Goal: Task Accomplishment & Management: Use online tool/utility

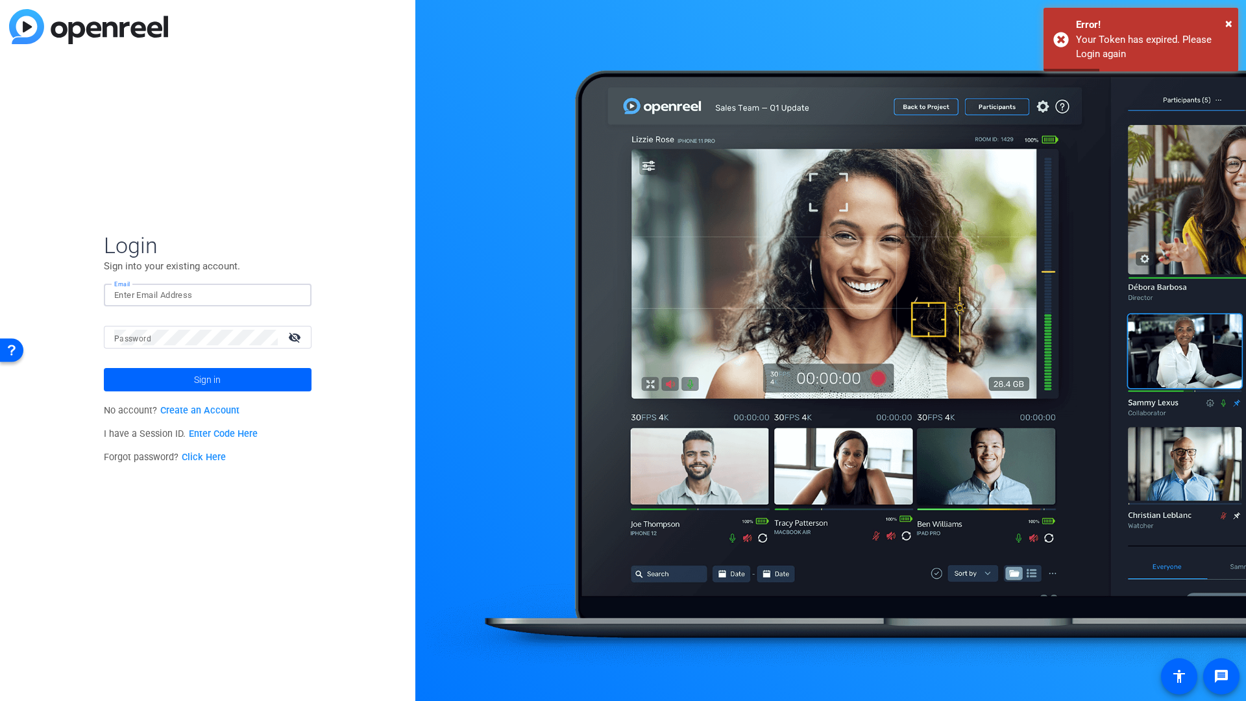
click at [167, 299] on input "Email" at bounding box center [207, 296] width 187 height 16
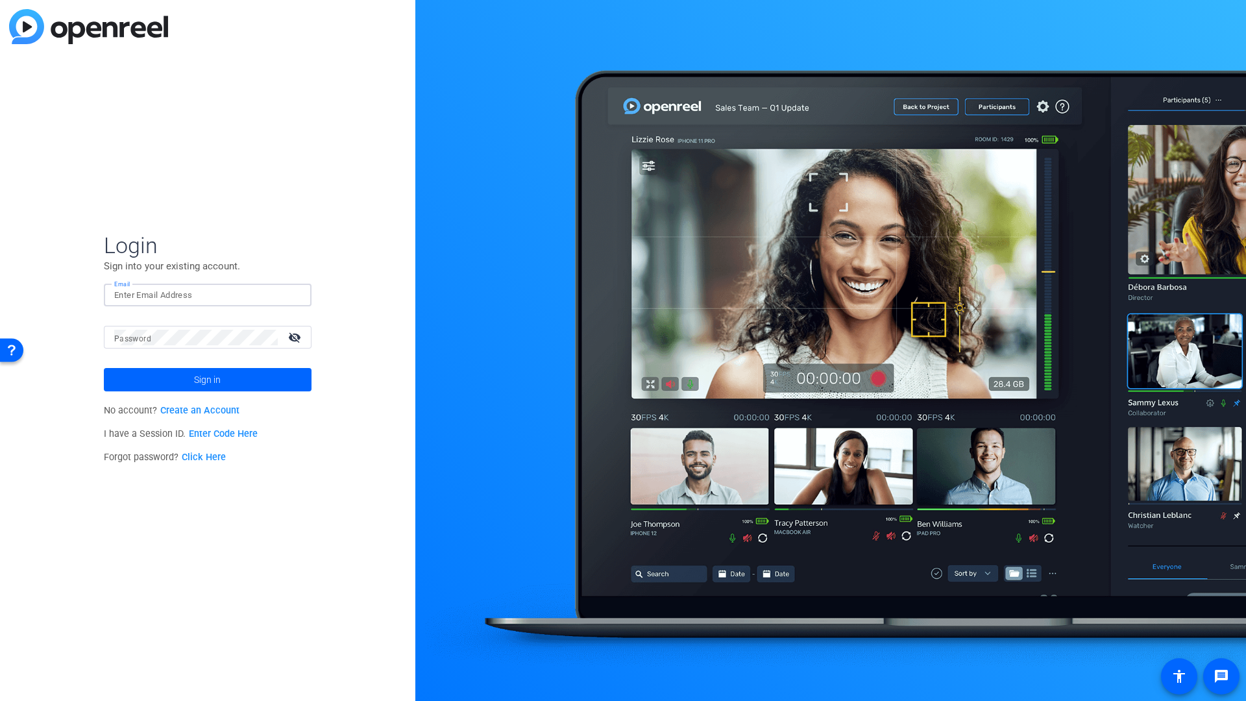
type input "[PERSON_NAME][EMAIL_ADDRESS][PERSON_NAME][DOMAIN_NAME]"
click at [208, 376] on span "Sign in" at bounding box center [207, 379] width 27 height 32
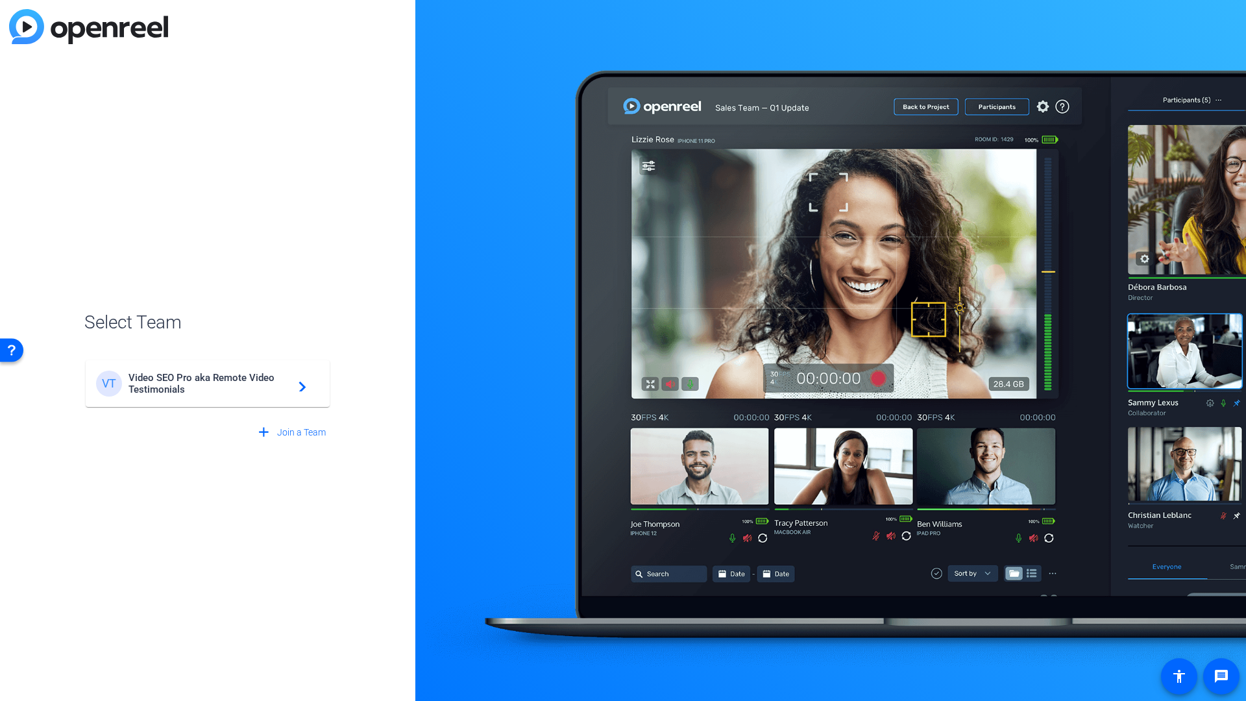
click at [175, 384] on span "Video SEO Pro aka Remote Video Testimonials" at bounding box center [210, 383] width 162 height 23
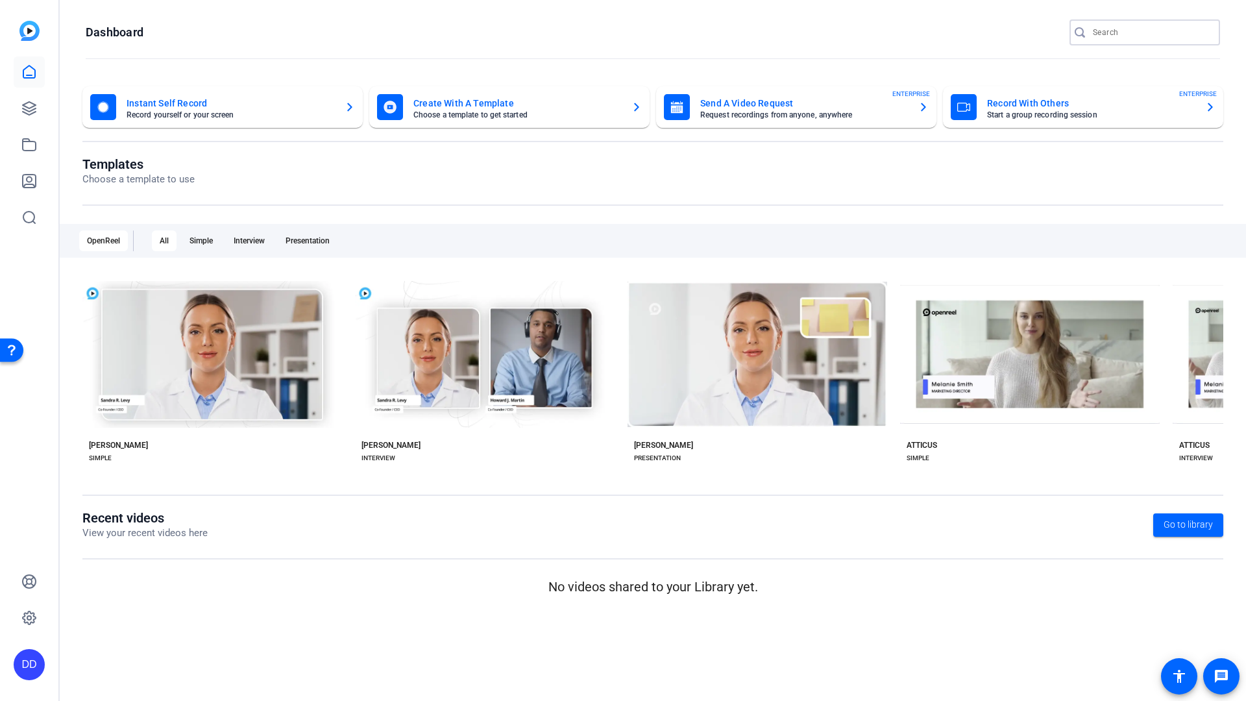
click at [1107, 34] on input "Search" at bounding box center [1151, 33] width 117 height 16
click at [33, 106] on icon at bounding box center [29, 108] width 13 height 13
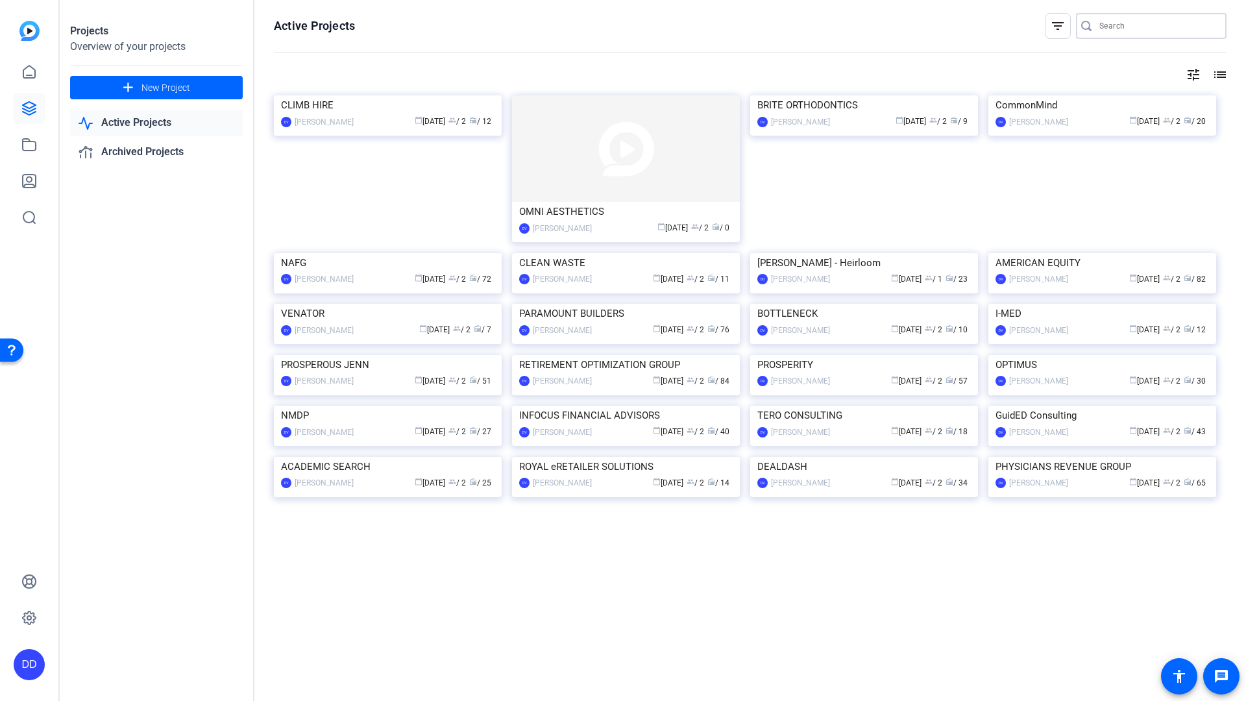
click at [1113, 25] on input "Search" at bounding box center [1157, 26] width 117 height 16
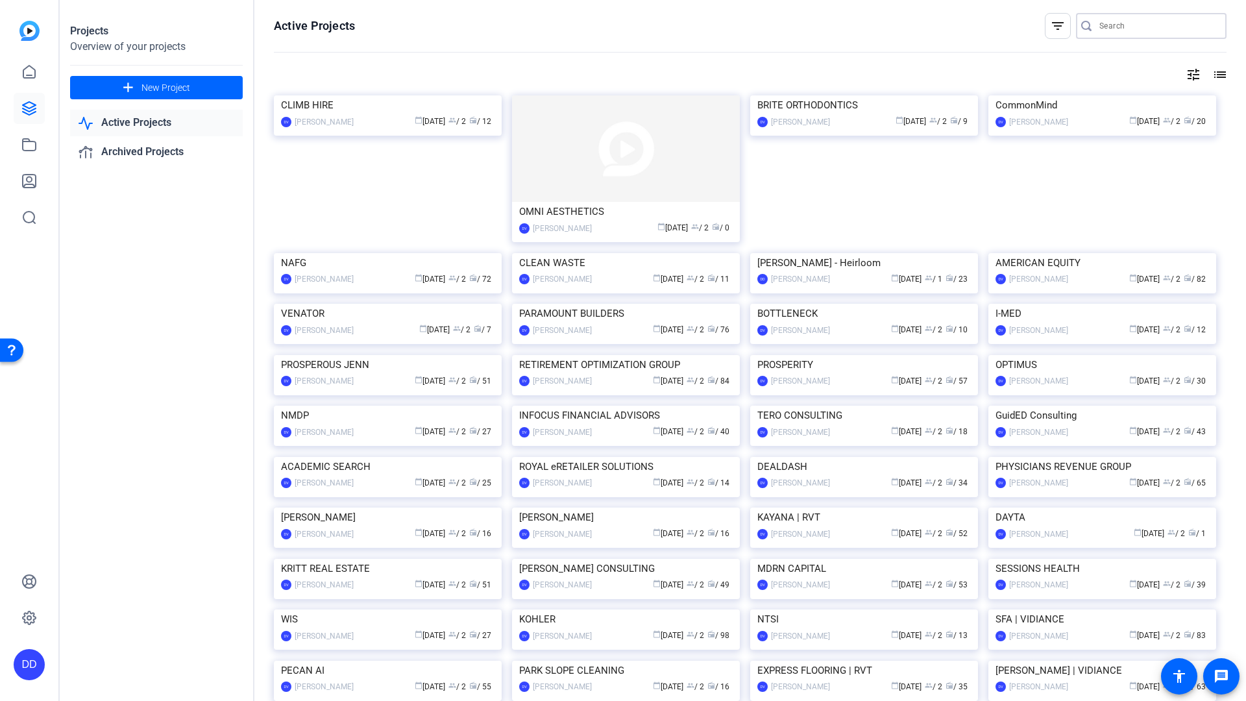
click at [1120, 27] on input "Search" at bounding box center [1157, 26] width 117 height 16
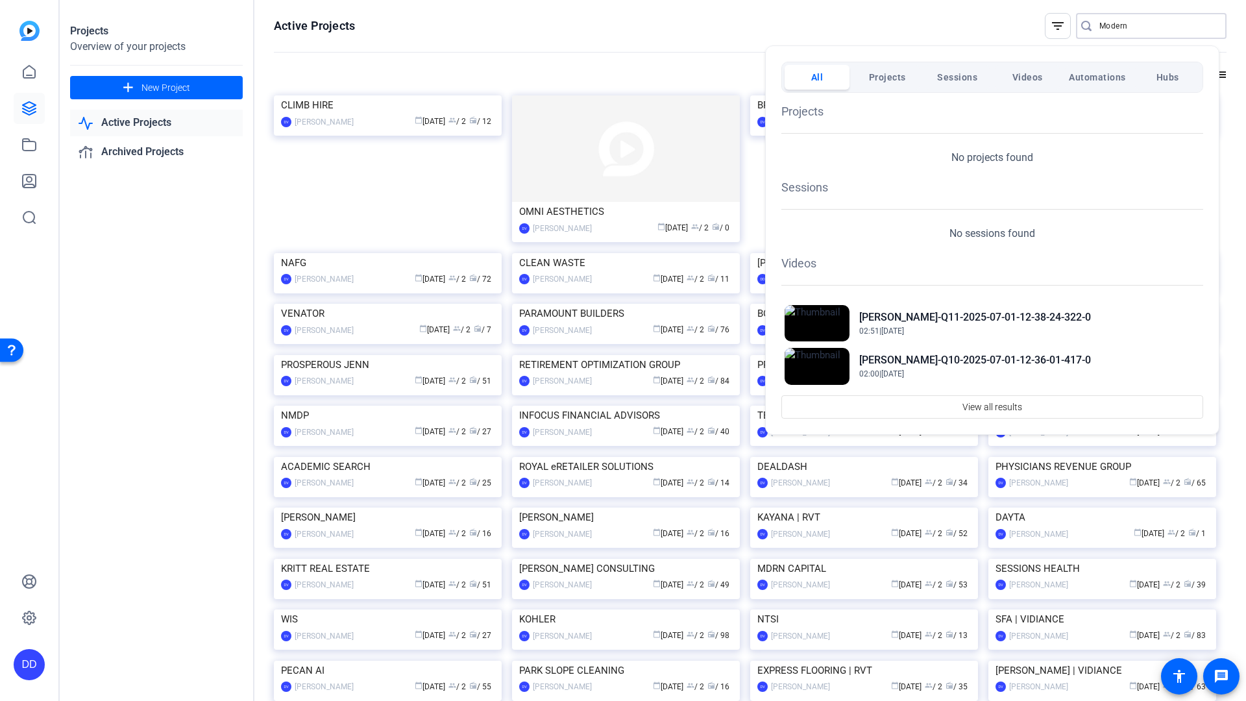
click at [721, 29] on div at bounding box center [623, 350] width 1246 height 701
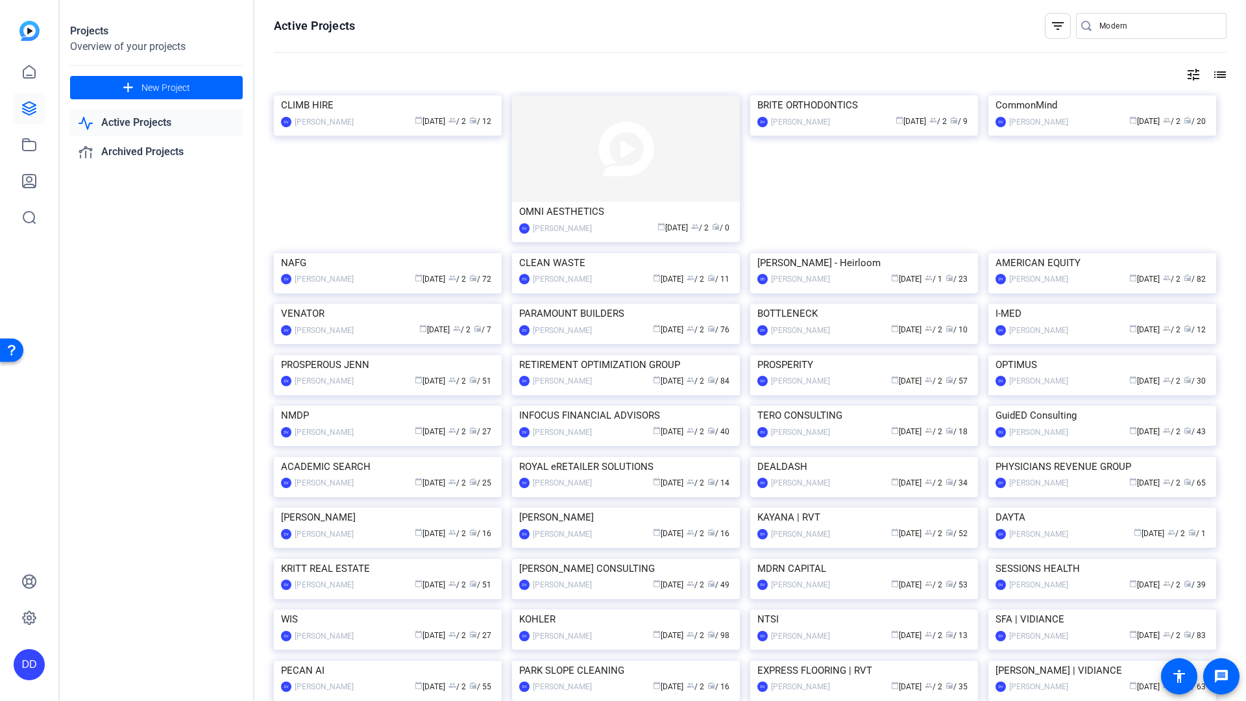
click at [1127, 25] on input "Modern" at bounding box center [1157, 26] width 117 height 16
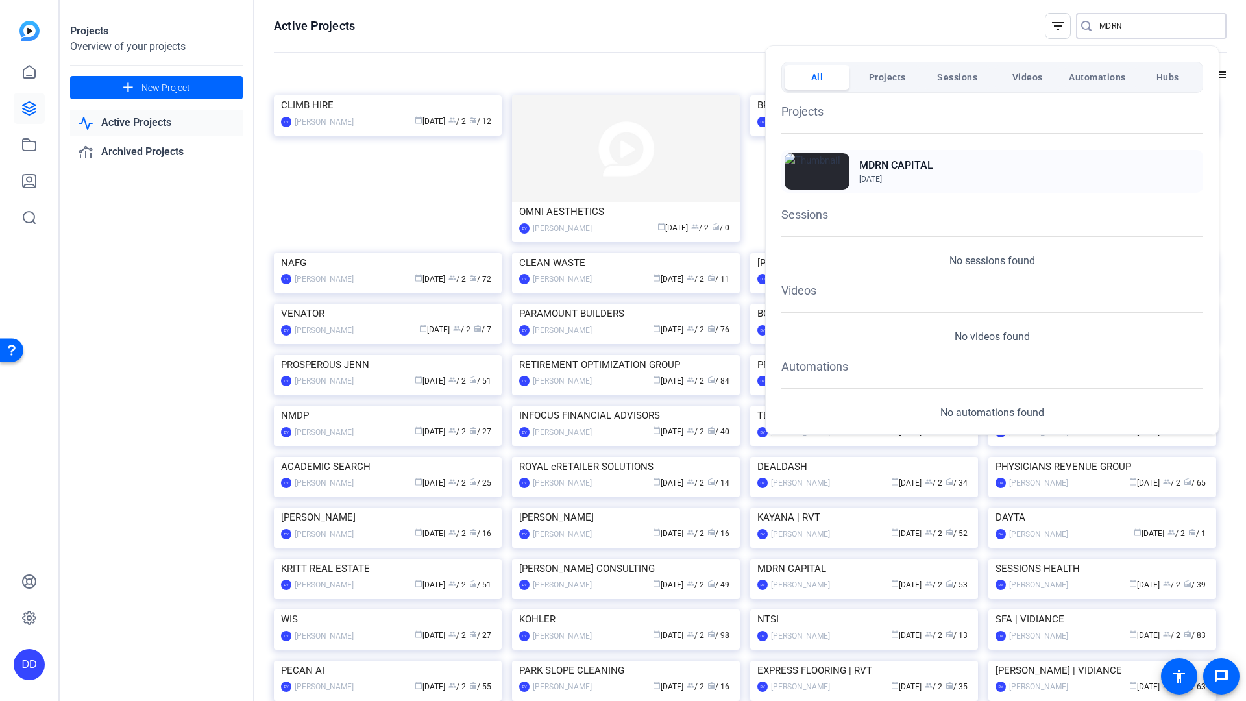
type input "MDRN"
click at [882, 175] on span "[DATE]" at bounding box center [870, 179] width 23 height 9
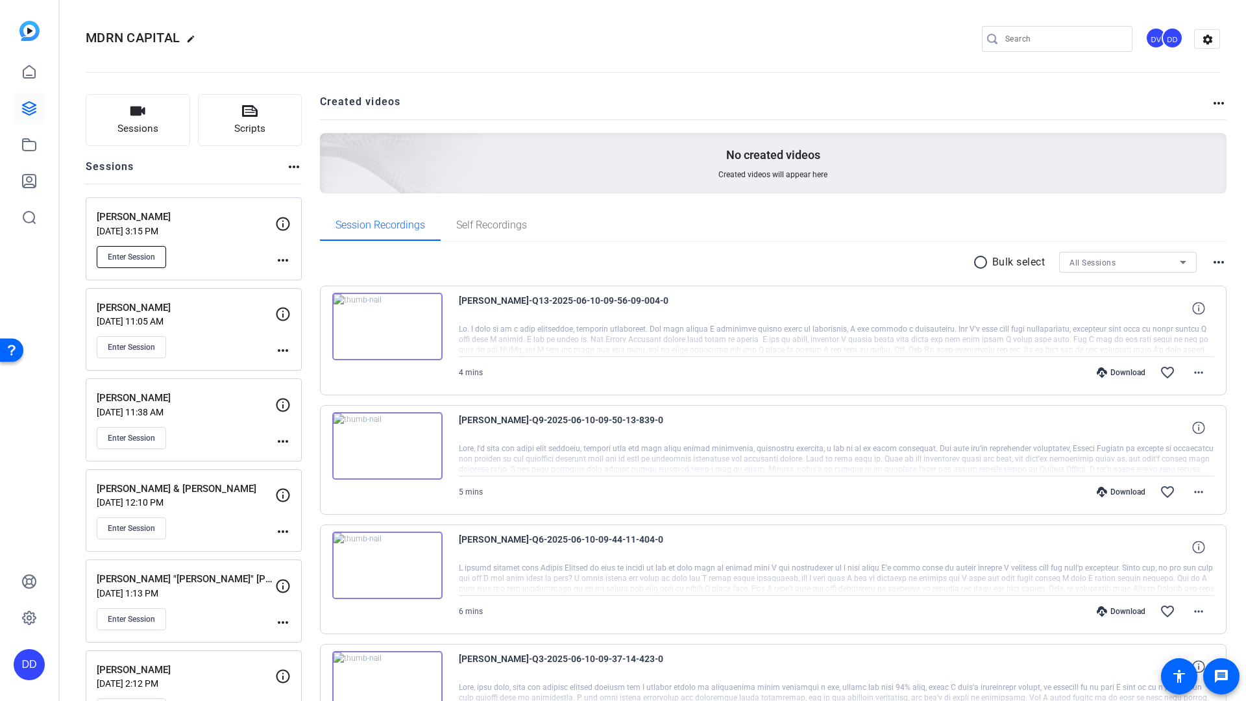
click at [129, 256] on span "Enter Session" at bounding box center [131, 257] width 47 height 10
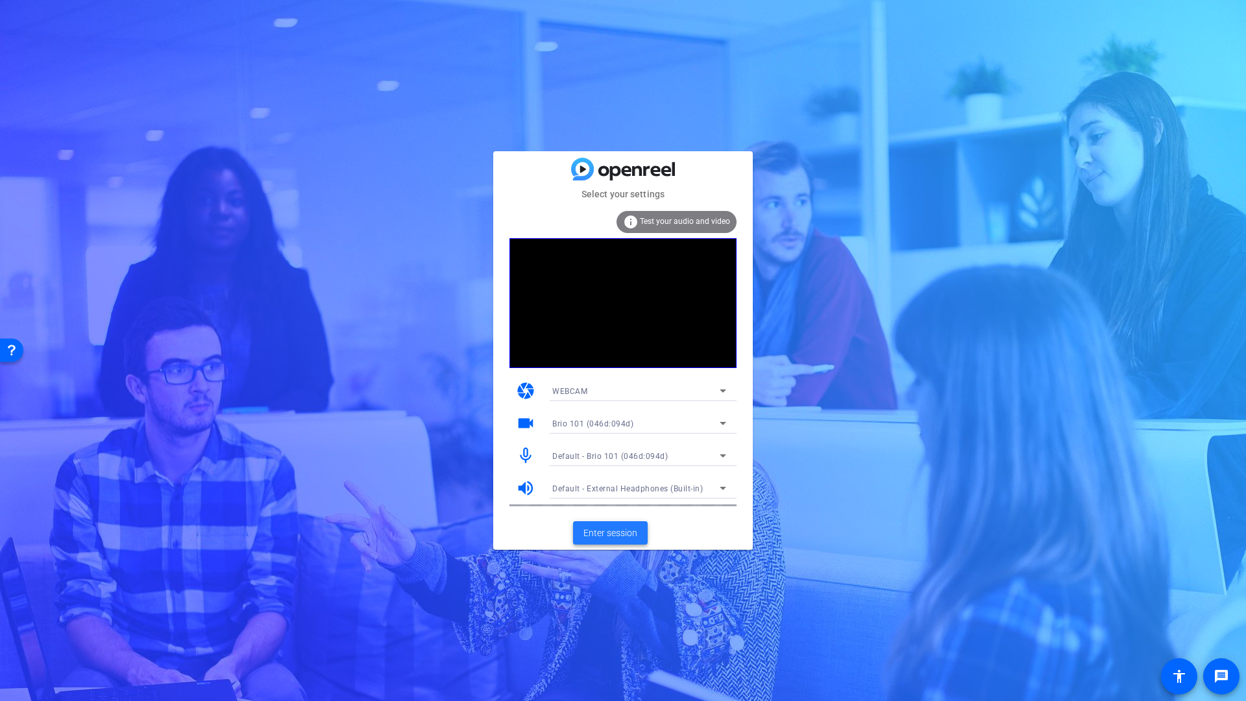
click at [613, 538] on span "Enter session" at bounding box center [610, 533] width 54 height 14
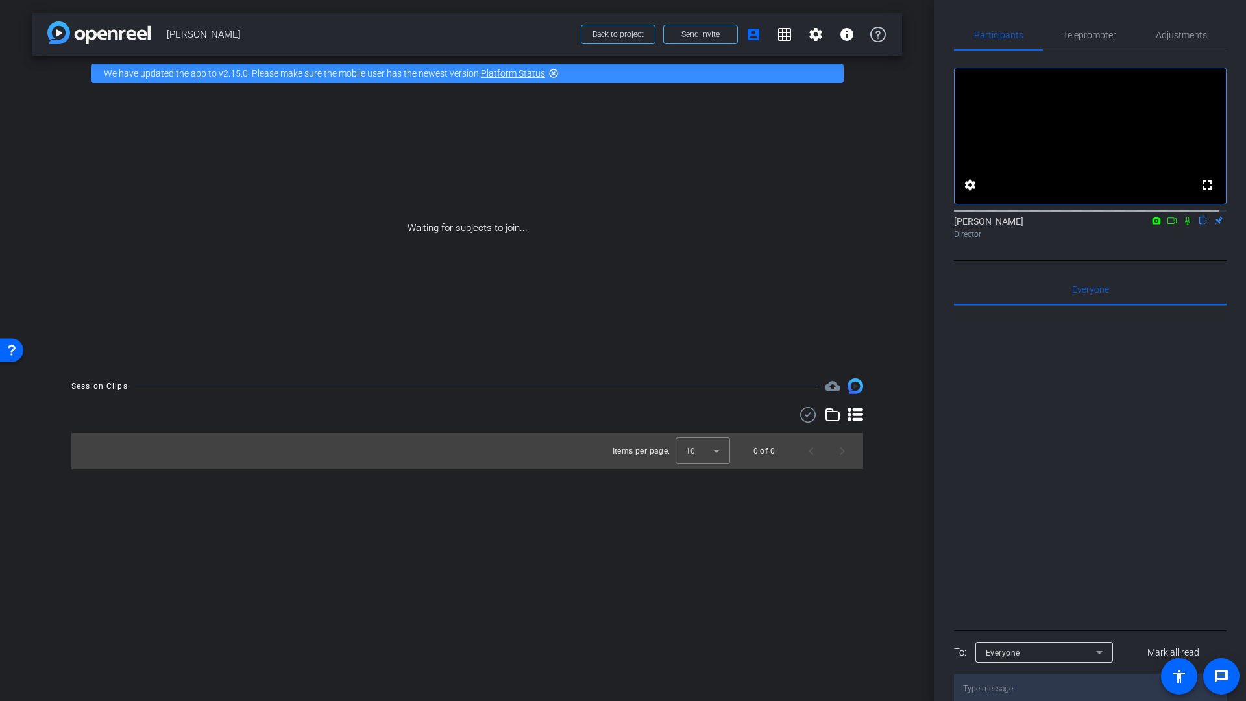
click at [1183, 225] on icon at bounding box center [1188, 220] width 10 height 9
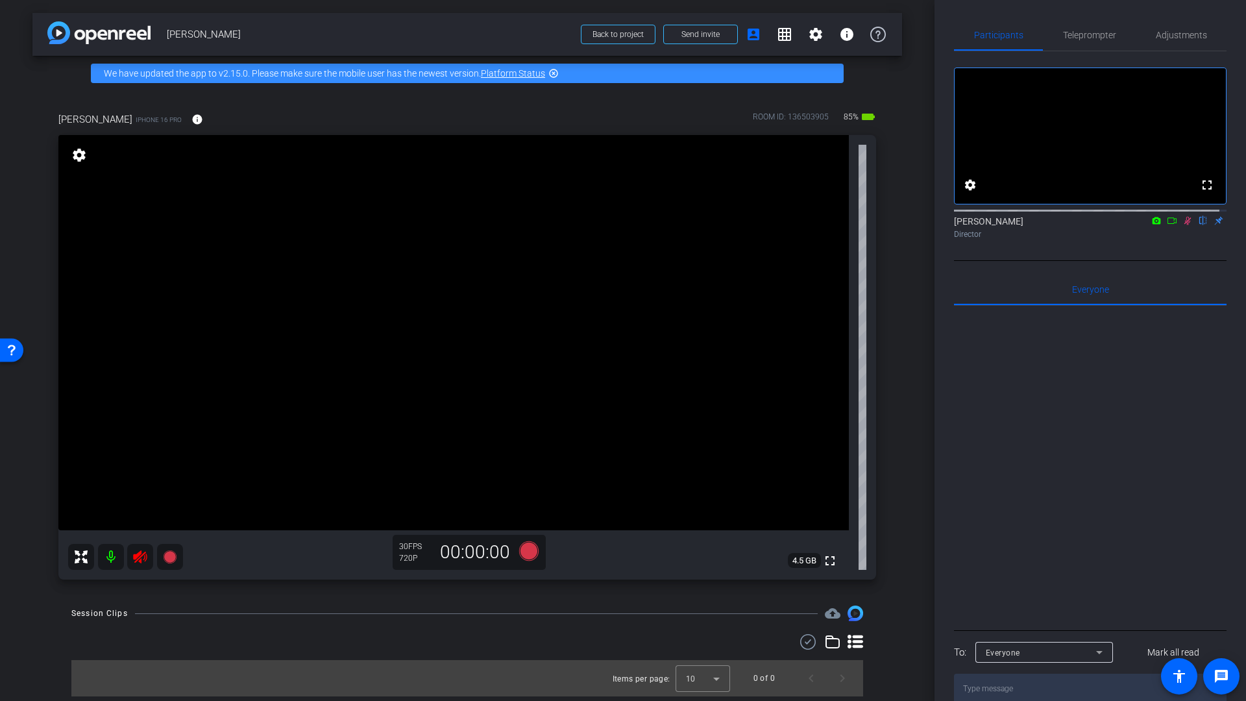
click at [1183, 225] on icon at bounding box center [1188, 220] width 10 height 9
click at [132, 557] on icon at bounding box center [140, 557] width 16 height 16
click at [191, 119] on mat-icon "info" at bounding box center [197, 120] width 12 height 12
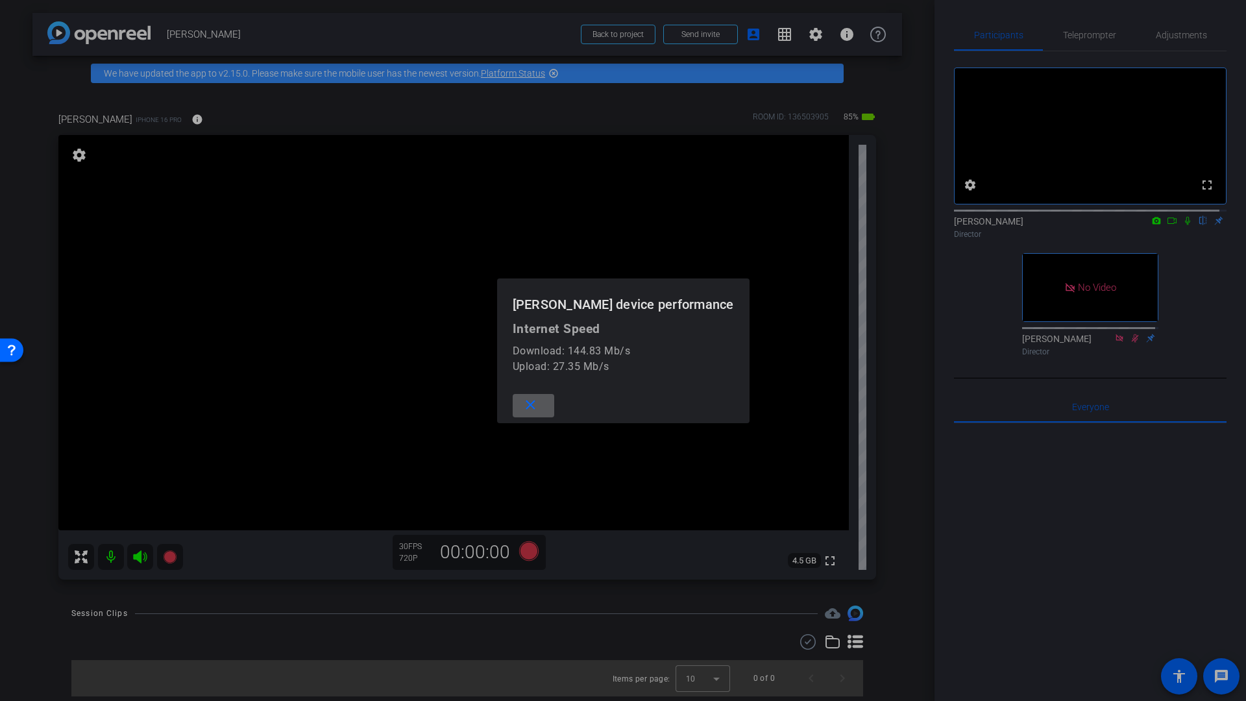
click at [1166, 46] on div at bounding box center [623, 350] width 1246 height 701
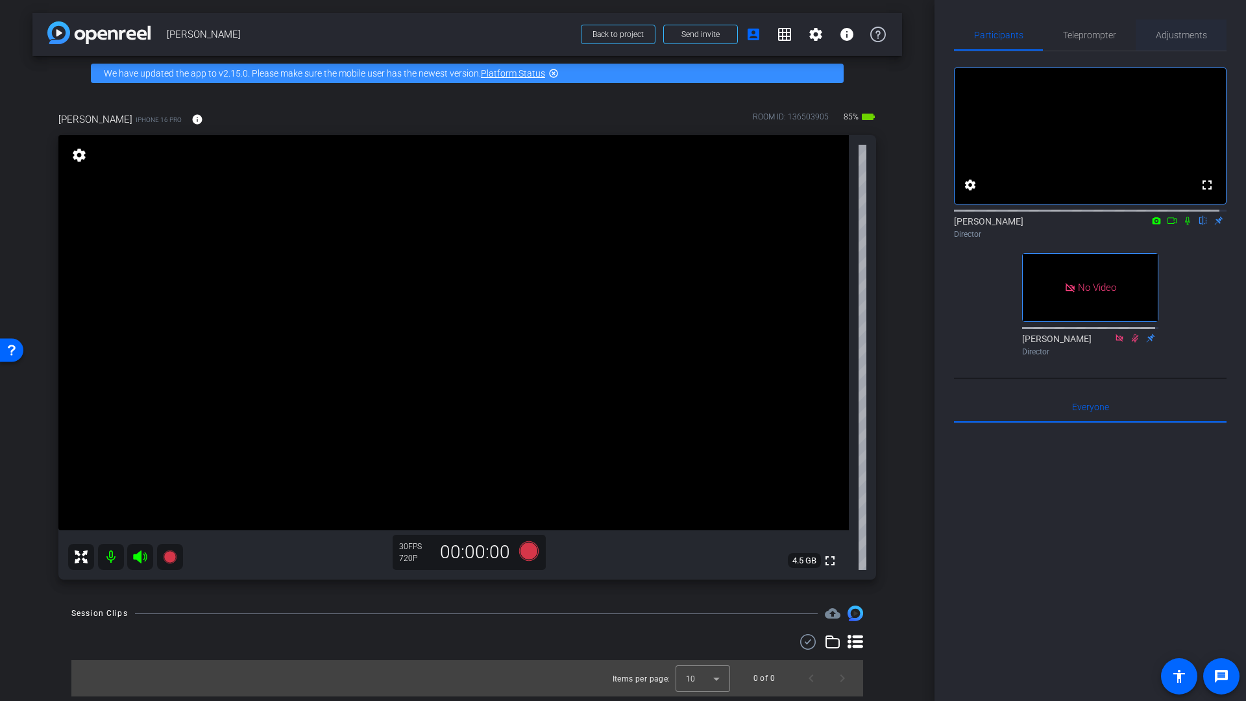
click at [1167, 38] on span "Adjustments" at bounding box center [1181, 35] width 51 height 9
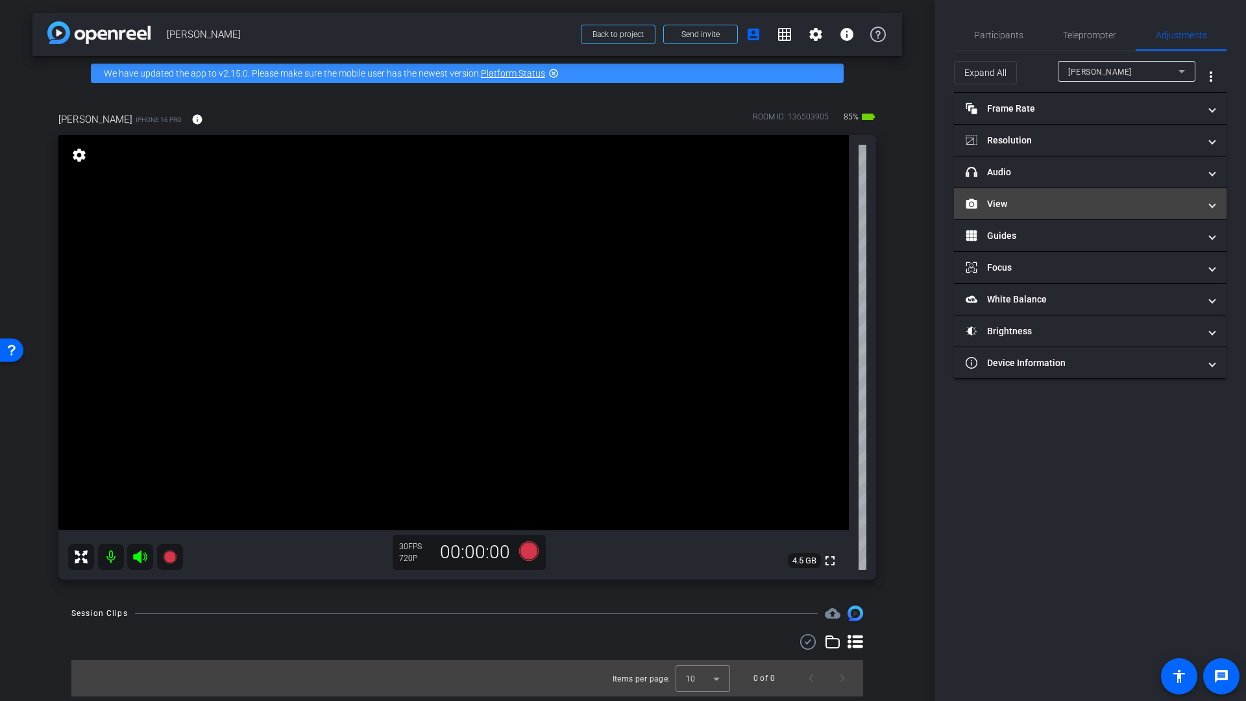
click at [1035, 220] on mat-expansion-panel-header "Guides" at bounding box center [1090, 235] width 273 height 31
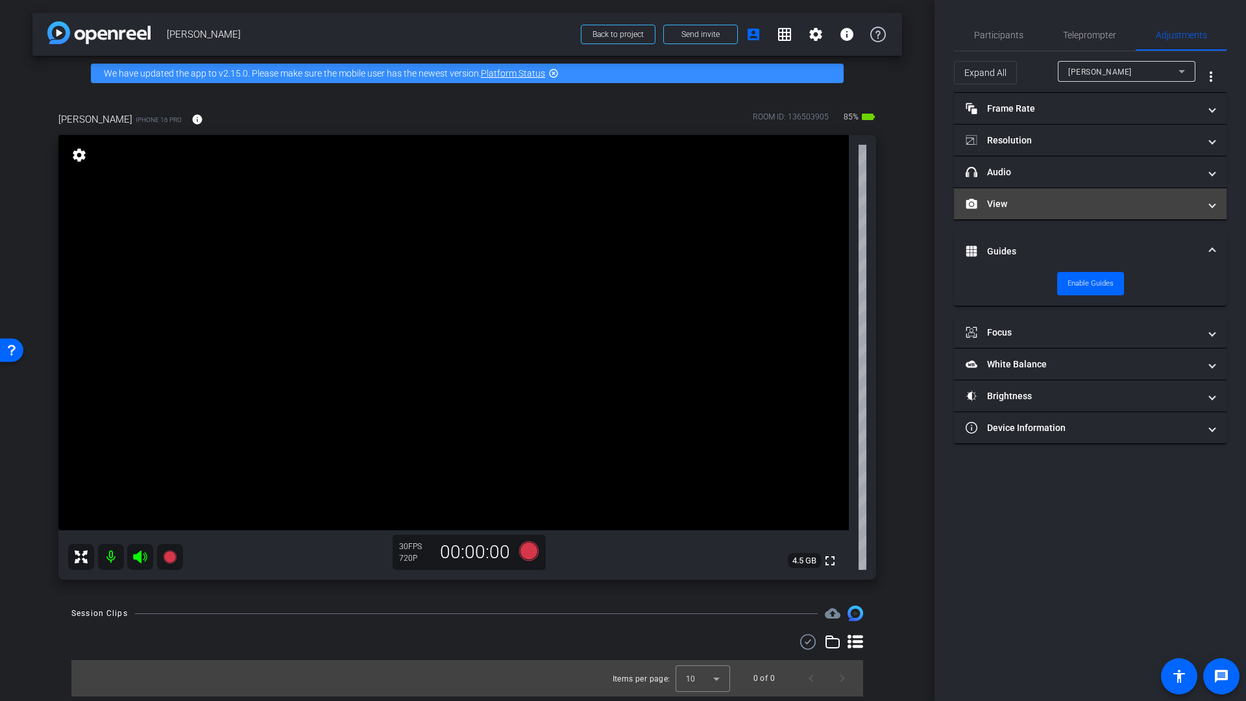
click at [1042, 200] on mat-panel-title "View" at bounding box center [1083, 204] width 234 height 14
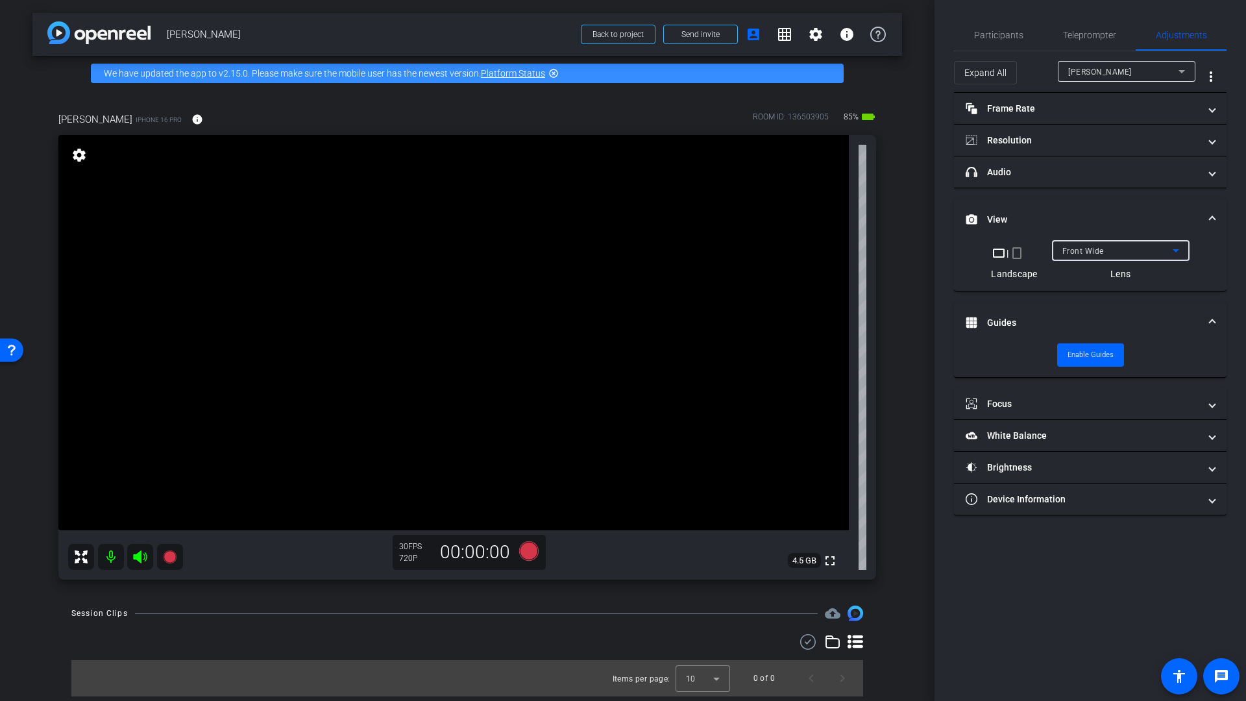
click at [1138, 251] on div "Front Wide" at bounding box center [1117, 251] width 110 height 16
click at [1102, 254] on div "Back Wide" at bounding box center [1117, 251] width 110 height 16
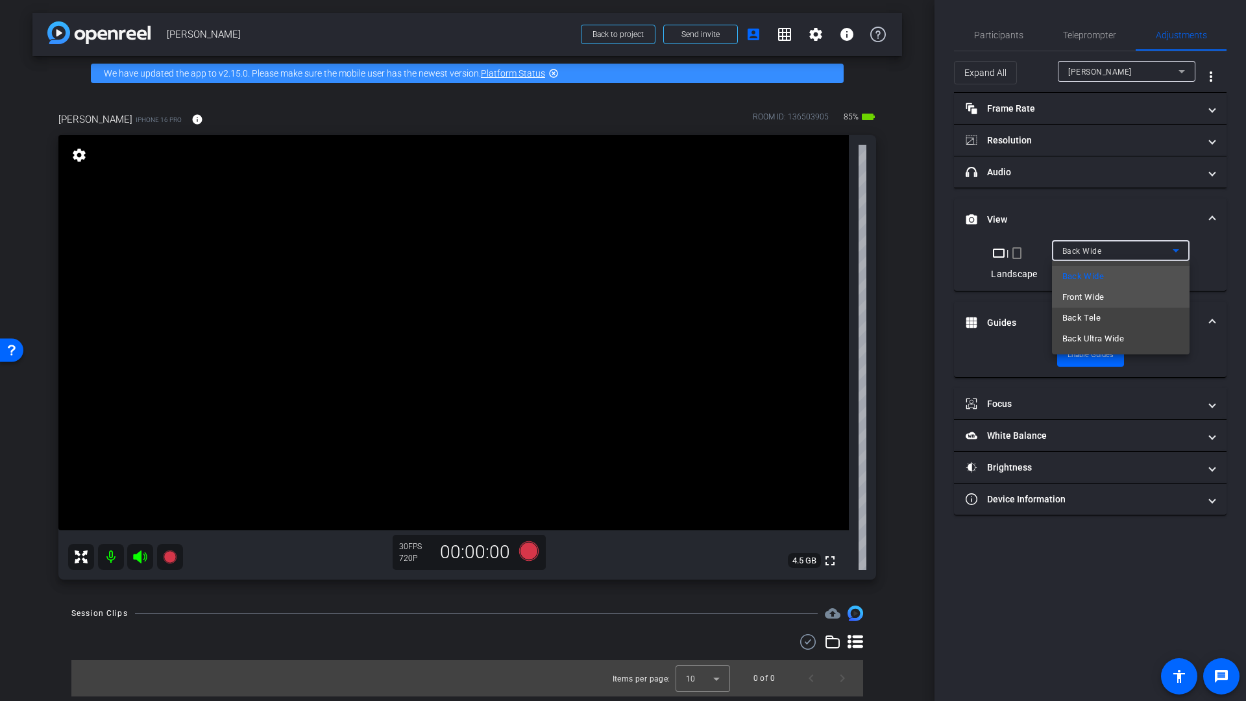
click at [1089, 298] on span "Front Wide" at bounding box center [1083, 297] width 42 height 16
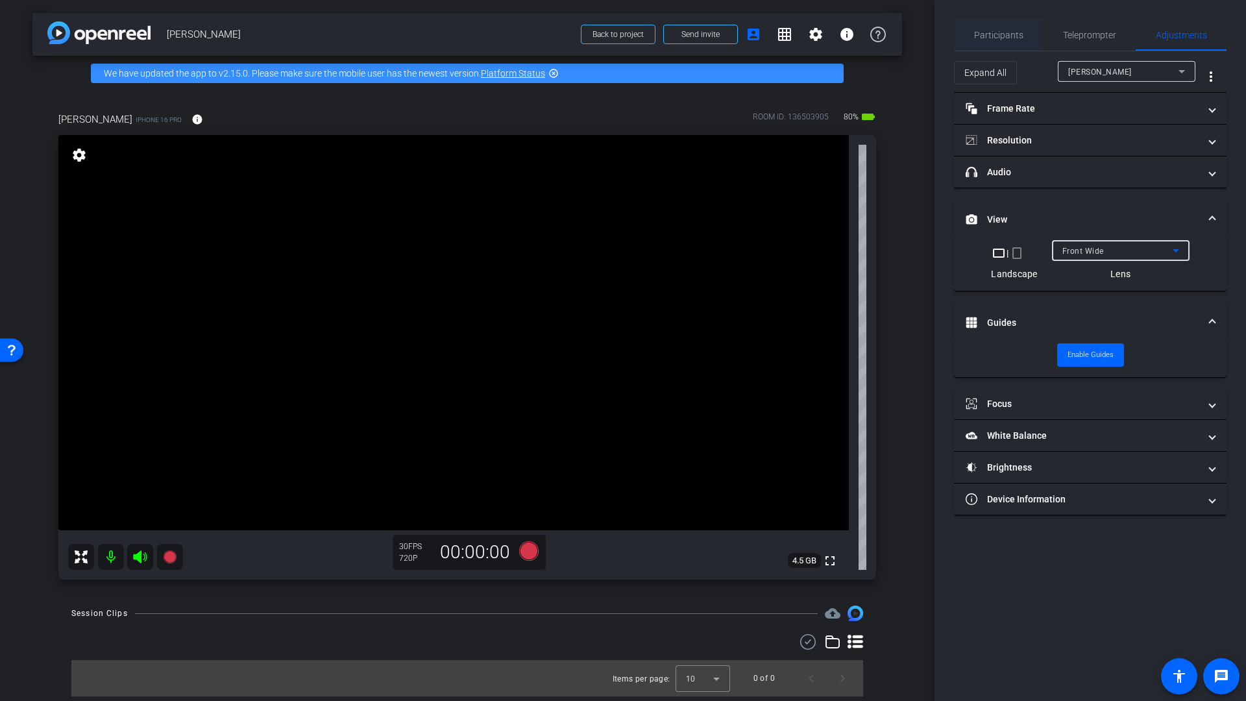
click at [1001, 37] on span "Participants" at bounding box center [998, 35] width 49 height 9
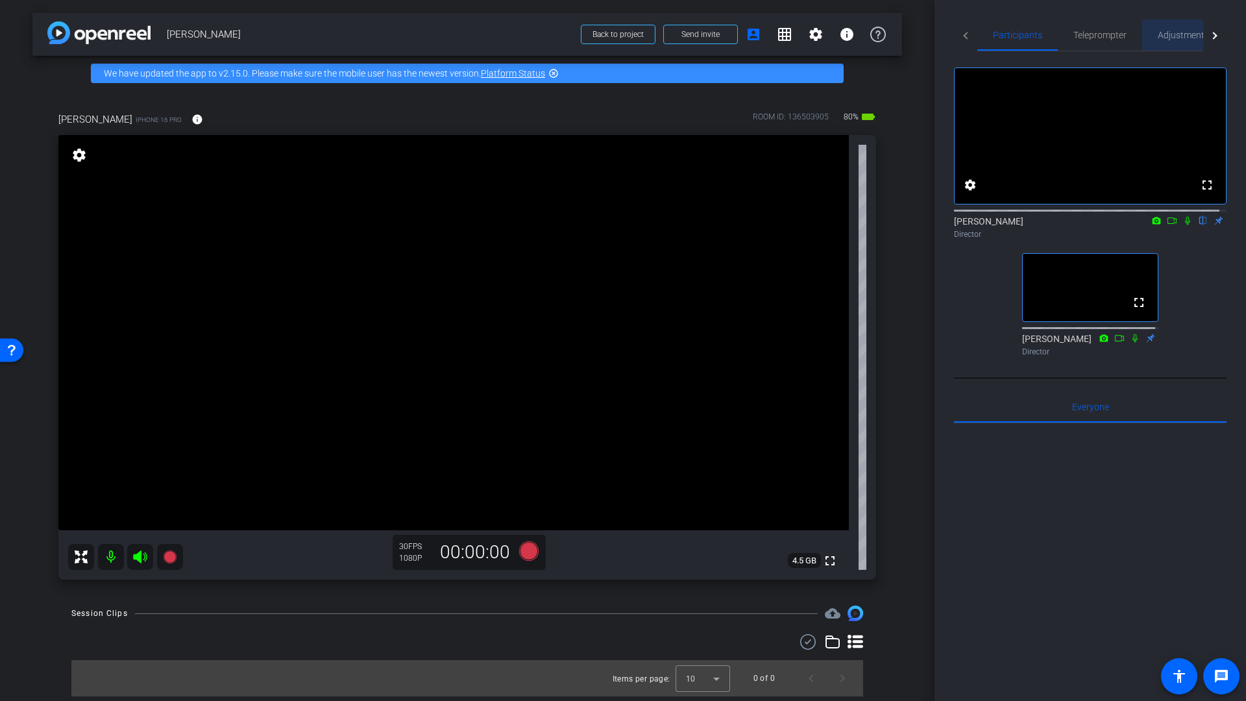
click at [1184, 36] on span "Adjustments" at bounding box center [1183, 35] width 51 height 9
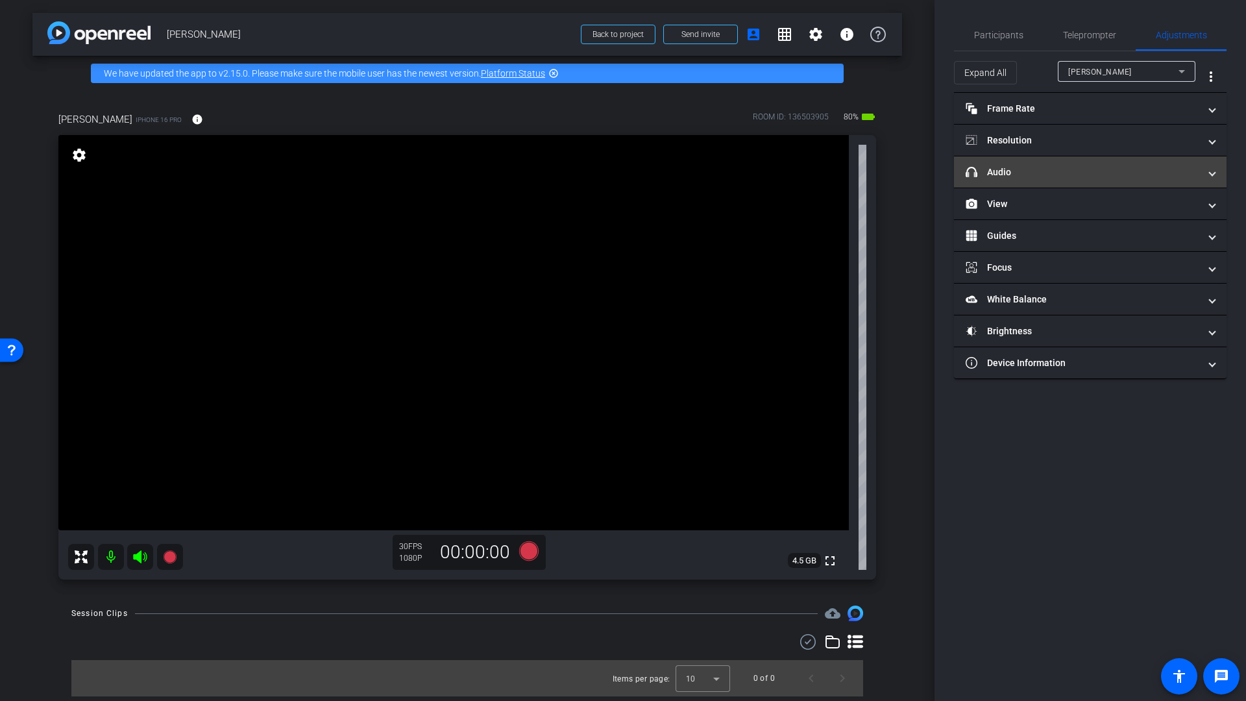
drag, startPoint x: 1003, startPoint y: 169, endPoint x: 1021, endPoint y: 182, distance: 21.4
click at [1004, 169] on mat-panel-title "headphone icon Audio" at bounding box center [1083, 173] width 234 height 14
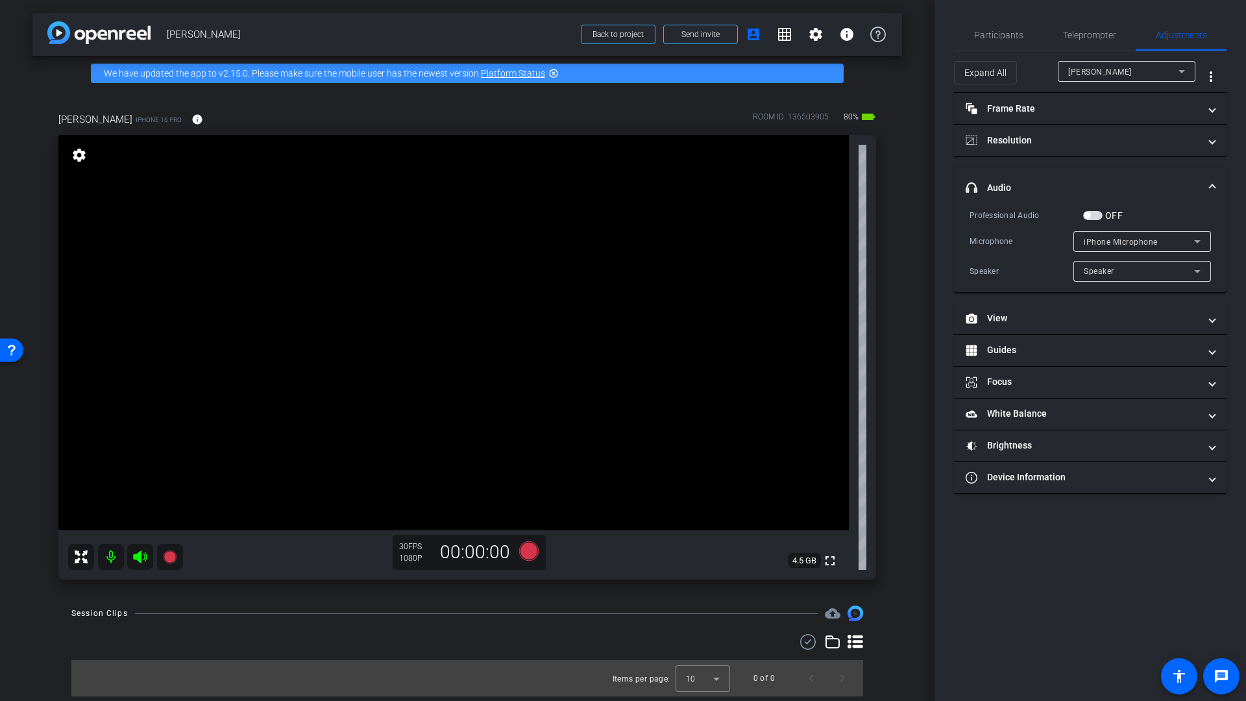
click at [1092, 217] on span "button" at bounding box center [1092, 215] width 19 height 9
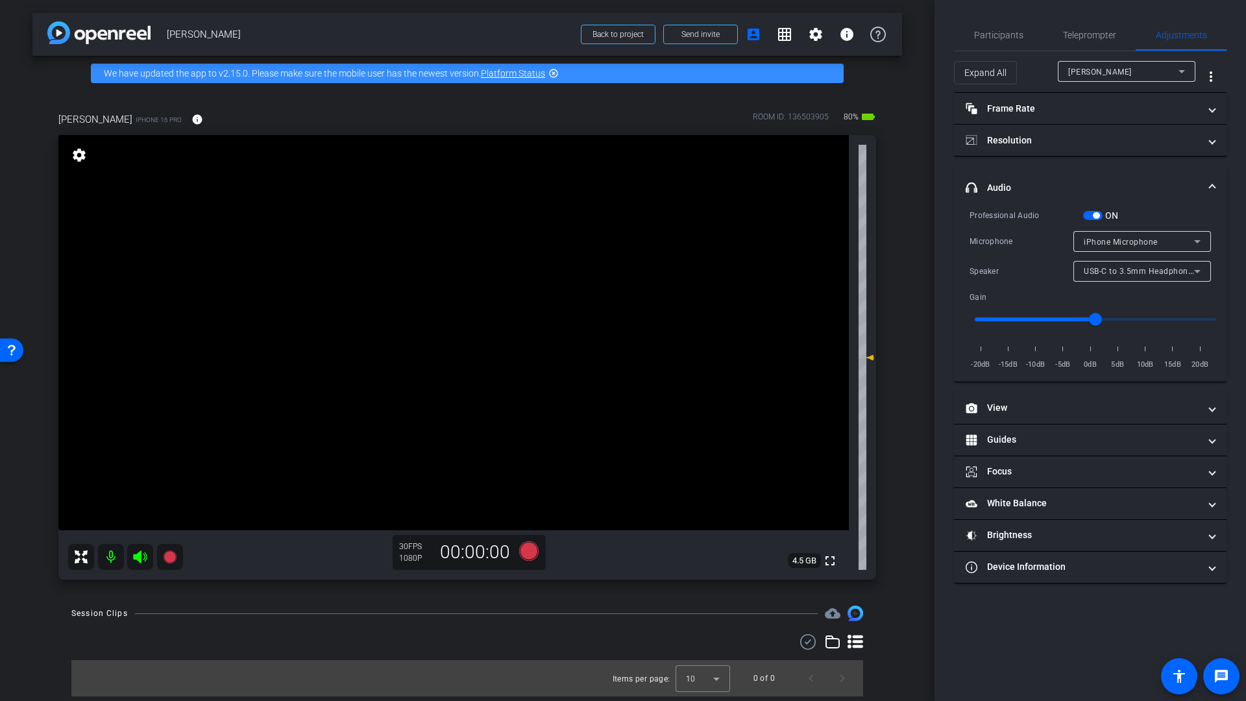
click at [1098, 217] on span "button" at bounding box center [1096, 215] width 6 height 6
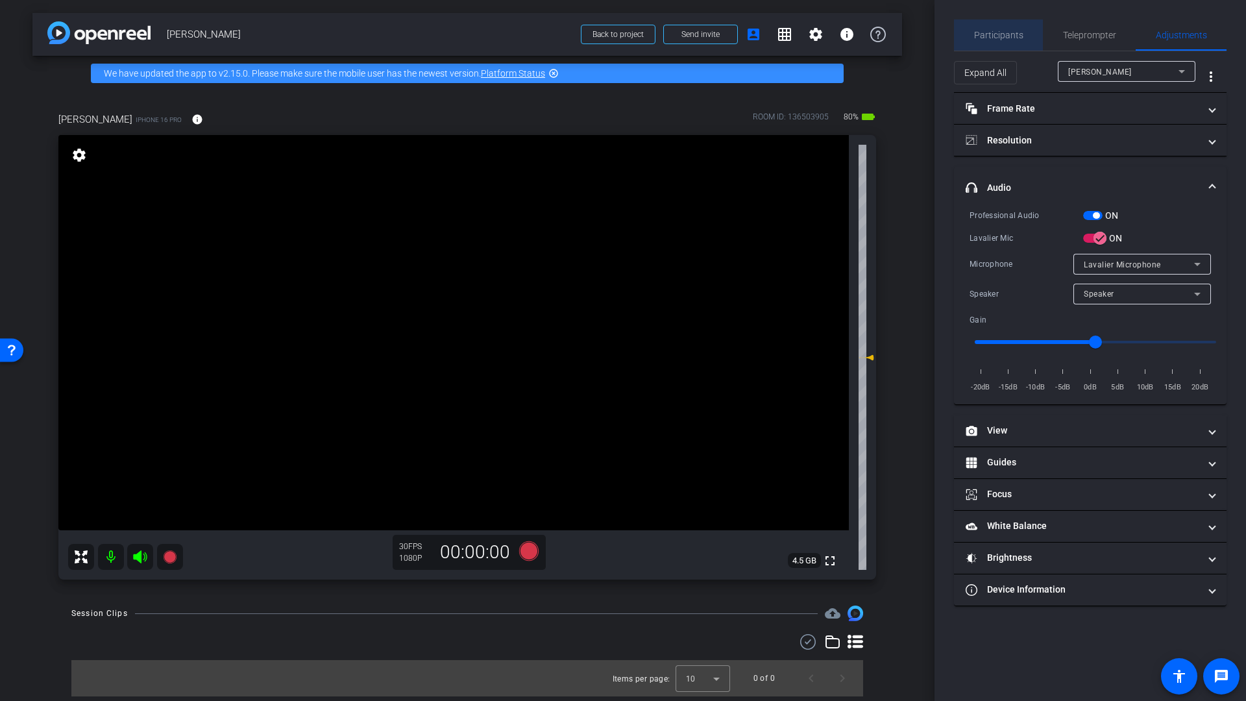
click at [1003, 37] on span "Participants" at bounding box center [998, 35] width 49 height 9
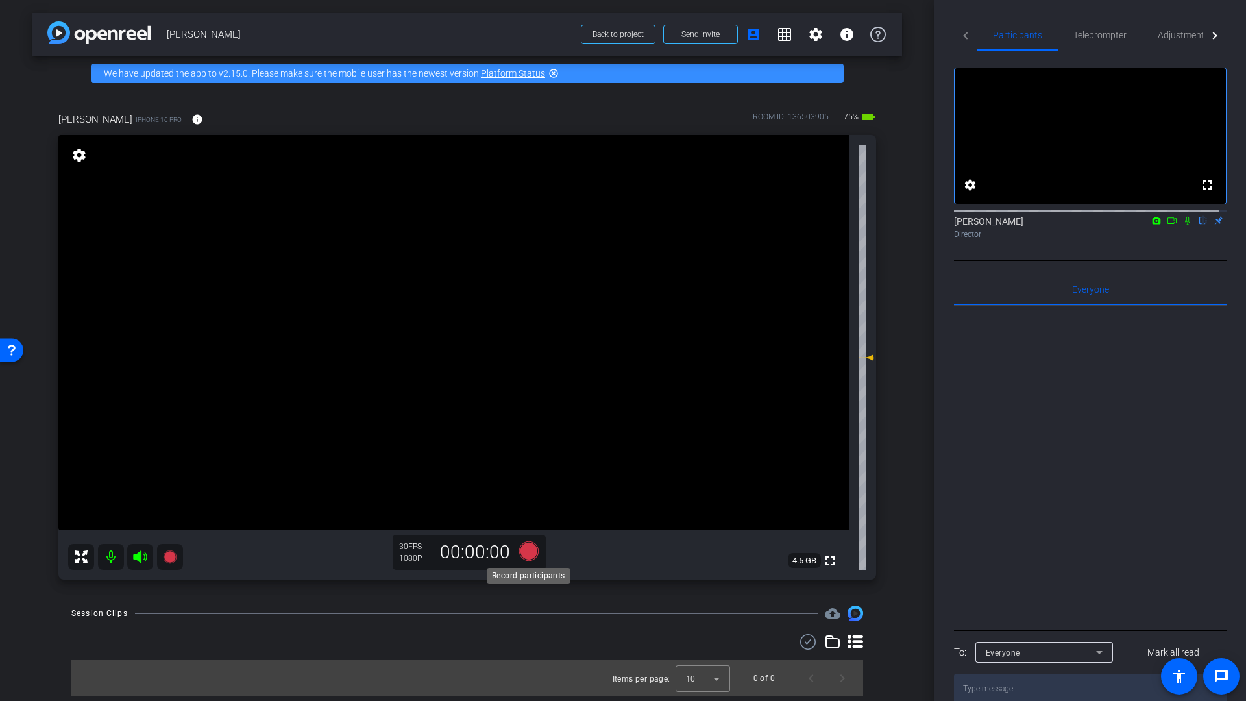
click at [530, 550] on icon at bounding box center [528, 550] width 19 height 19
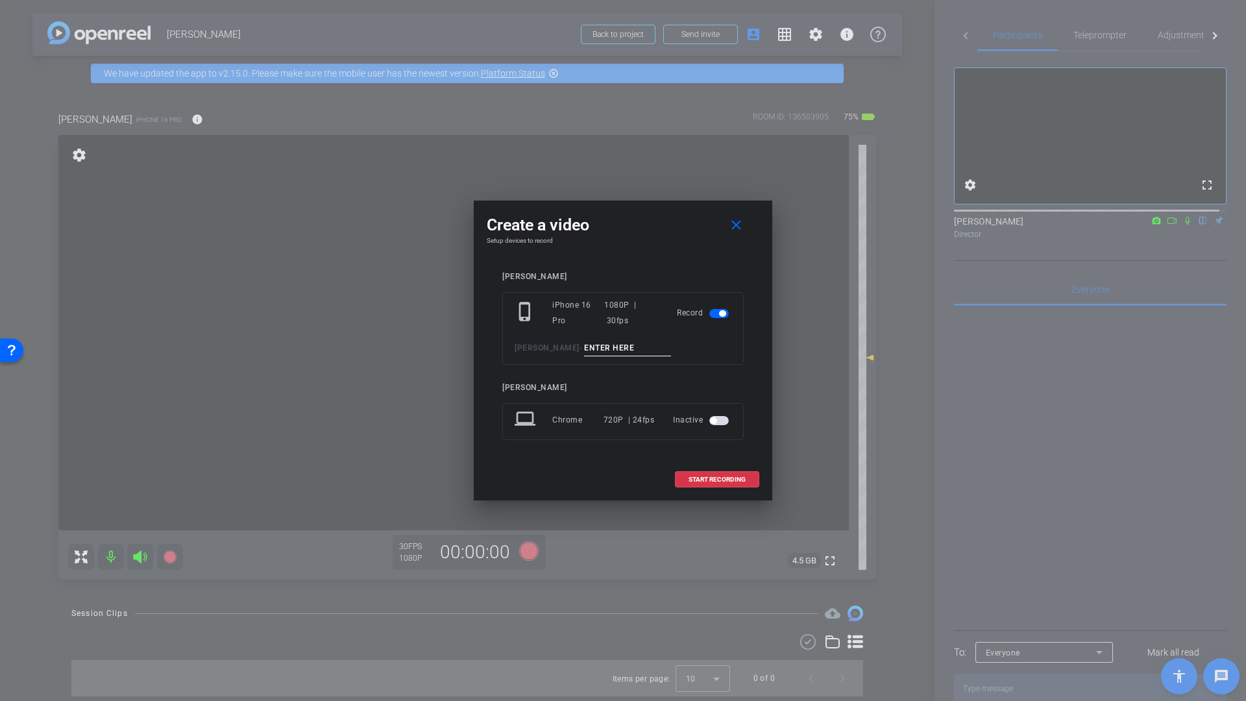
click at [584, 342] on input at bounding box center [627, 348] width 87 height 16
click at [617, 339] on div "phone_iphone iPhone 16 Pro 1080P | 30fps Record Steven Zabin -" at bounding box center [622, 328] width 241 height 73
click at [607, 352] on input at bounding box center [627, 348] width 87 height 16
type input "N"
type input "Mic Check"
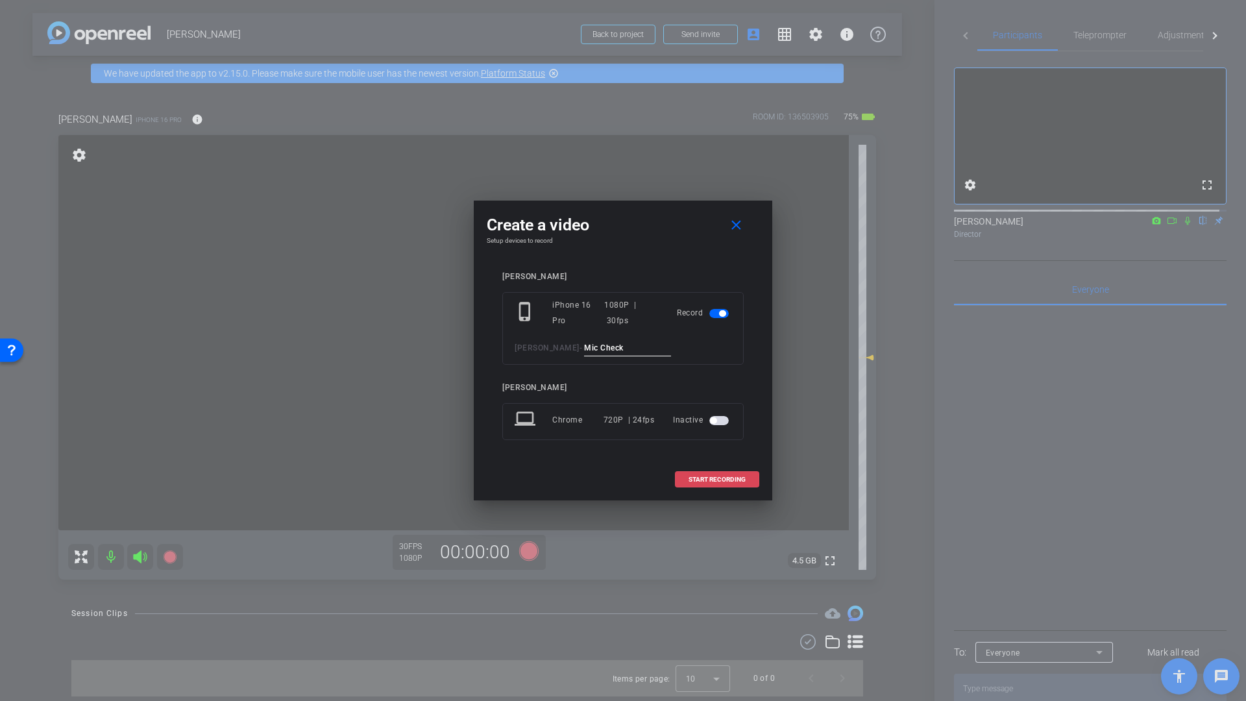
click at [696, 484] on span at bounding box center [717, 479] width 83 height 31
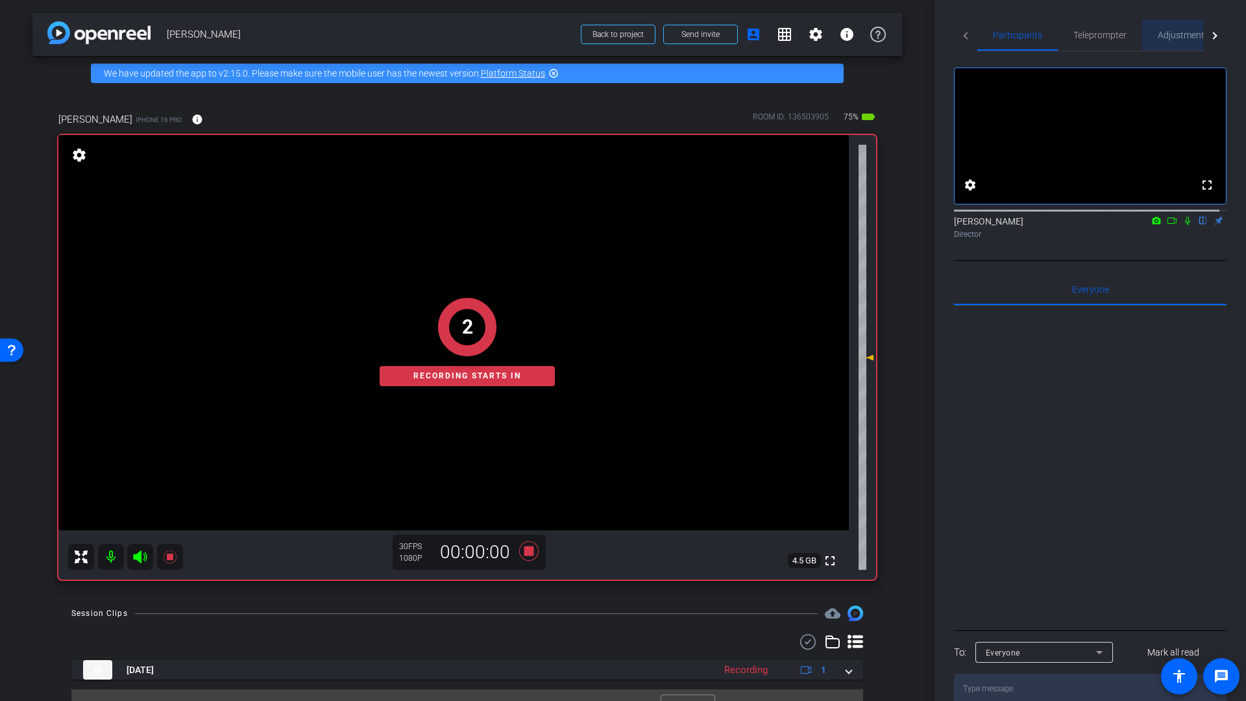
drag, startPoint x: 1181, startPoint y: 34, endPoint x: 1193, endPoint y: 48, distance: 18.4
click at [1181, 34] on span "Adjustments" at bounding box center [1183, 35] width 51 height 9
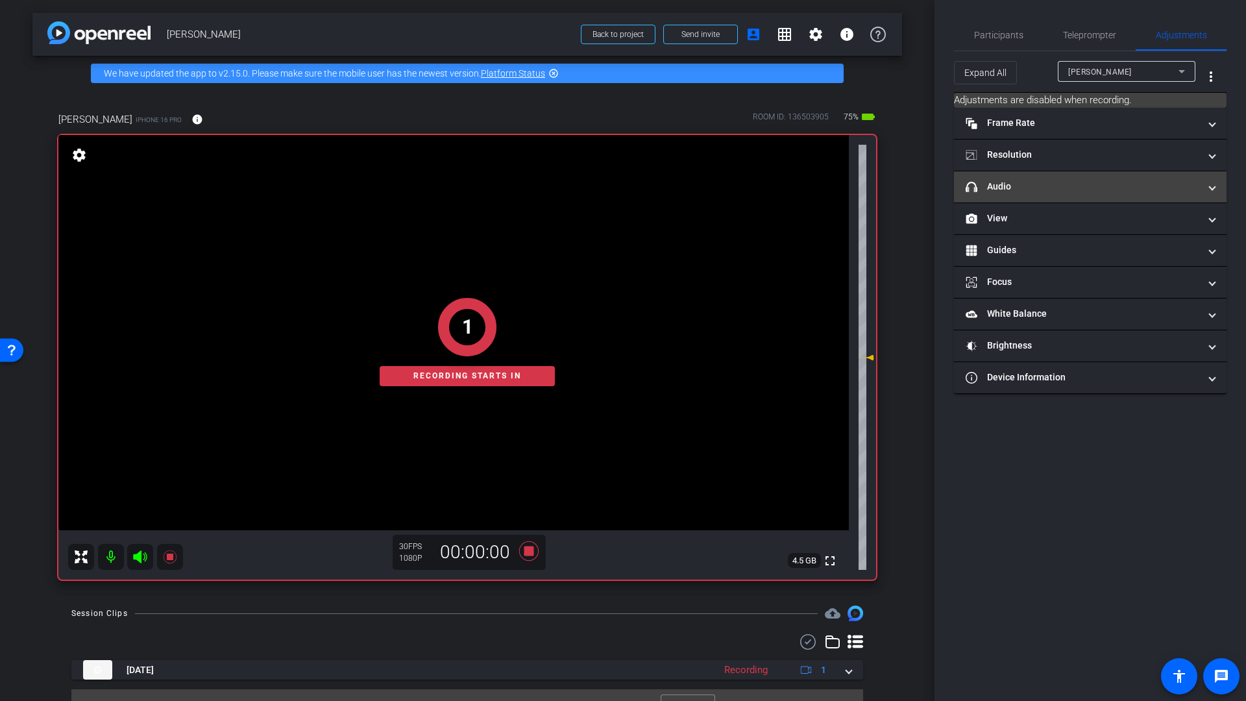
click at [1022, 187] on mat-panel-title "headphone icon Audio" at bounding box center [1083, 187] width 234 height 14
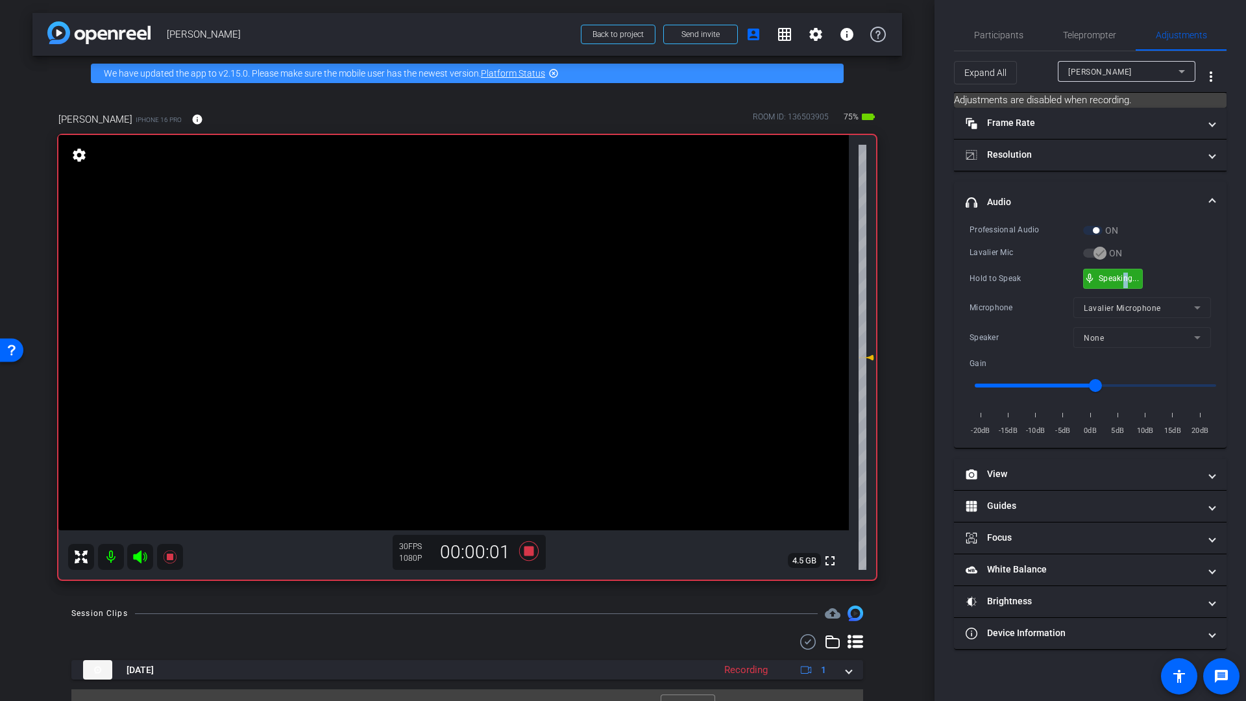
drag, startPoint x: 1124, startPoint y: 280, endPoint x: 1131, endPoint y: 276, distance: 7.3
click at [522, 552] on icon at bounding box center [528, 550] width 19 height 19
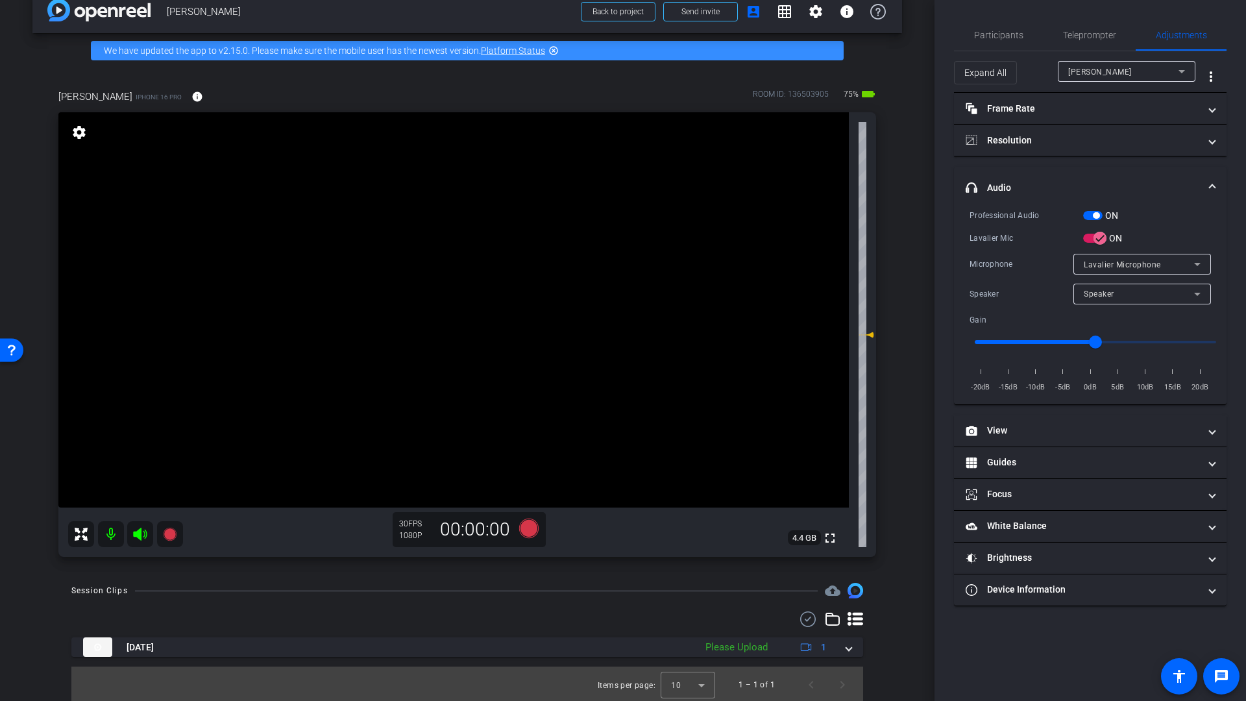
scroll to position [25, 0]
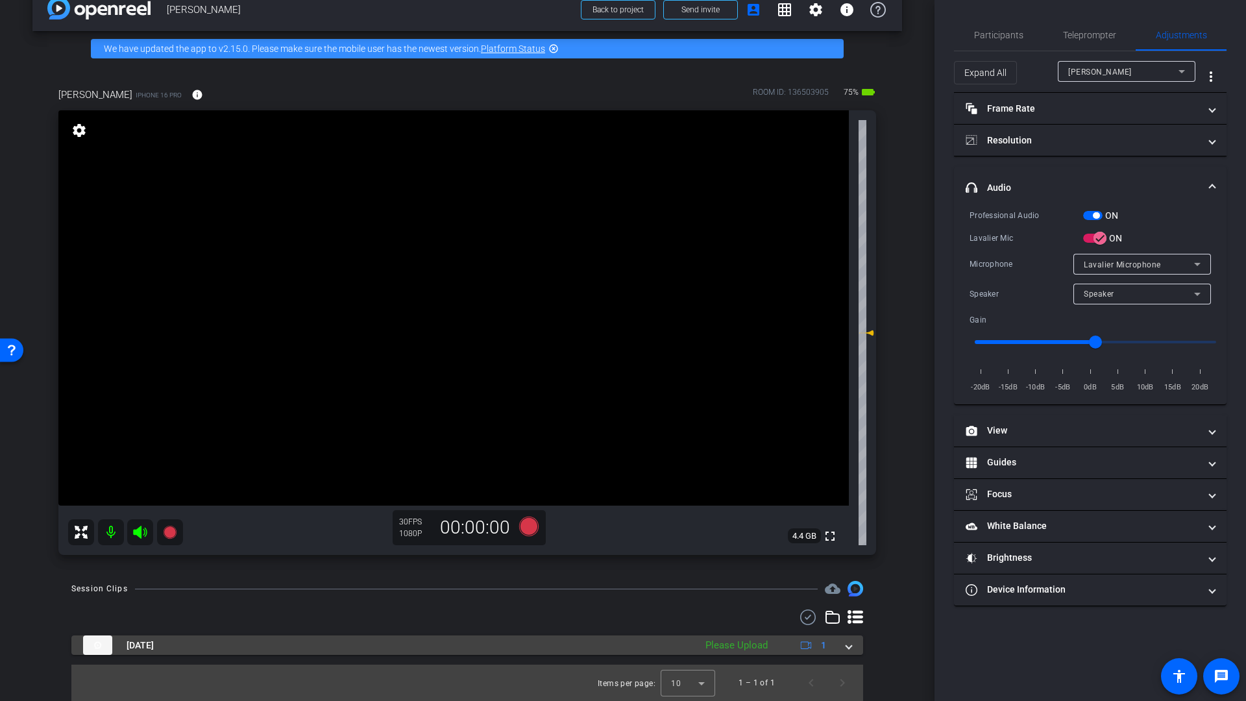
click at [846, 649] on span at bounding box center [848, 646] width 5 height 14
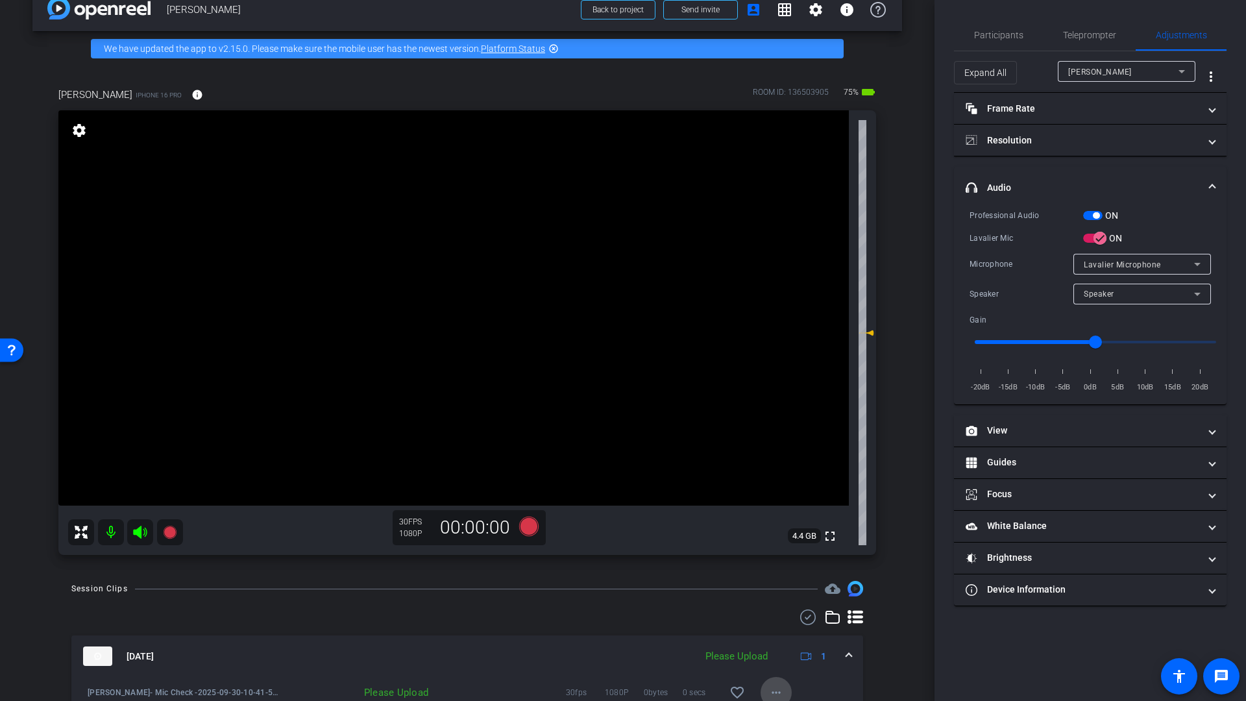
click at [773, 693] on mat-icon "more_horiz" at bounding box center [776, 693] width 16 height 16
click at [779, 633] on span "Upload" at bounding box center [791, 634] width 52 height 16
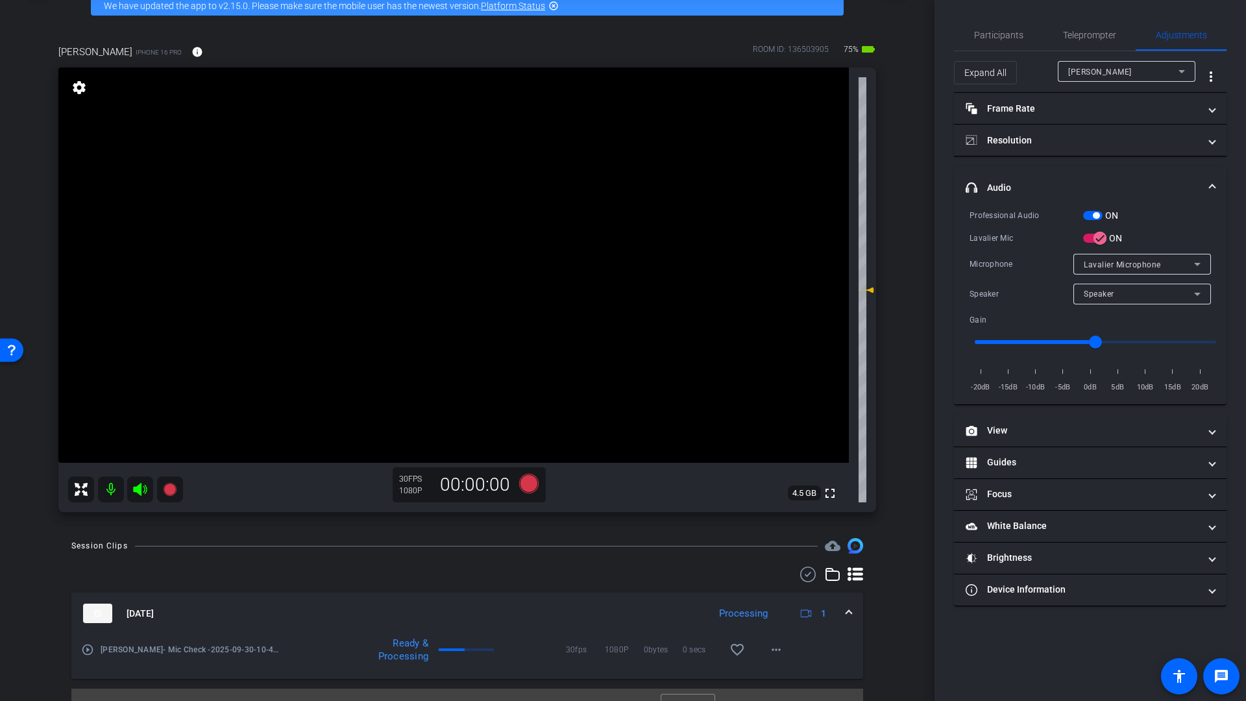
scroll to position [0, 0]
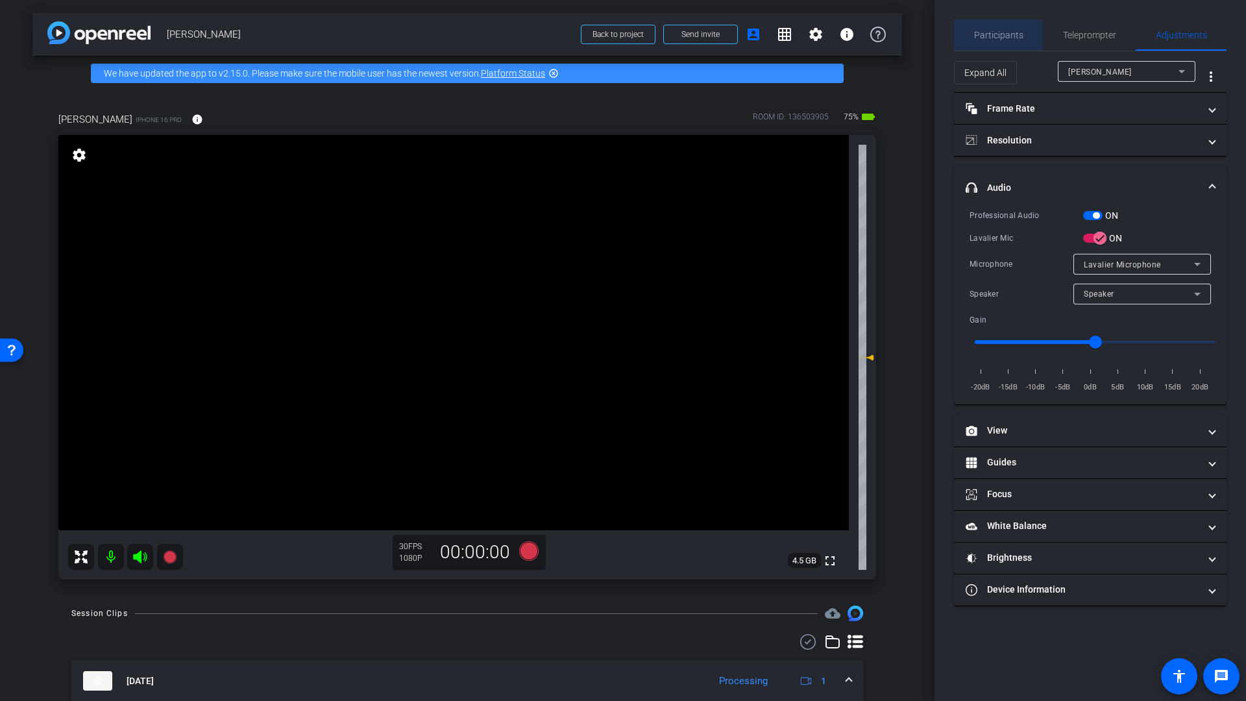
click at [1005, 36] on span "Participants" at bounding box center [998, 35] width 49 height 9
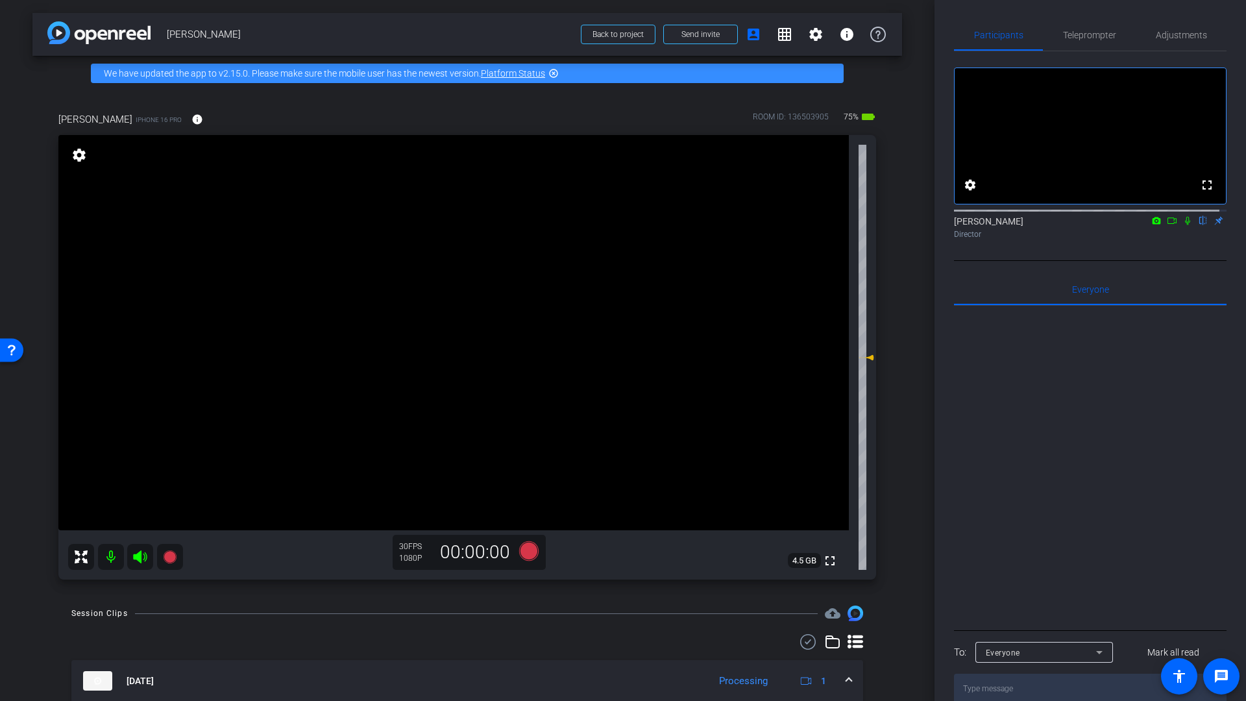
click at [1183, 225] on icon at bounding box center [1188, 220] width 10 height 9
click at [112, 558] on mat-icon at bounding box center [111, 557] width 26 height 26
click at [137, 558] on icon at bounding box center [140, 556] width 14 height 13
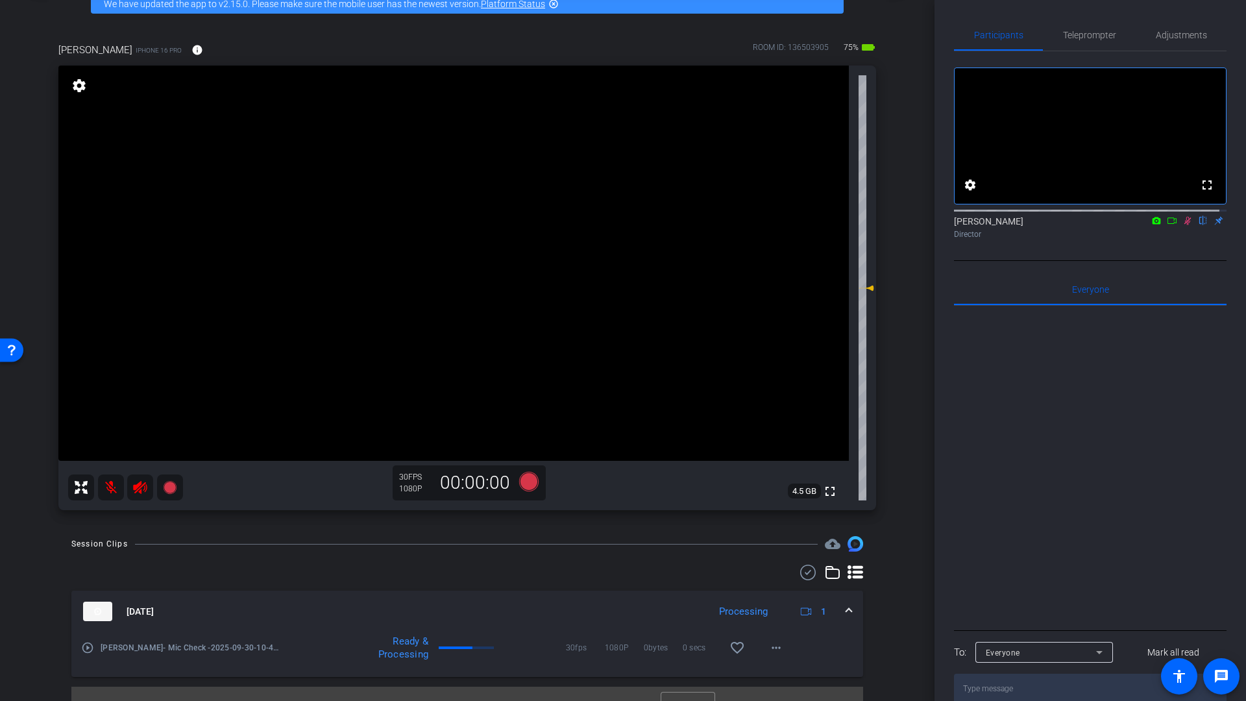
scroll to position [92, 0]
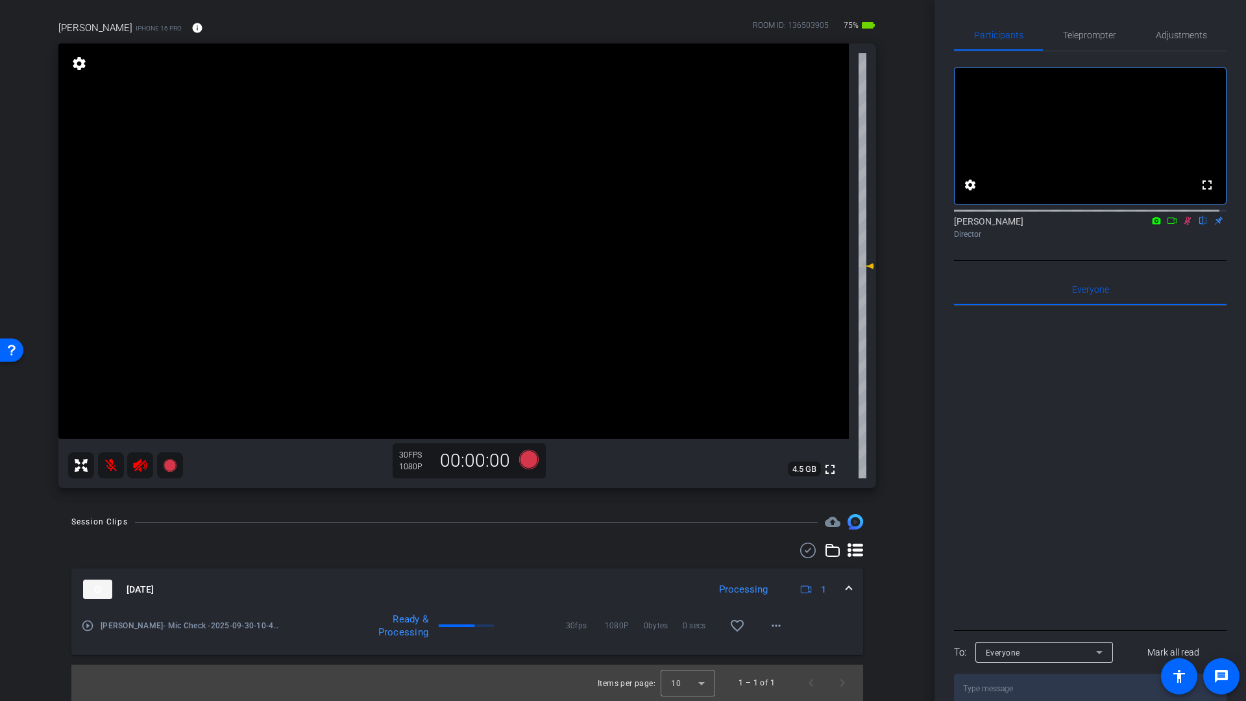
click at [85, 628] on mat-icon "play_circle_outline" at bounding box center [87, 625] width 13 height 13
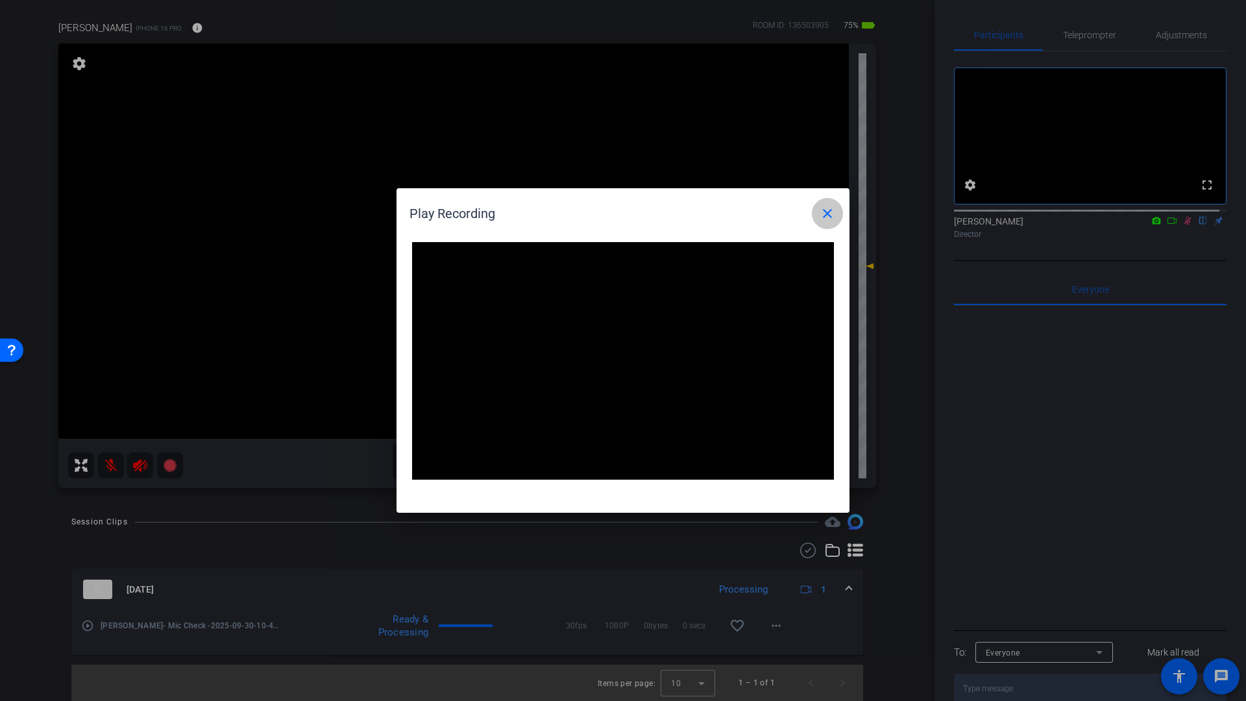
click at [829, 215] on mat-icon "close" at bounding box center [828, 214] width 16 height 16
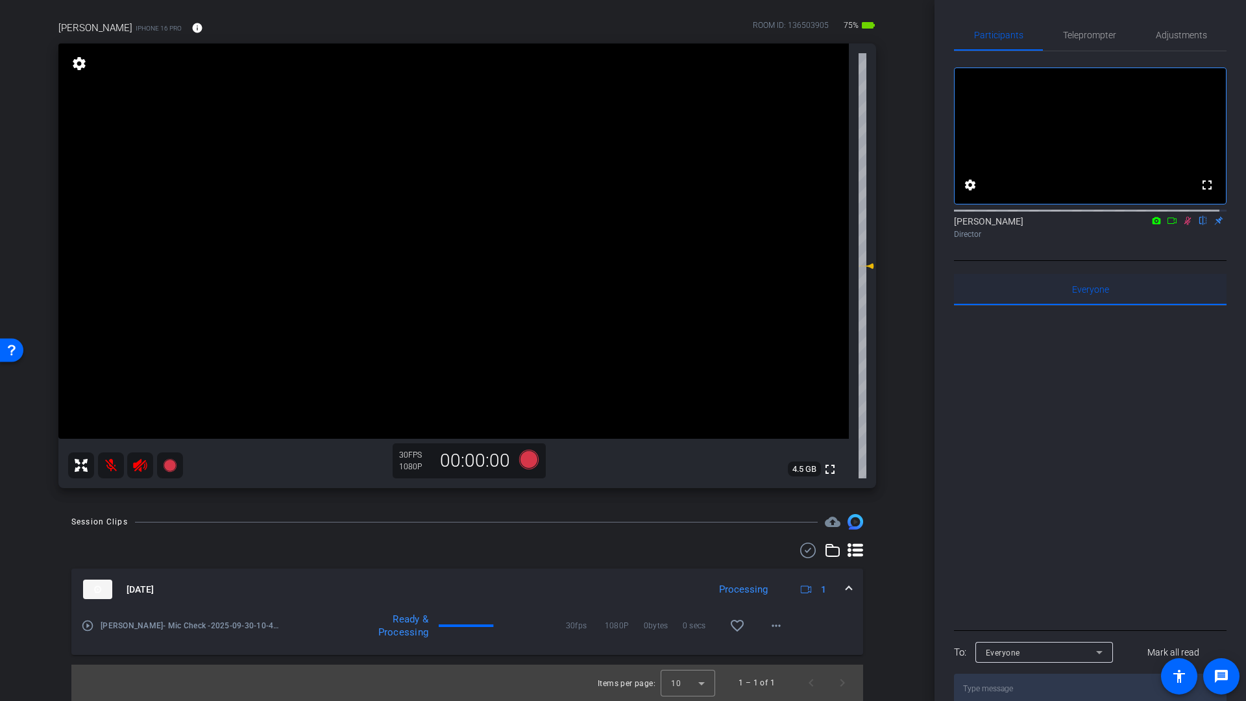
drag, startPoint x: 1181, startPoint y: 233, endPoint x: 1178, endPoint y: 302, distance: 69.5
click at [1183, 225] on icon at bounding box center [1188, 220] width 10 height 9
click at [119, 466] on mat-icon at bounding box center [111, 465] width 26 height 26
click at [138, 468] on icon at bounding box center [140, 465] width 14 height 13
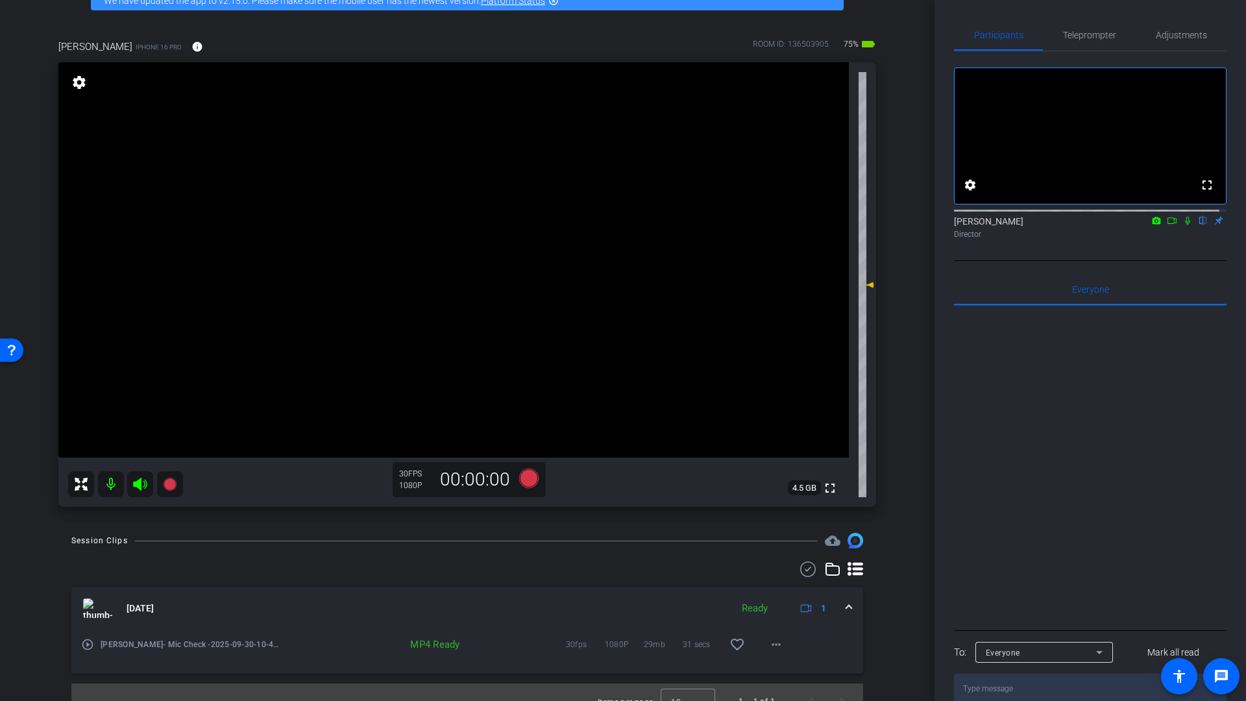
scroll to position [0, 0]
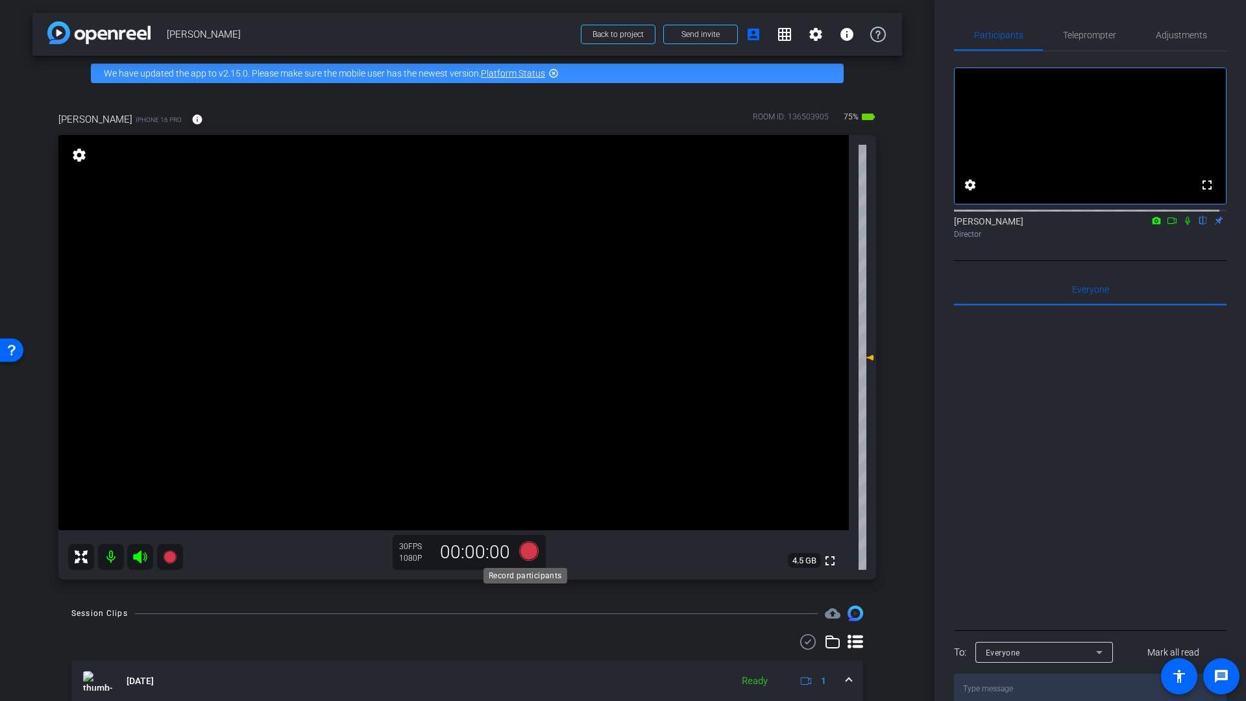
click at [526, 552] on icon at bounding box center [528, 550] width 19 height 19
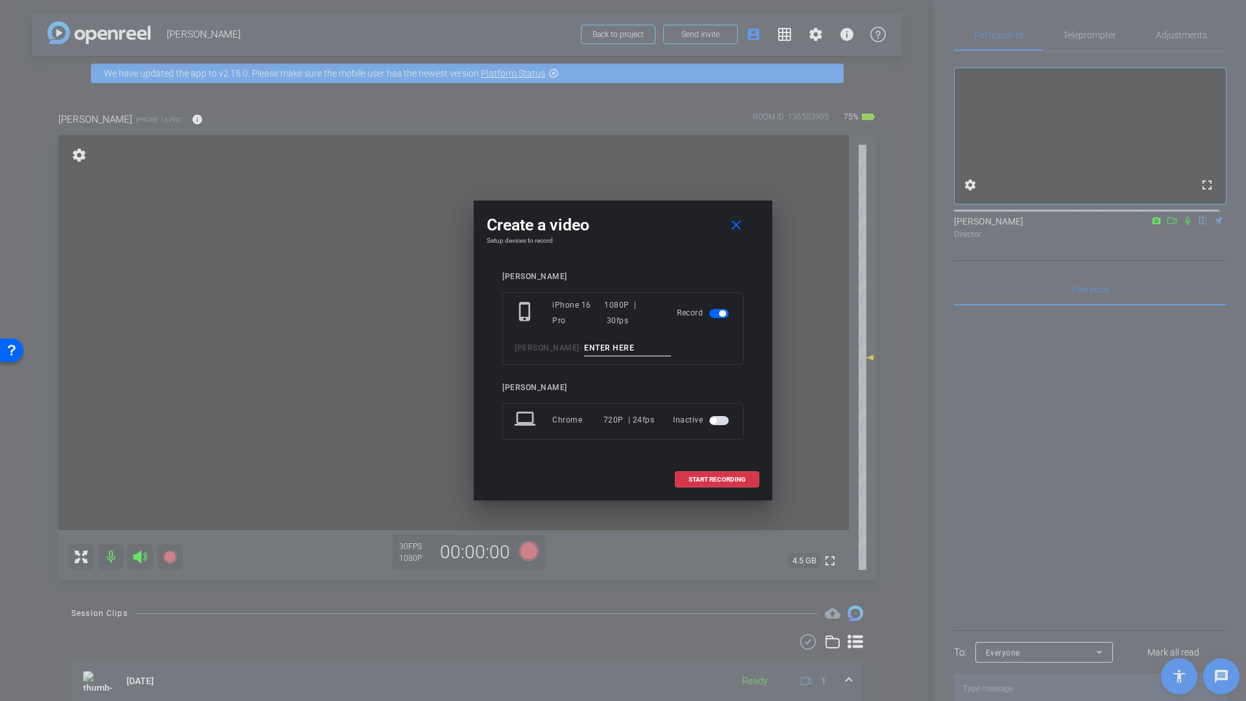
click at [610, 350] on input at bounding box center [627, 348] width 87 height 16
type input "Smile"
click at [724, 474] on span at bounding box center [717, 479] width 83 height 31
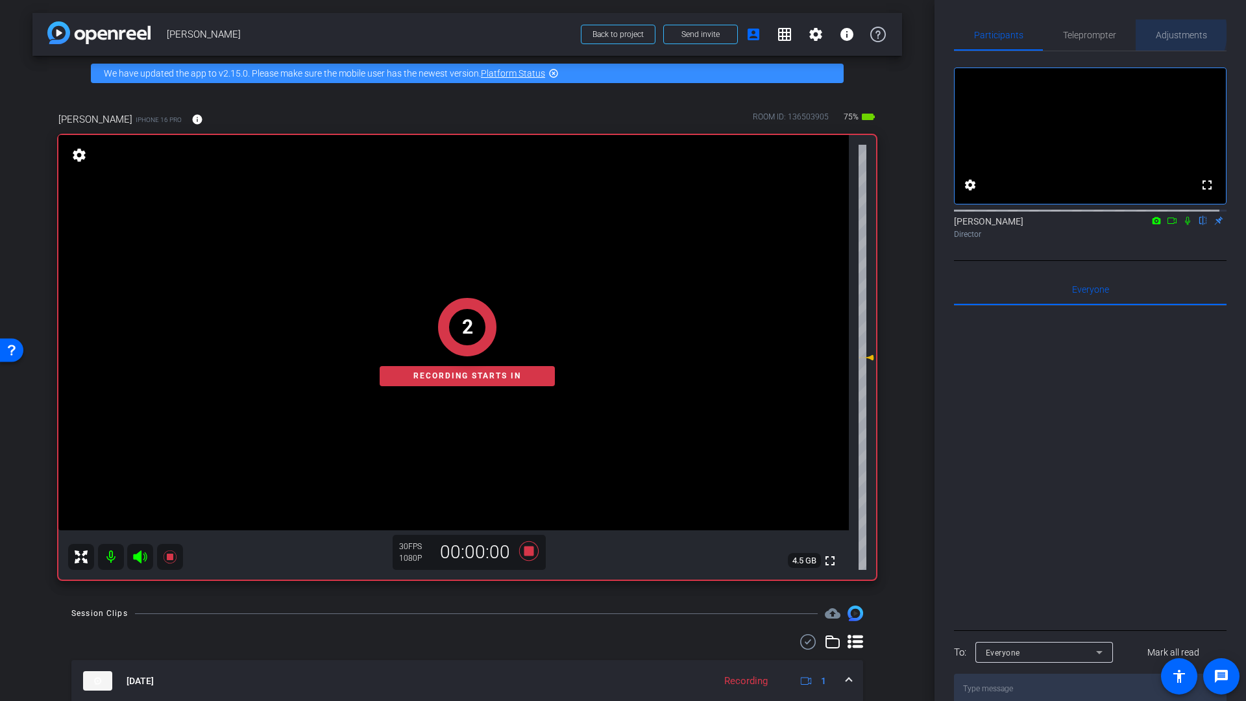
click at [1165, 32] on span "Adjustments" at bounding box center [1181, 35] width 51 height 9
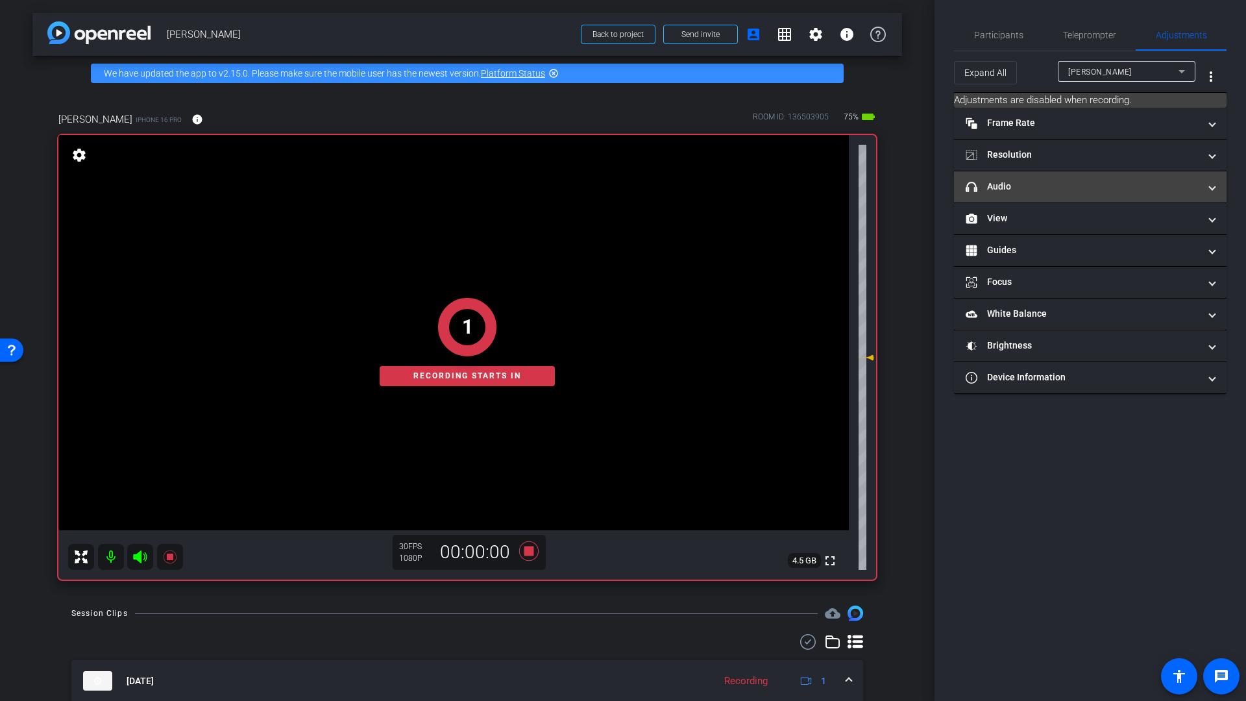
click at [1018, 191] on mat-panel-title "headphone icon Audio" at bounding box center [1083, 187] width 234 height 14
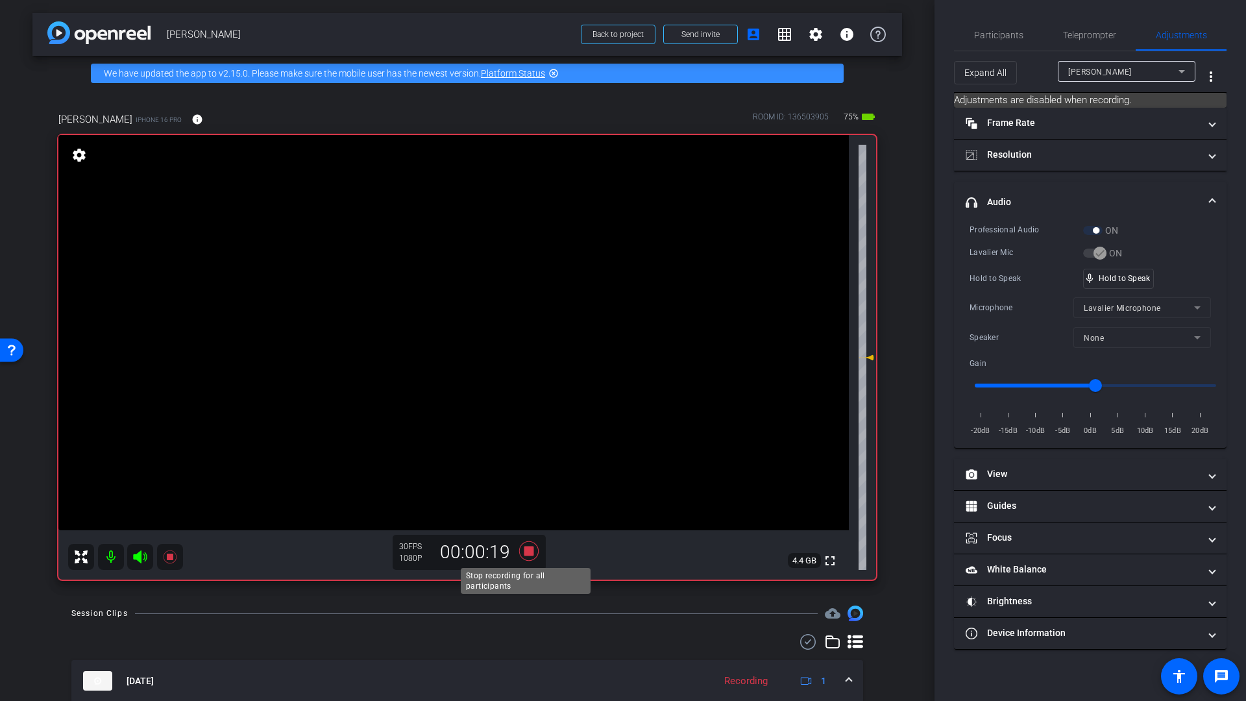
click at [528, 550] on icon at bounding box center [528, 550] width 19 height 19
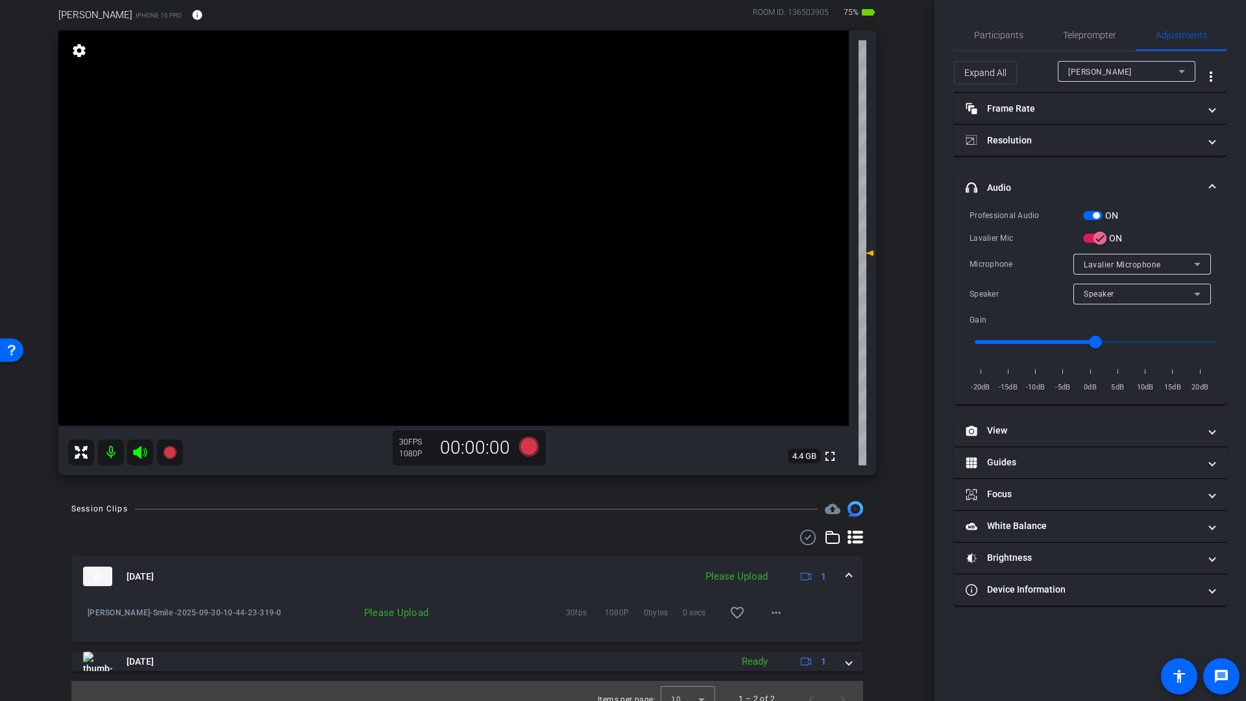
scroll to position [98, 0]
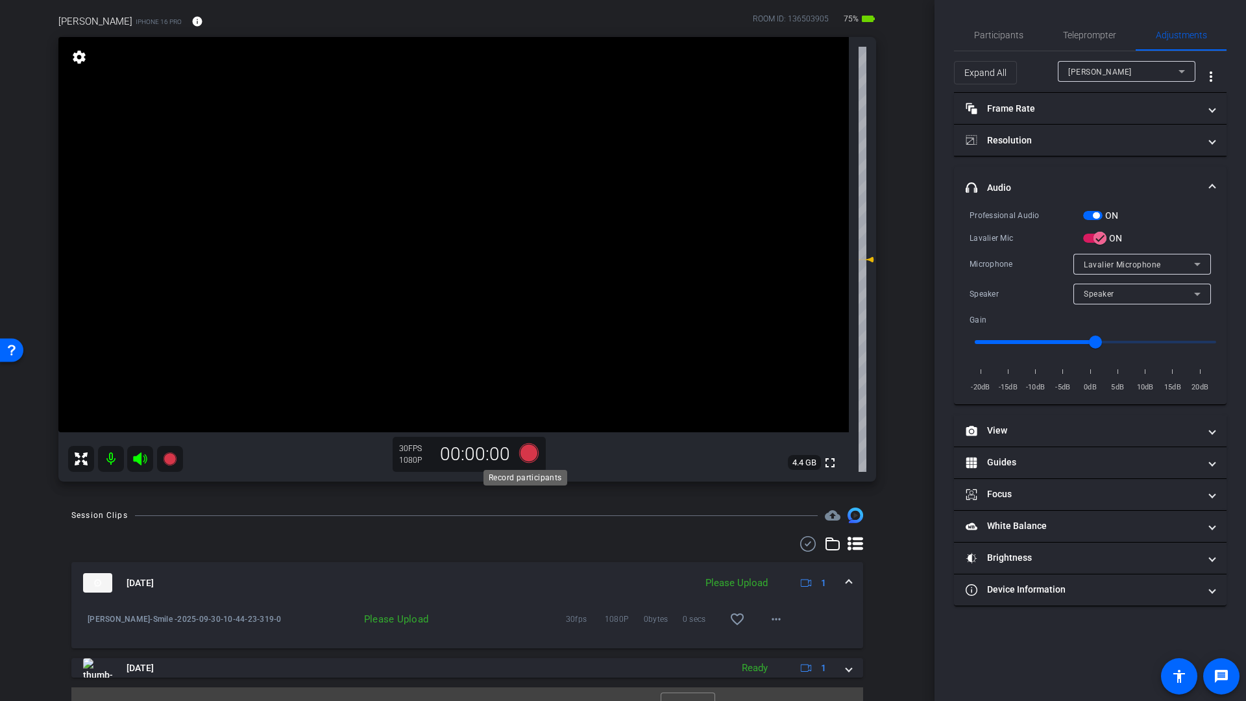
click at [526, 448] on icon at bounding box center [528, 452] width 19 height 19
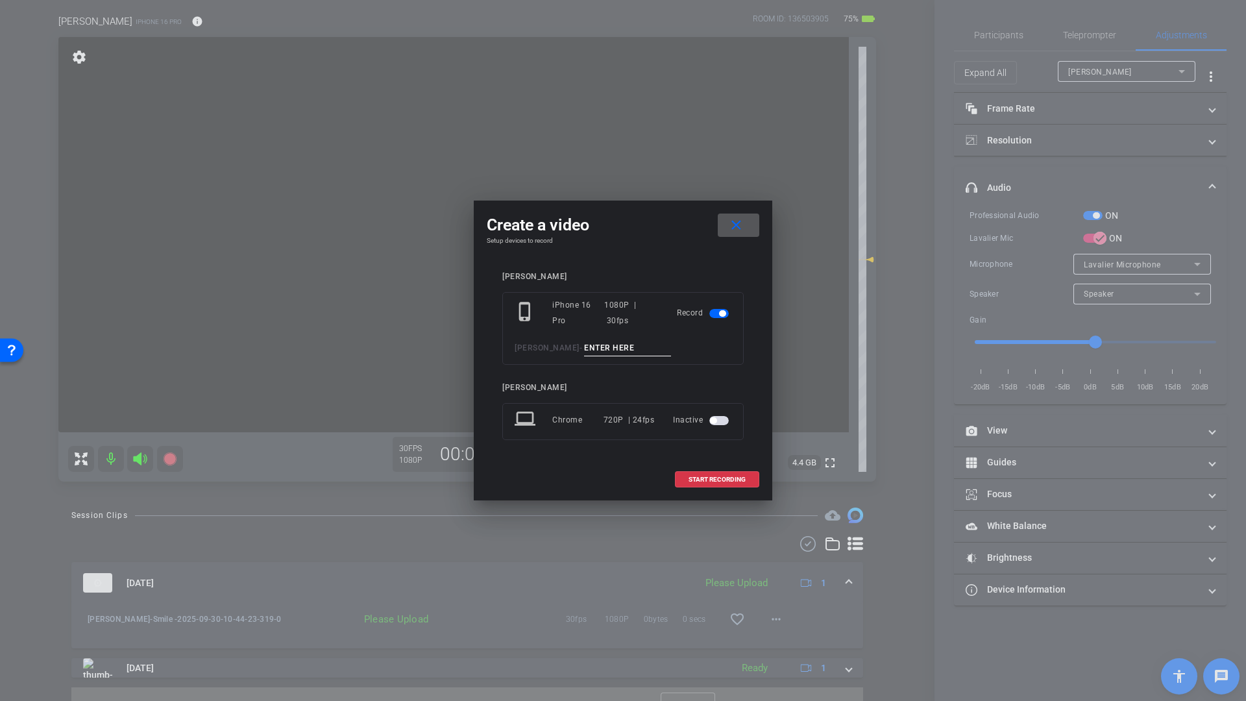
click at [596, 349] on input at bounding box center [627, 348] width 87 height 16
type input "Q1"
click at [721, 483] on span at bounding box center [717, 479] width 83 height 31
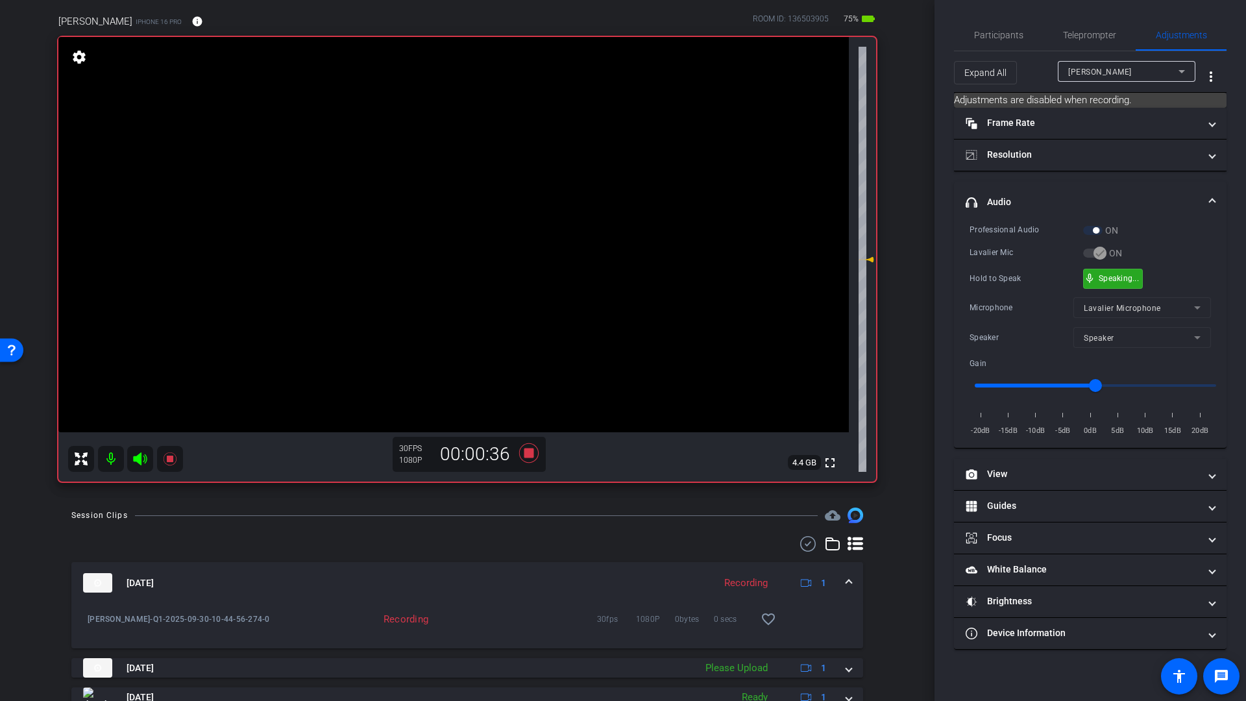
click at [1110, 272] on div "mic_none Speaking..." at bounding box center [1113, 278] width 58 height 19
drag, startPoint x: 1121, startPoint y: 276, endPoint x: 1131, endPoint y: 273, distance: 10.3
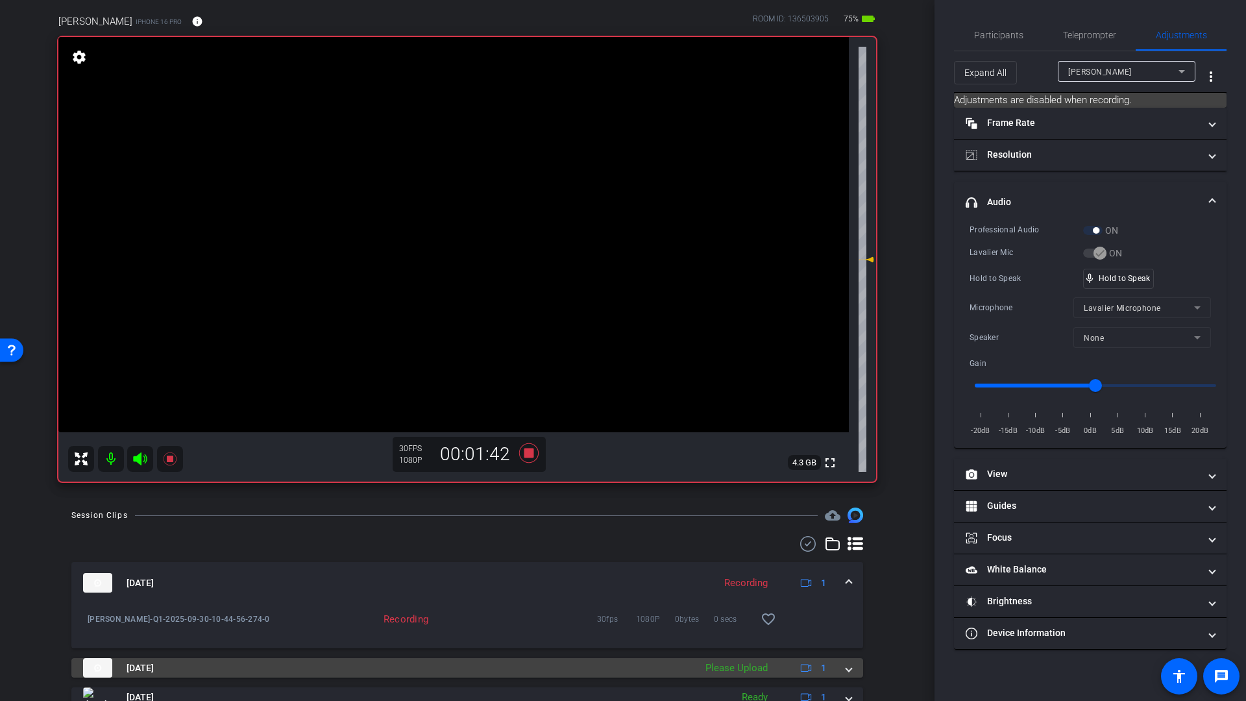
click at [846, 670] on span at bounding box center [848, 668] width 5 height 14
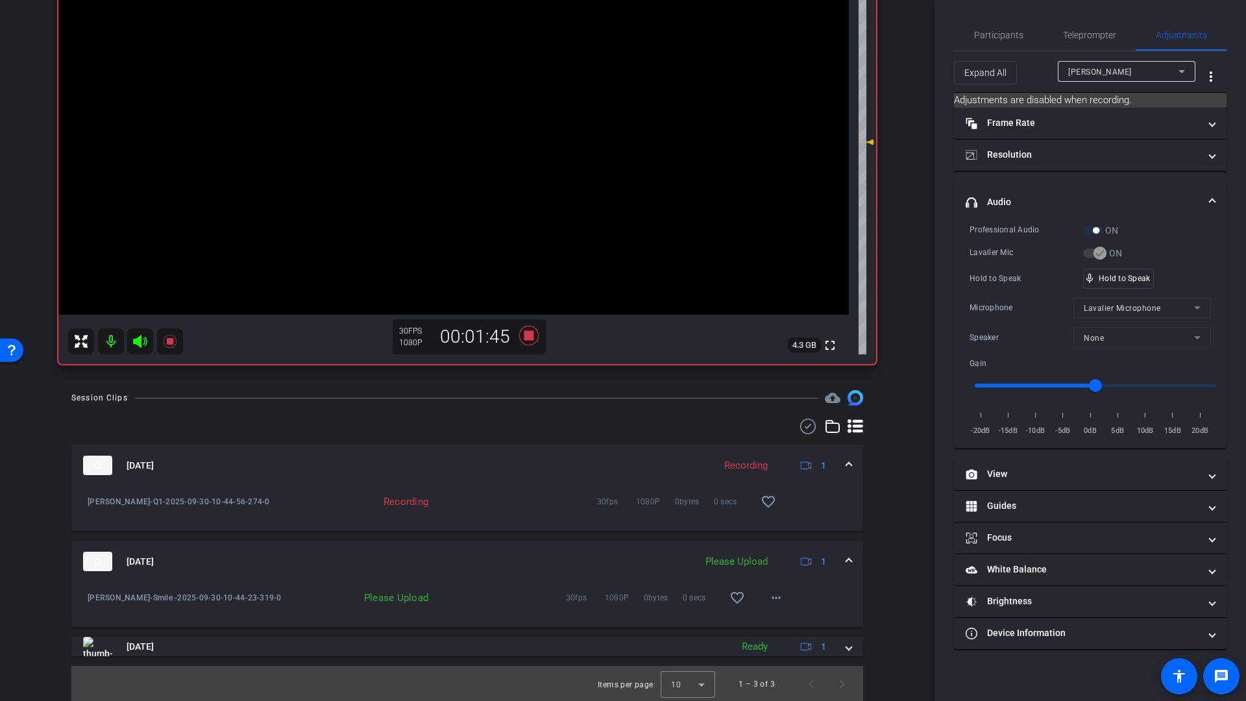
scroll to position [217, 0]
click at [776, 598] on mat-icon "more_horiz" at bounding box center [776, 597] width 16 height 16
drag, startPoint x: 785, startPoint y: 621, endPoint x: 801, endPoint y: 601, distance: 25.4
click at [785, 621] on span "Upload" at bounding box center [791, 624] width 52 height 16
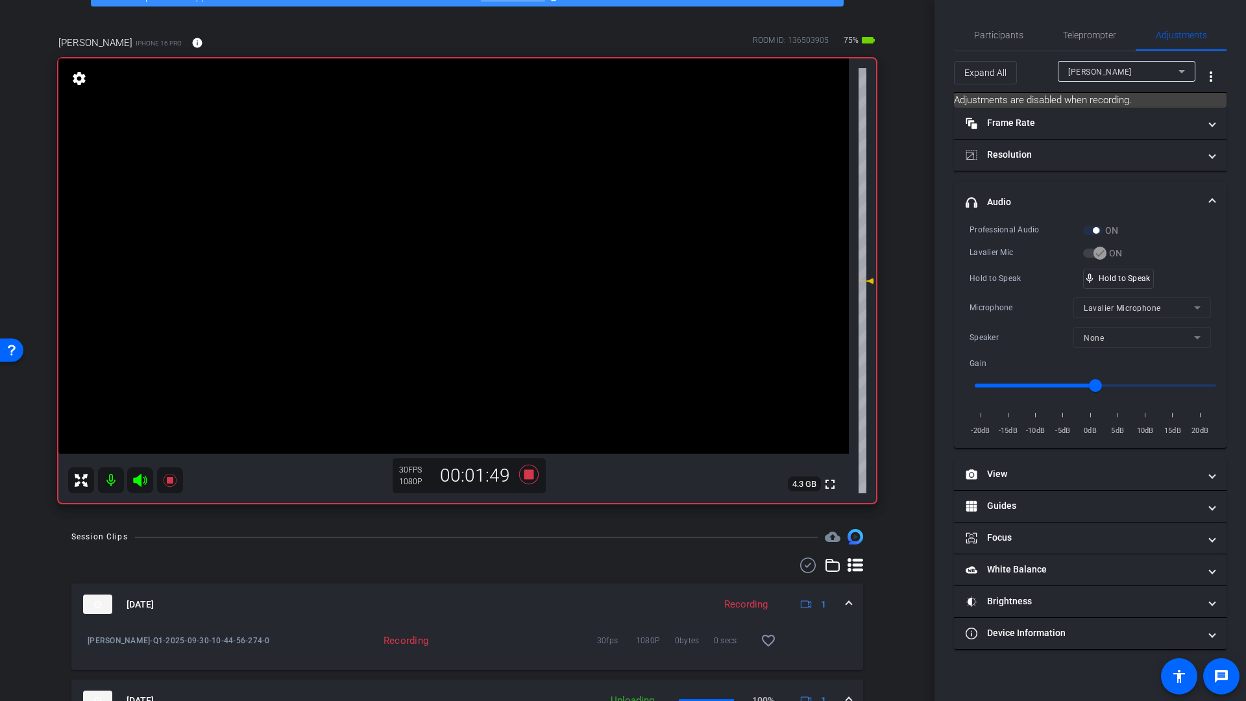
scroll to position [73, 0]
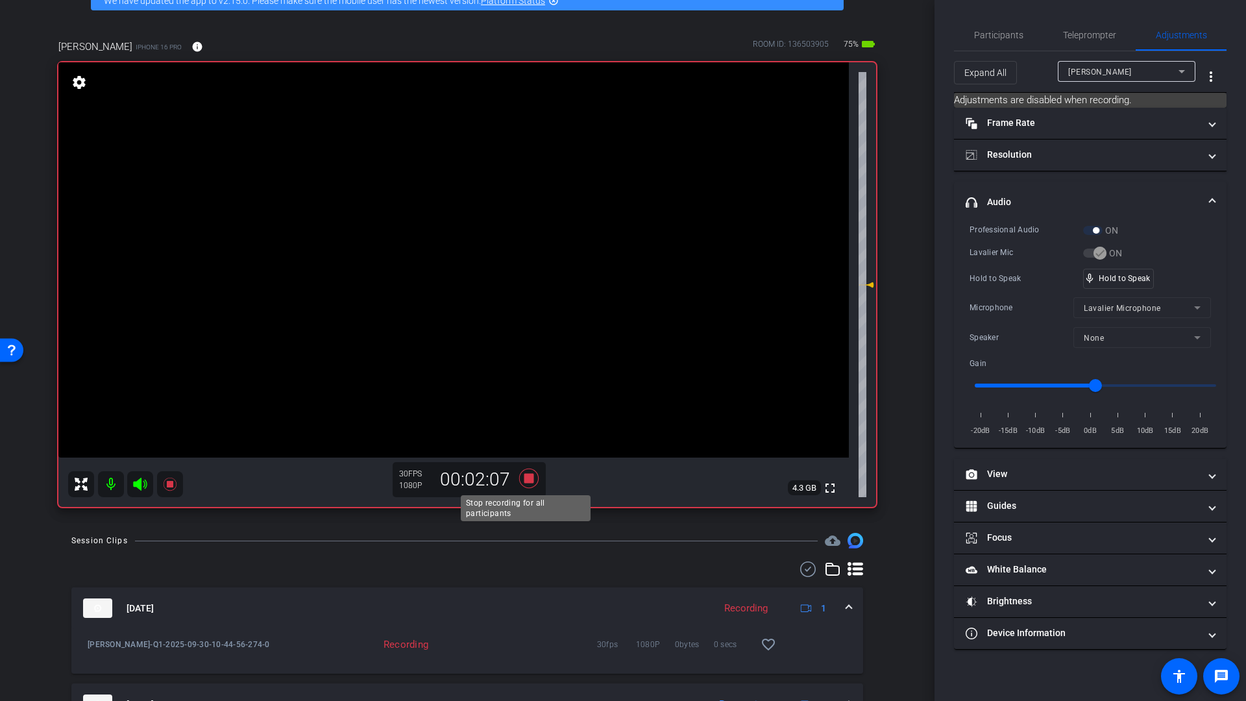
click at [526, 479] on icon at bounding box center [528, 478] width 19 height 19
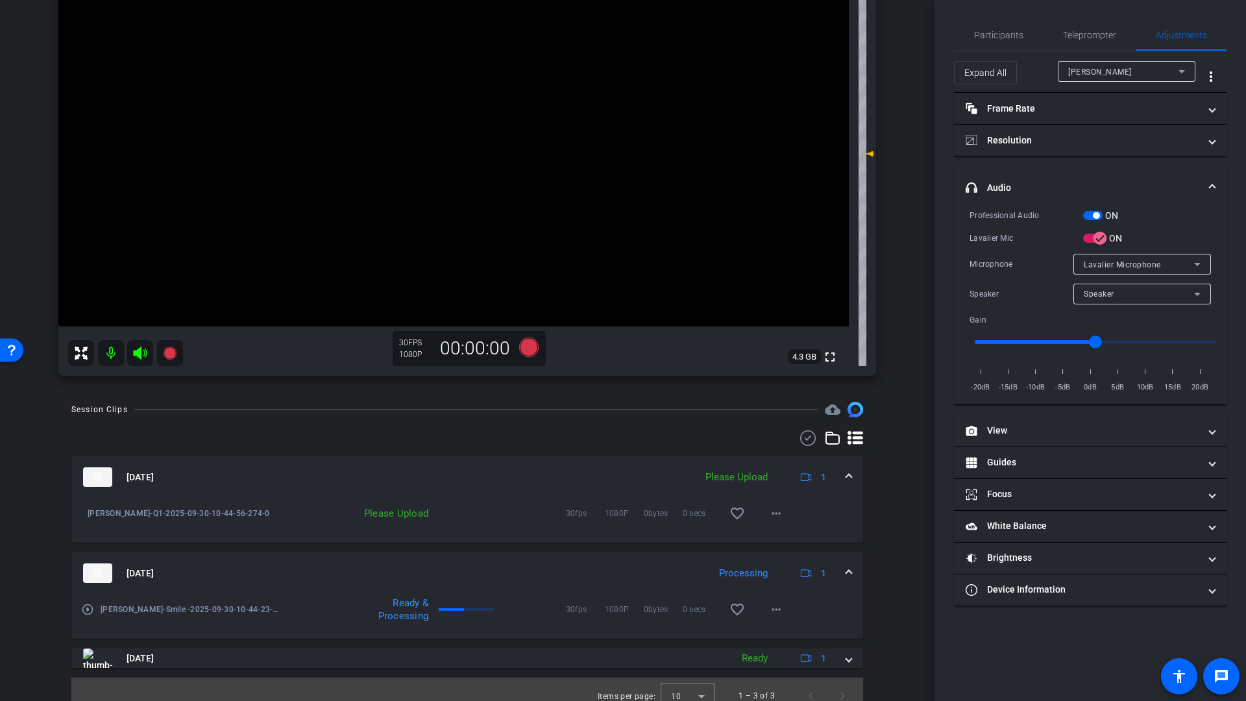
scroll to position [217, 0]
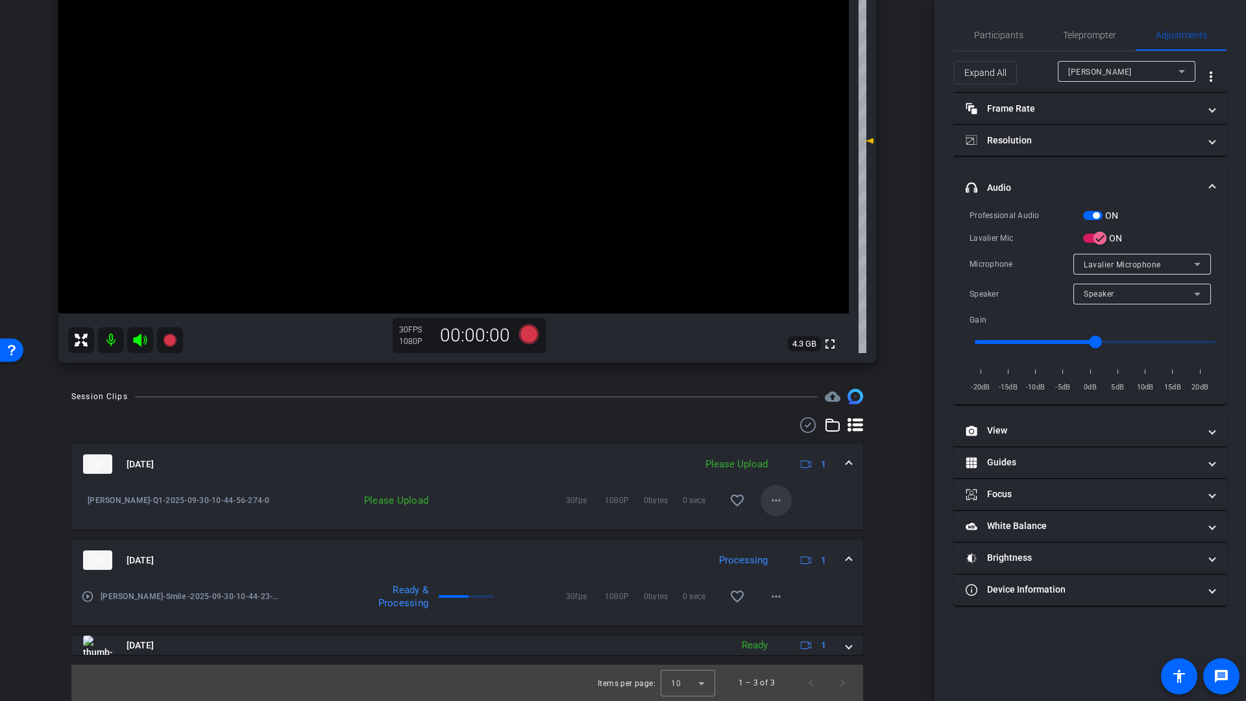
click at [768, 502] on mat-icon "more_horiz" at bounding box center [776, 501] width 16 height 16
click at [776, 528] on span "Upload" at bounding box center [791, 528] width 52 height 16
click at [528, 331] on icon at bounding box center [528, 334] width 19 height 19
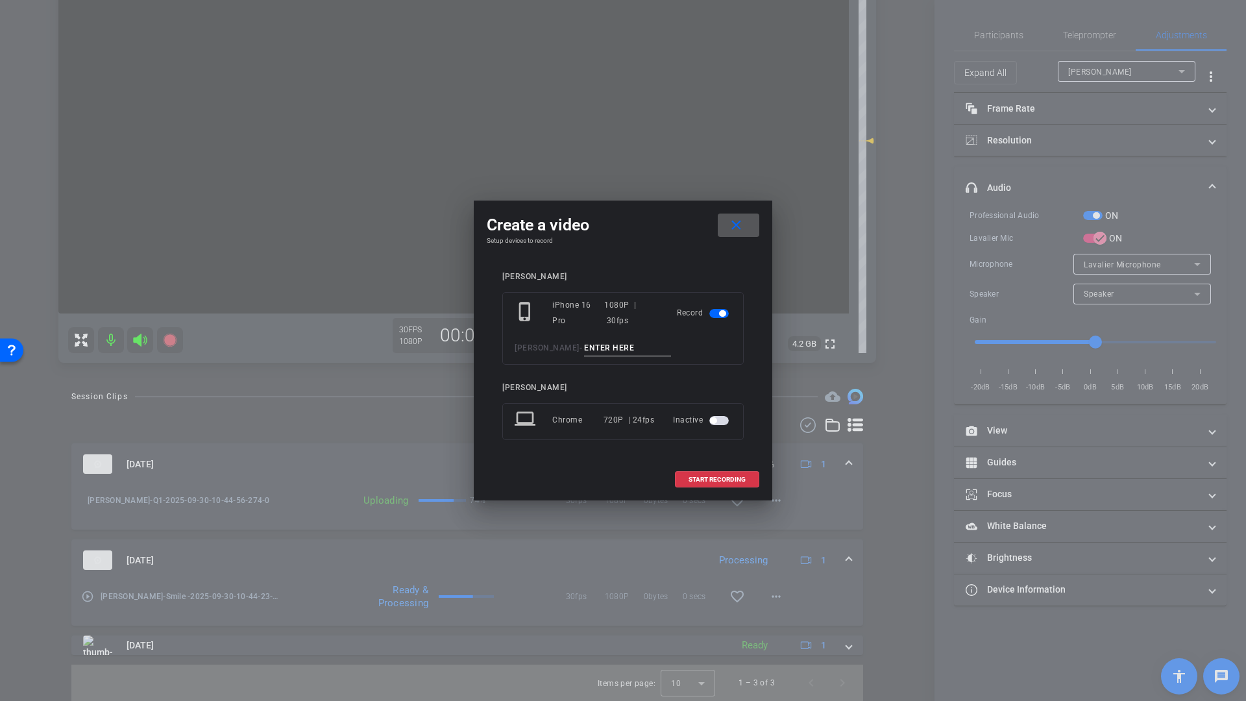
click at [595, 347] on input at bounding box center [627, 348] width 87 height 16
type input "Q3"
click at [707, 480] on span "START RECORDING" at bounding box center [717, 479] width 57 height 6
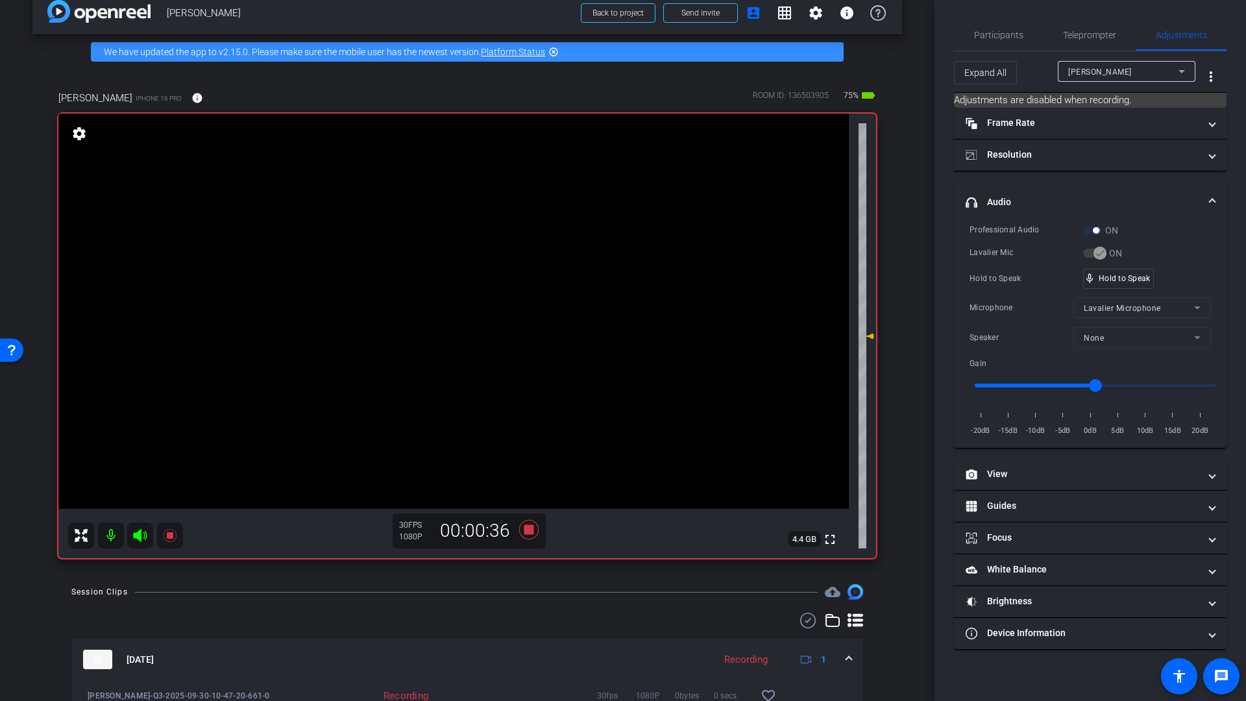
scroll to position [25, 0]
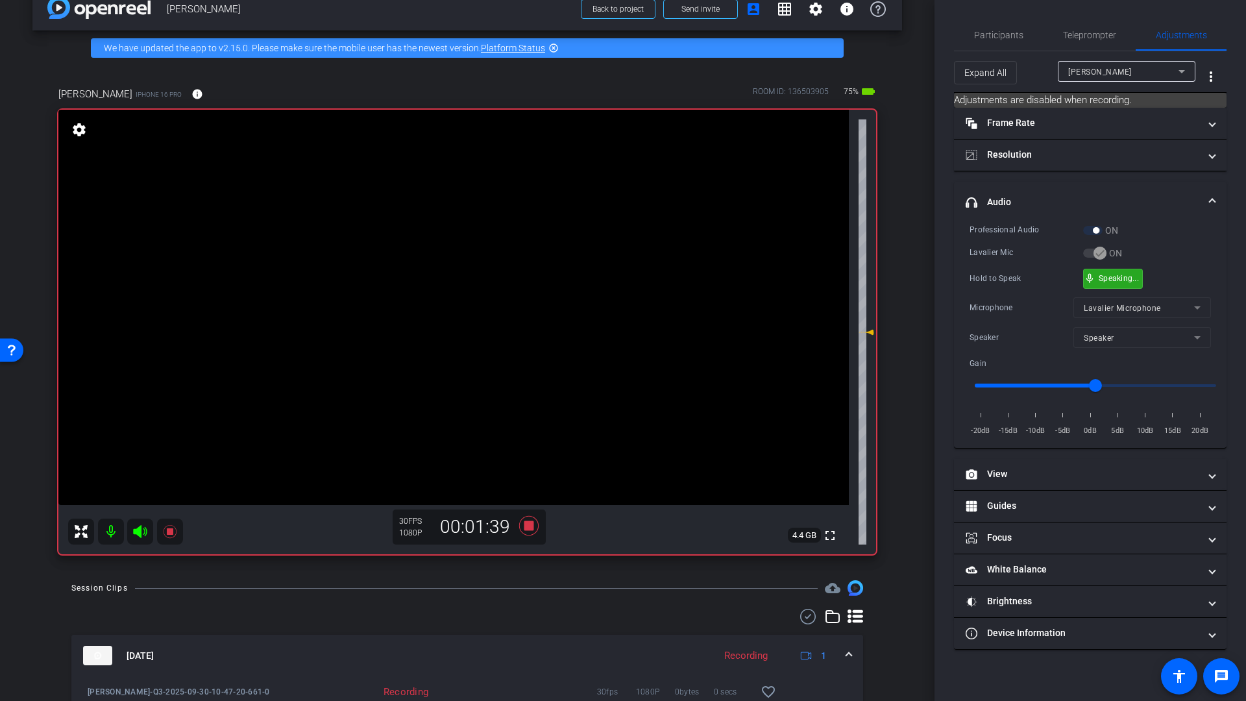
click at [1103, 284] on div "mic_none Speaking..." at bounding box center [1113, 278] width 58 height 19
click at [1107, 283] on div "mic_none Speaking..." at bounding box center [1113, 278] width 58 height 19
click at [526, 525] on icon at bounding box center [528, 525] width 19 height 19
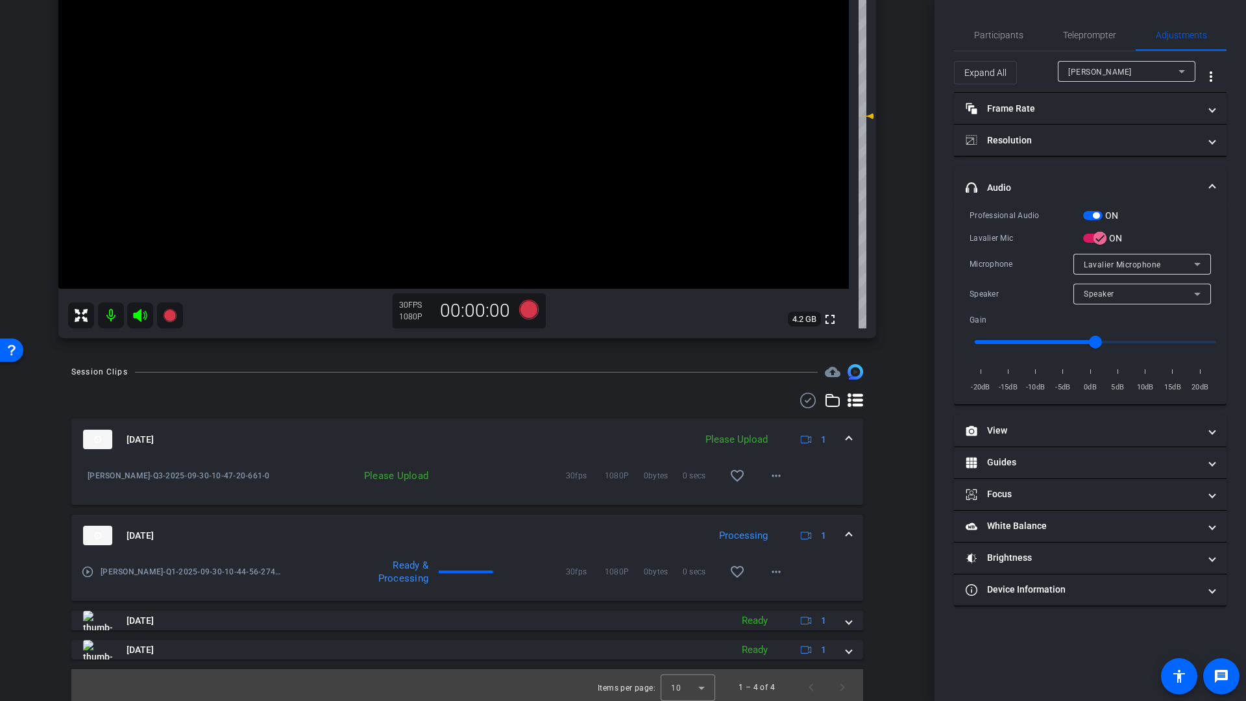
scroll to position [246, 0]
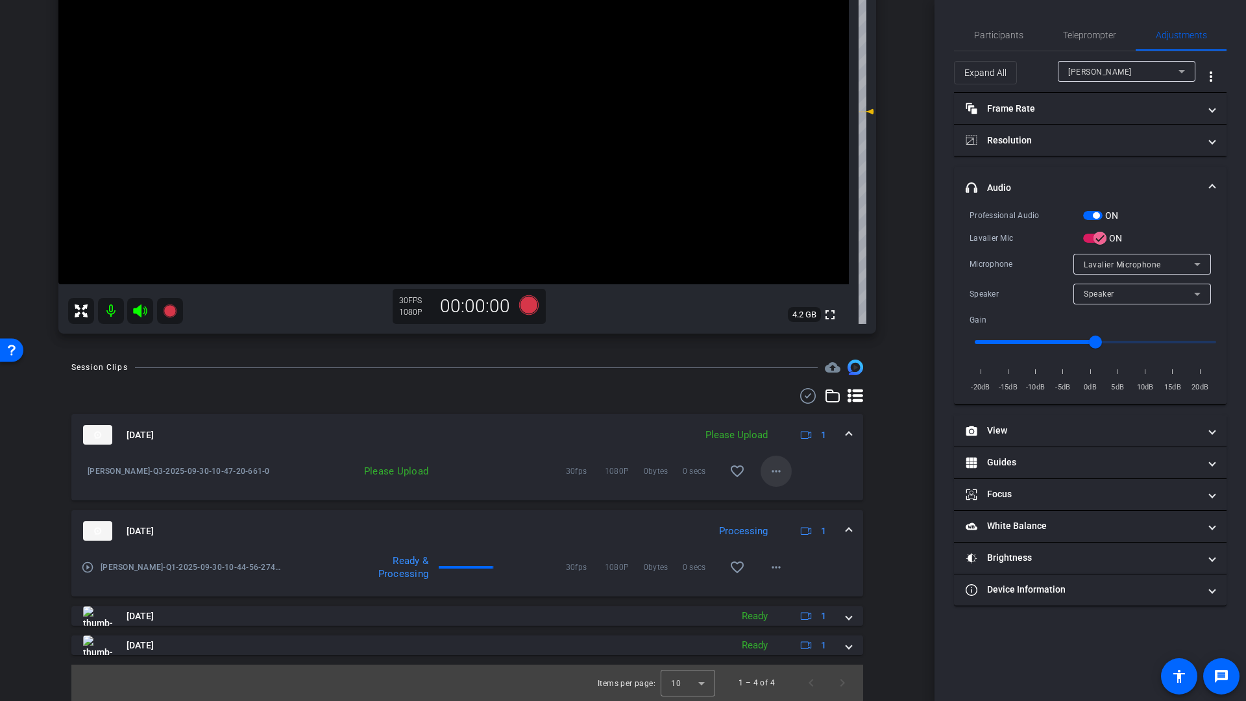
click at [773, 472] on mat-icon "more_horiz" at bounding box center [776, 471] width 16 height 16
click at [779, 500] on span "Upload" at bounding box center [791, 499] width 52 height 16
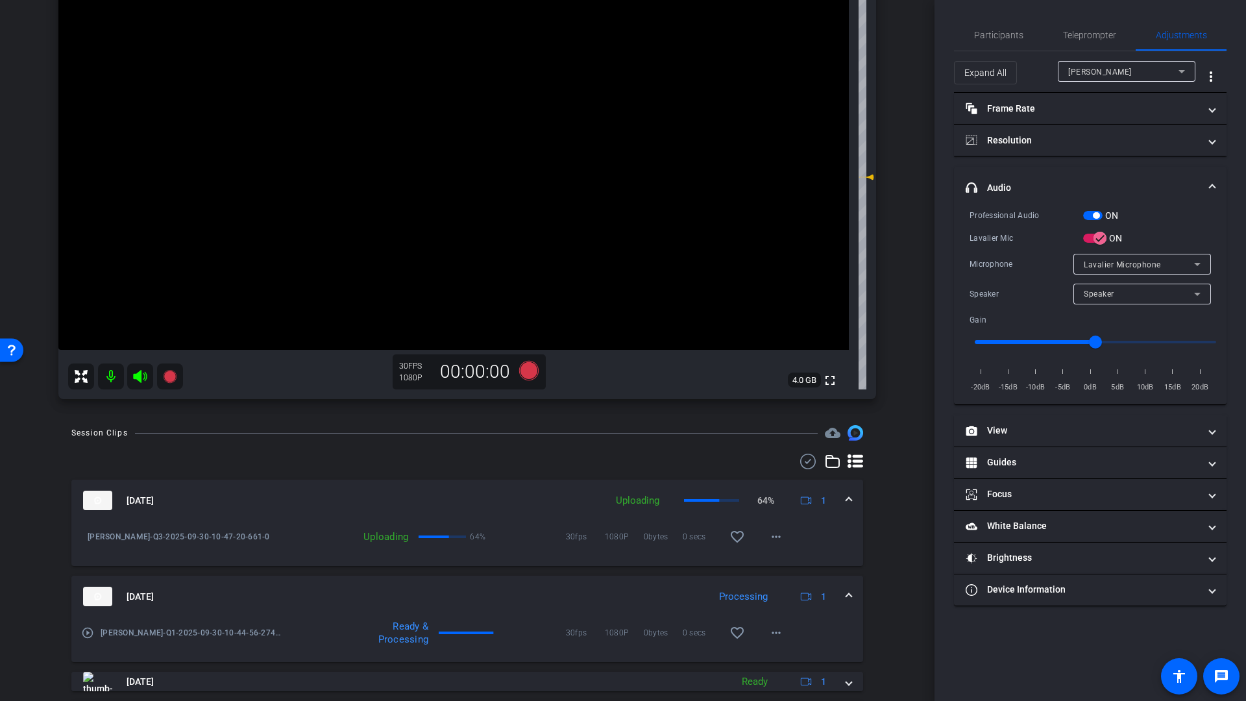
scroll to position [139, 0]
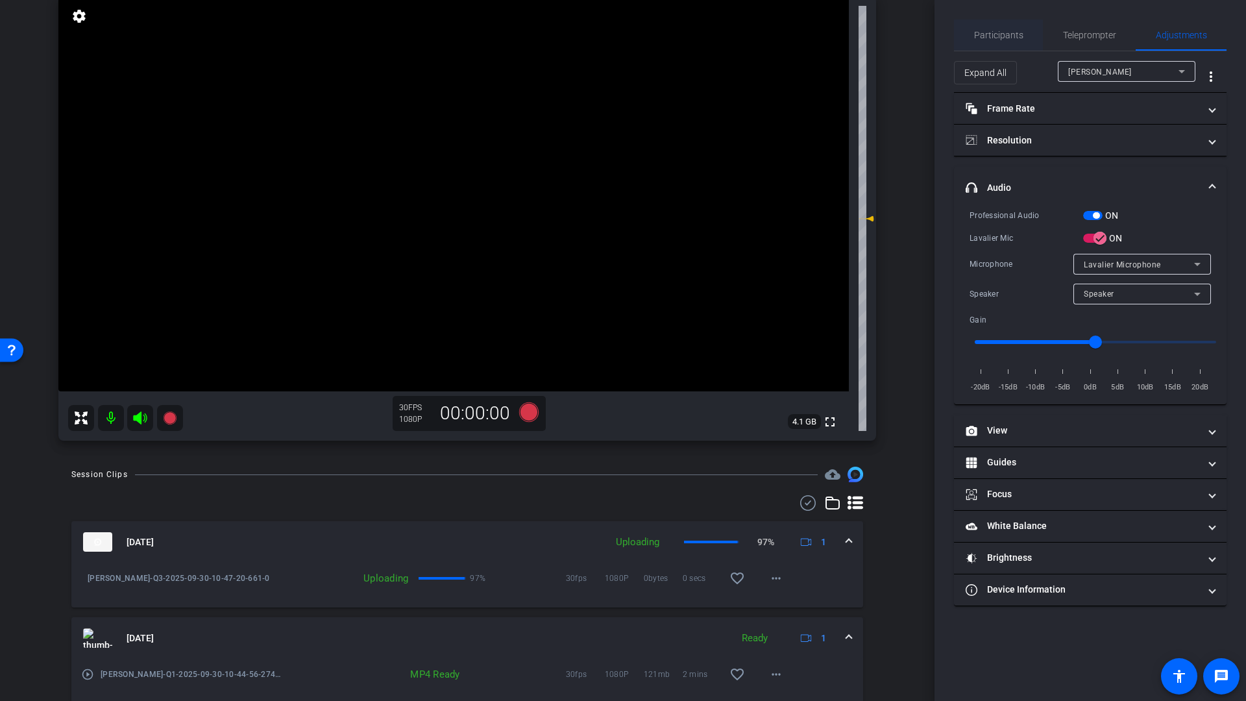
click at [993, 38] on span "Participants" at bounding box center [998, 35] width 49 height 9
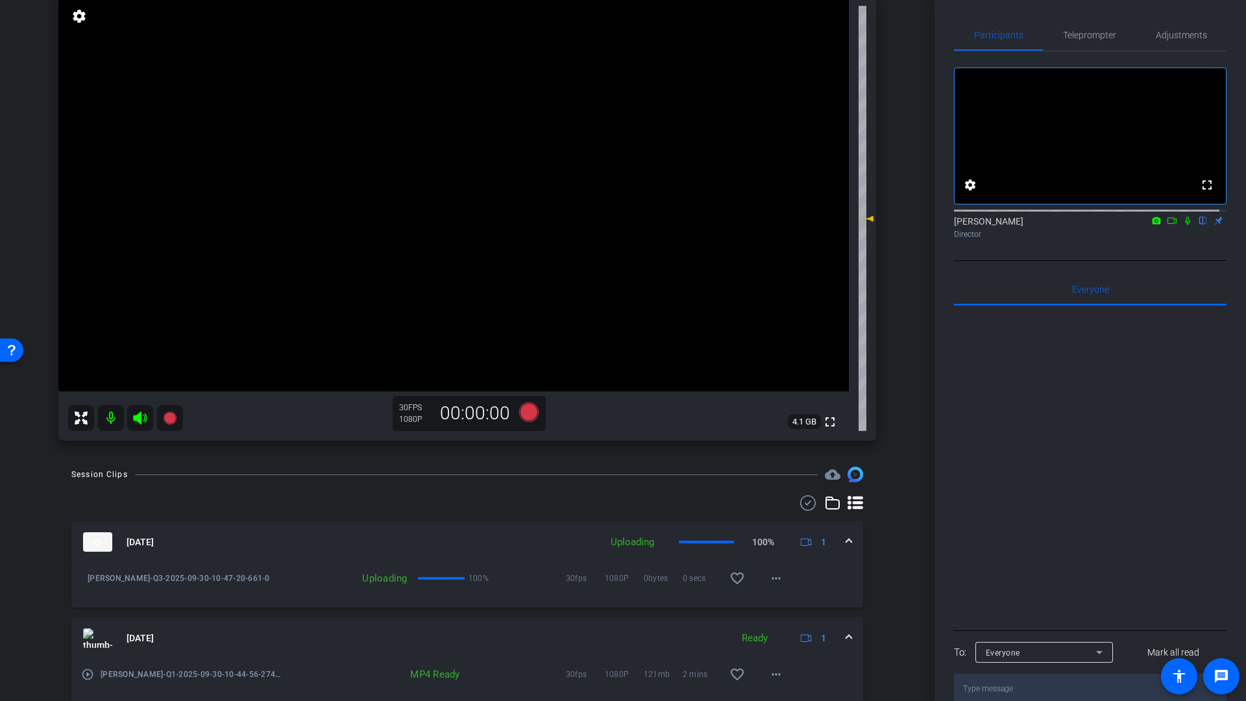
click at [1184, 225] on icon at bounding box center [1188, 220] width 10 height 9
click at [111, 407] on mat-icon at bounding box center [111, 418] width 26 height 26
drag, startPoint x: 149, startPoint y: 414, endPoint x: 143, endPoint y: 420, distance: 8.7
click at [149, 414] on mat-icon at bounding box center [140, 418] width 26 height 26
click at [144, 424] on icon at bounding box center [140, 418] width 16 height 16
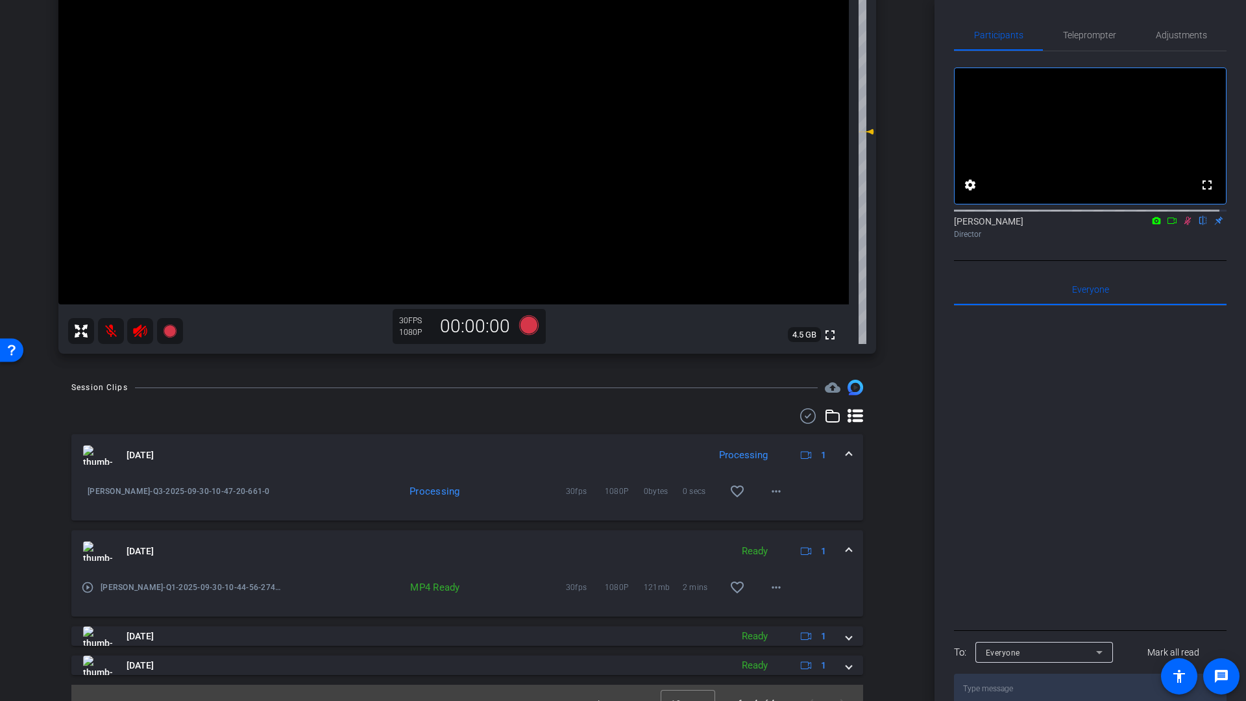
scroll to position [246, 0]
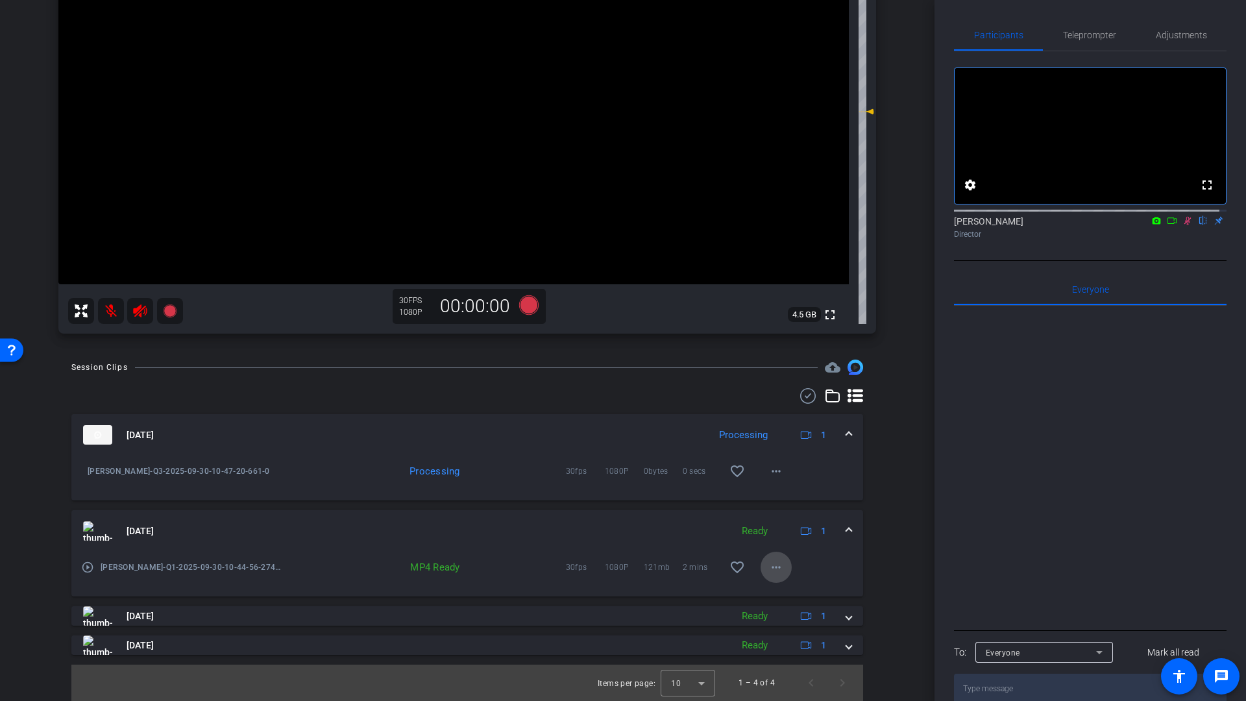
click at [772, 569] on mat-icon "more_horiz" at bounding box center [776, 567] width 16 height 16
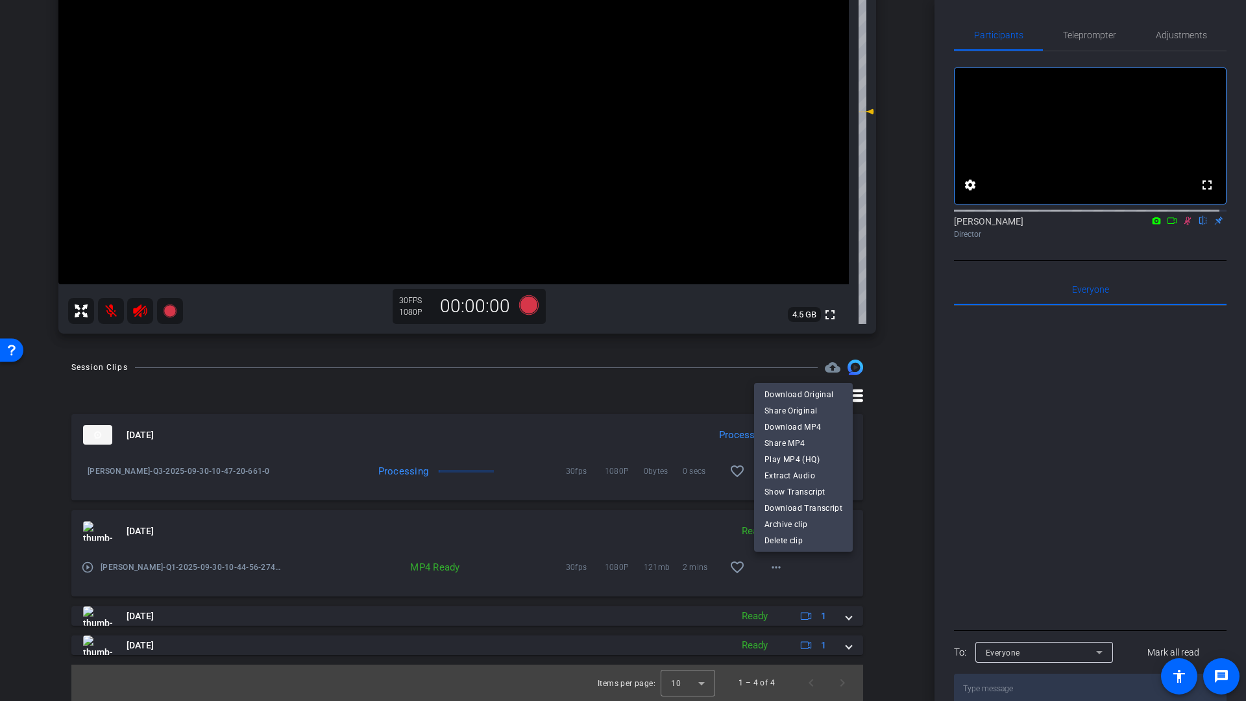
drag, startPoint x: 565, startPoint y: 524, endPoint x: 469, endPoint y: 539, distance: 97.3
click at [565, 524] on div at bounding box center [623, 350] width 1246 height 701
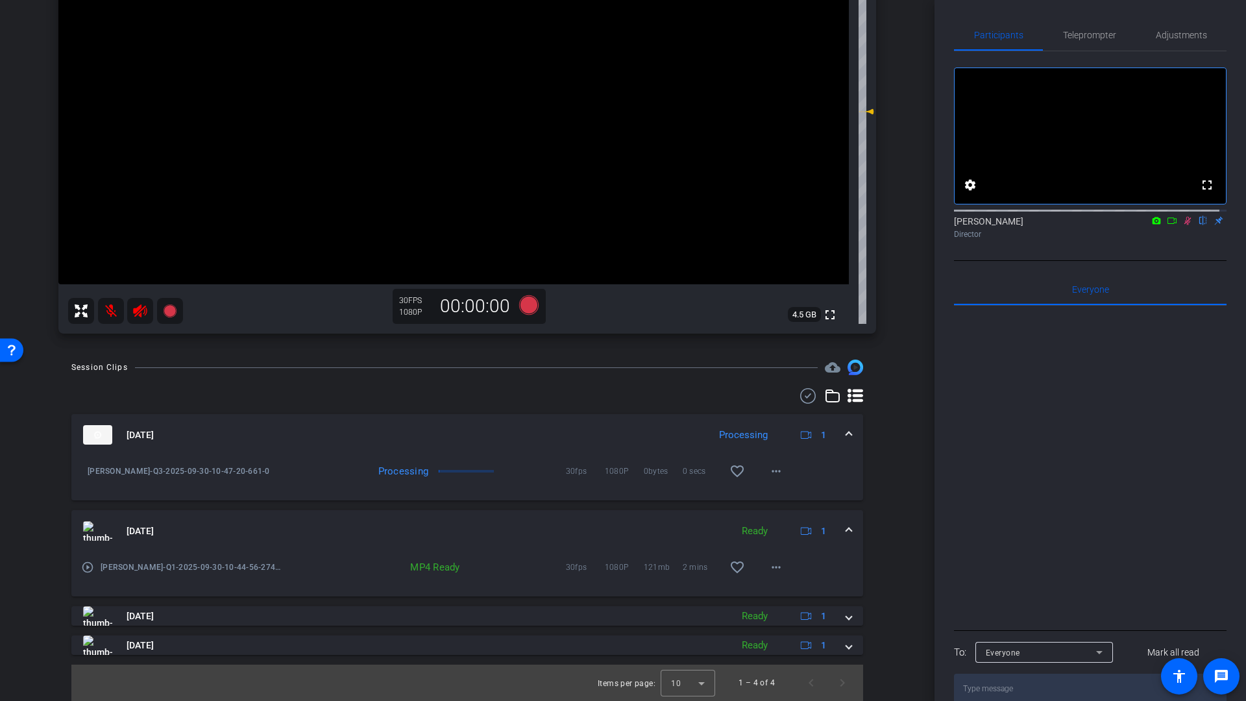
click at [87, 565] on mat-icon "play_circle_outline" at bounding box center [87, 567] width 13 height 13
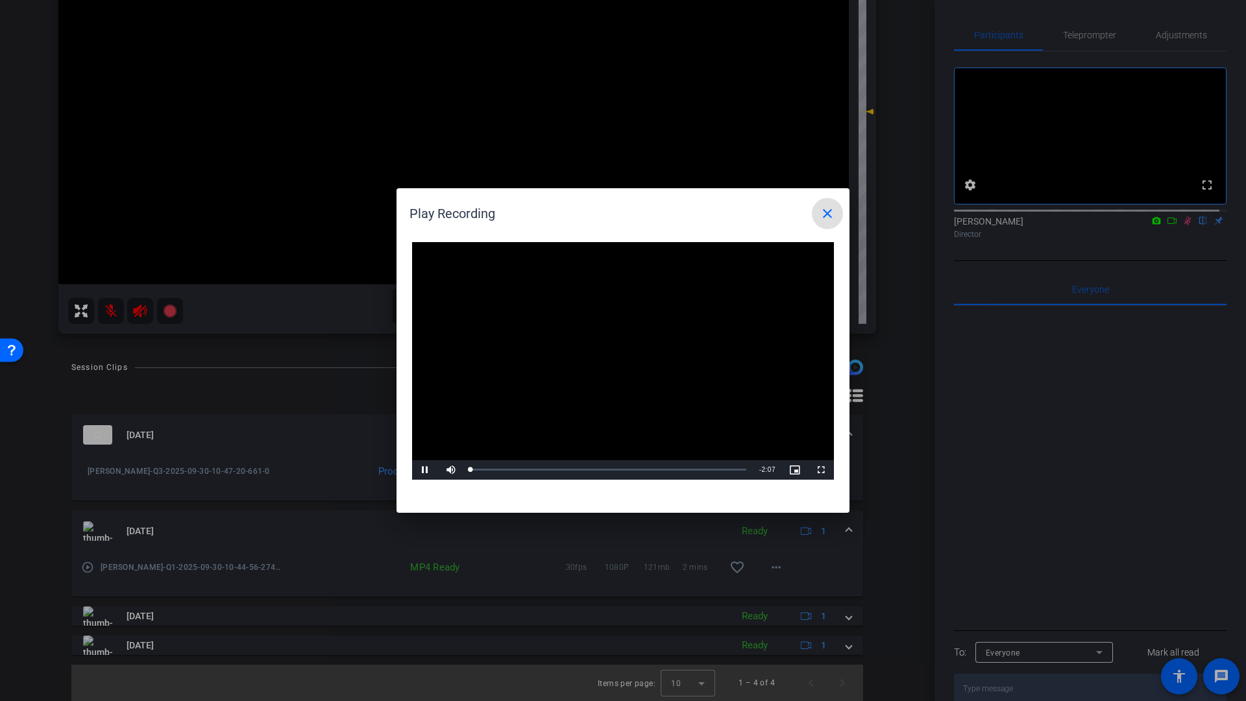
click at [603, 354] on video "Video Player" at bounding box center [623, 361] width 422 height 238
click at [426, 470] on span "Video Player" at bounding box center [425, 470] width 26 height 0
drag, startPoint x: 487, startPoint y: 466, endPoint x: 554, endPoint y: 469, distance: 66.9
click at [554, 469] on div "Loaded : 100.00% 0:32 0:17" at bounding box center [609, 469] width 276 height 3
click at [830, 215] on mat-icon "close" at bounding box center [828, 214] width 16 height 16
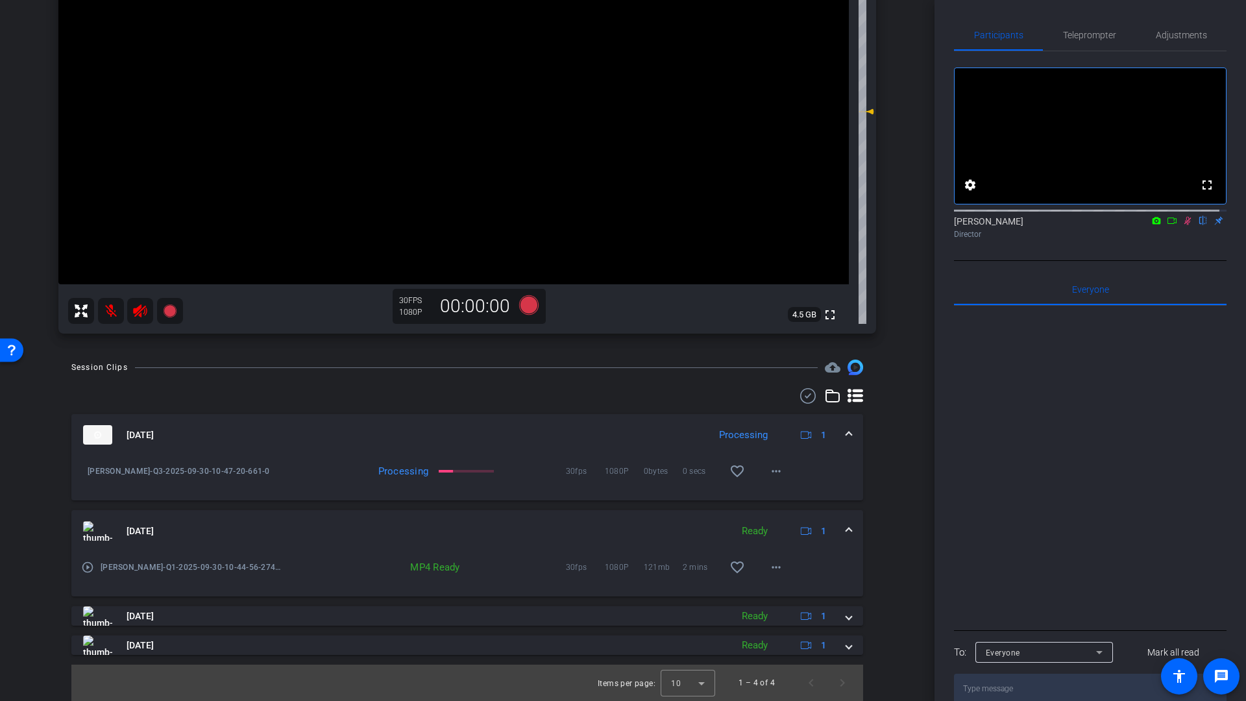
click at [1183, 225] on icon at bounding box center [1188, 220] width 10 height 9
drag, startPoint x: 114, startPoint y: 313, endPoint x: 147, endPoint y: 308, distance: 34.1
click at [118, 313] on mat-icon at bounding box center [111, 311] width 26 height 26
click at [136, 309] on icon at bounding box center [140, 310] width 14 height 13
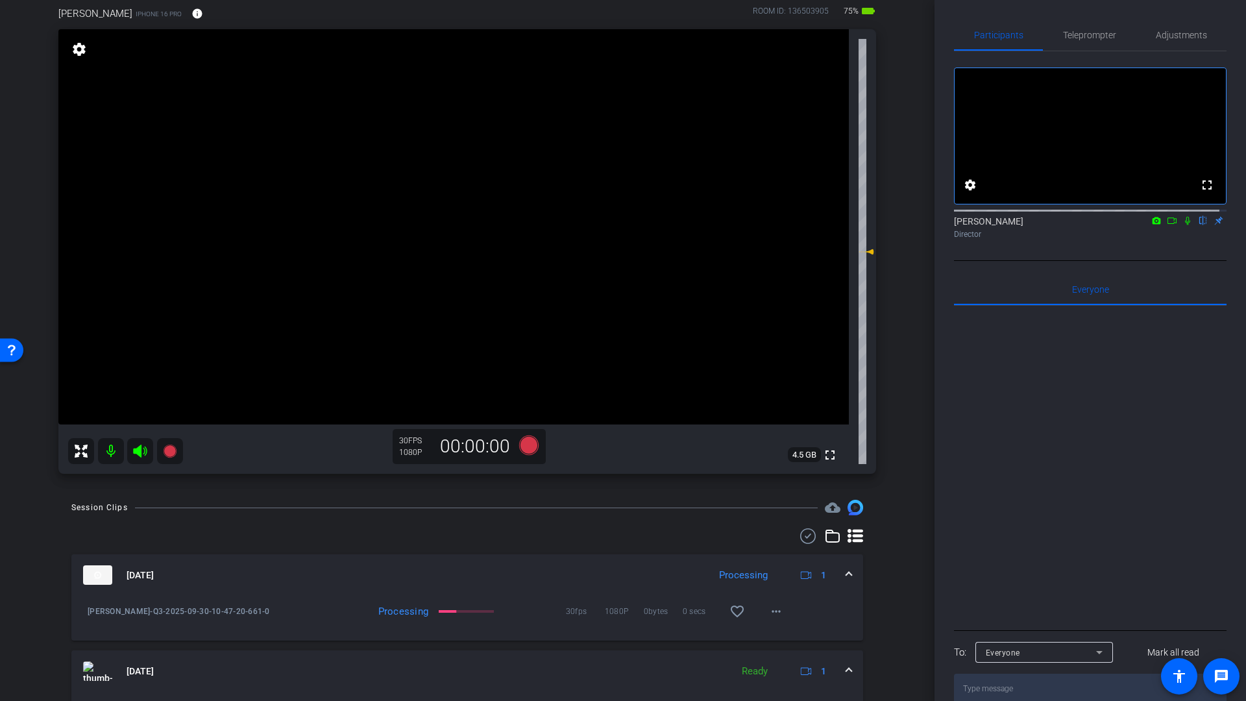
scroll to position [104, 0]
click at [523, 448] on icon at bounding box center [528, 446] width 19 height 19
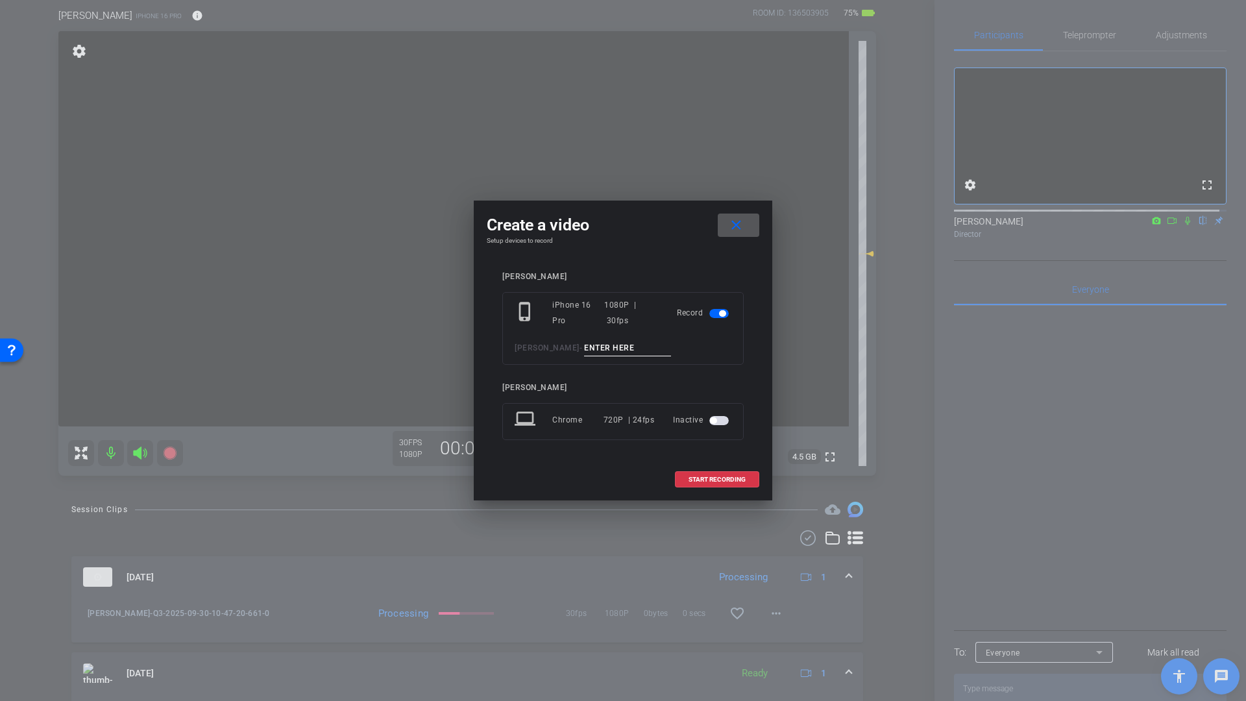
click at [600, 345] on input at bounding box center [627, 348] width 87 height 16
type input "Q7"
click at [700, 478] on span "START RECORDING" at bounding box center [717, 479] width 57 height 6
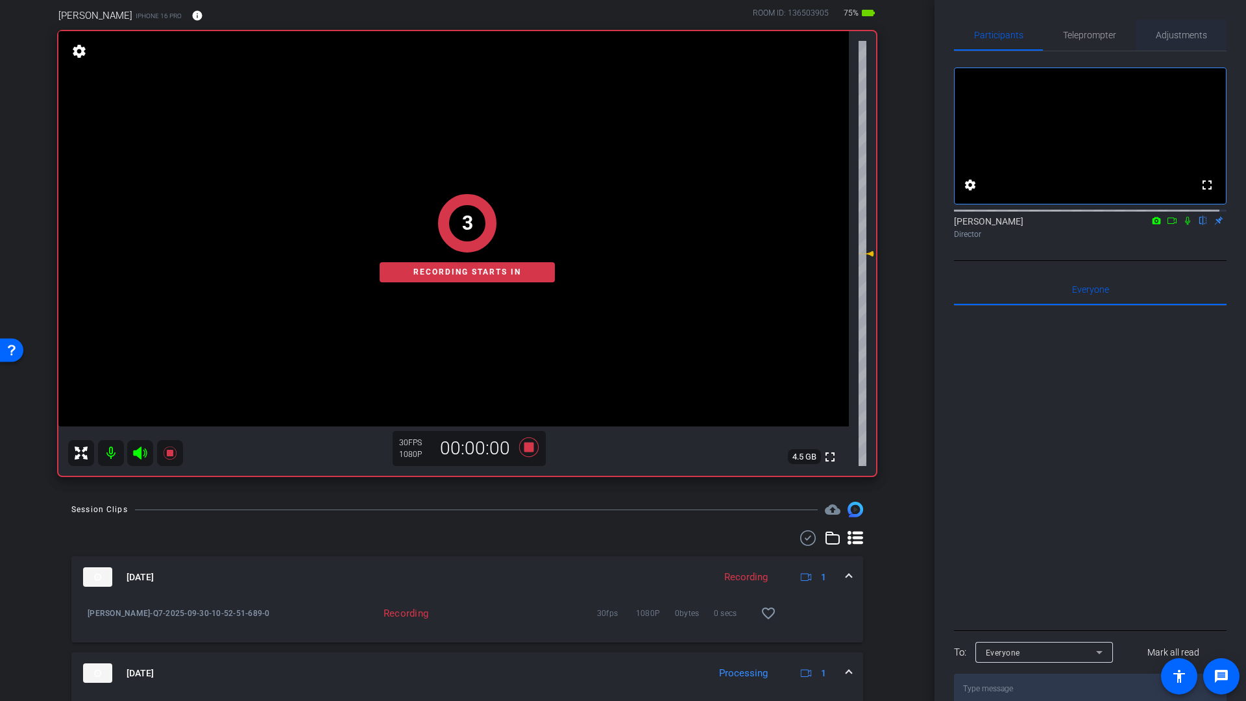
click at [1183, 42] on span "Adjustments" at bounding box center [1181, 34] width 51 height 31
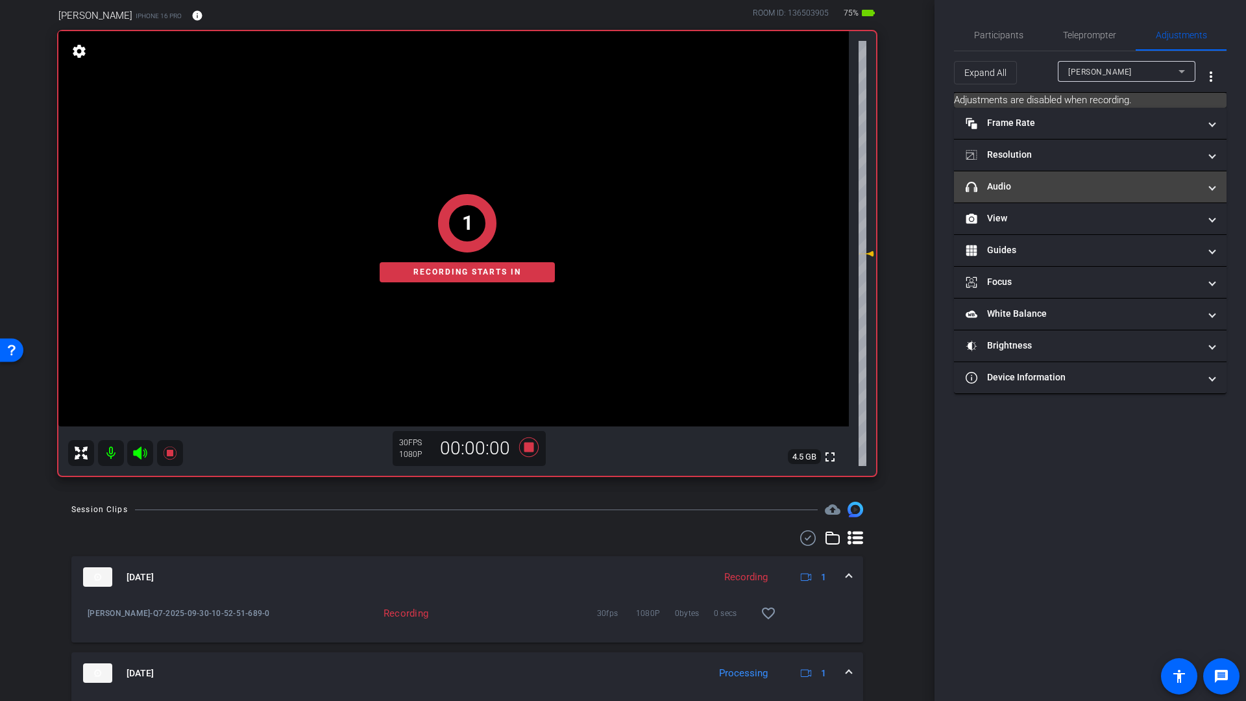
click at [1025, 194] on mat-expansion-panel-header "headphone icon Audio" at bounding box center [1090, 186] width 273 height 31
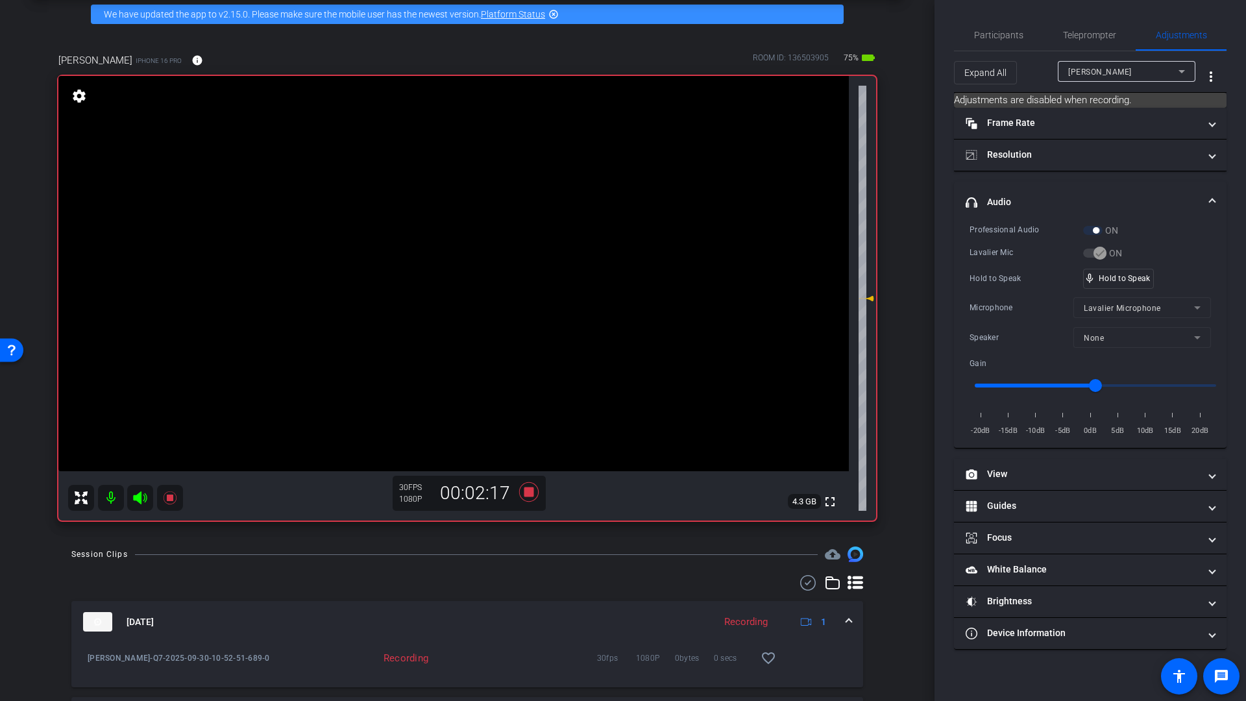
scroll to position [51, 0]
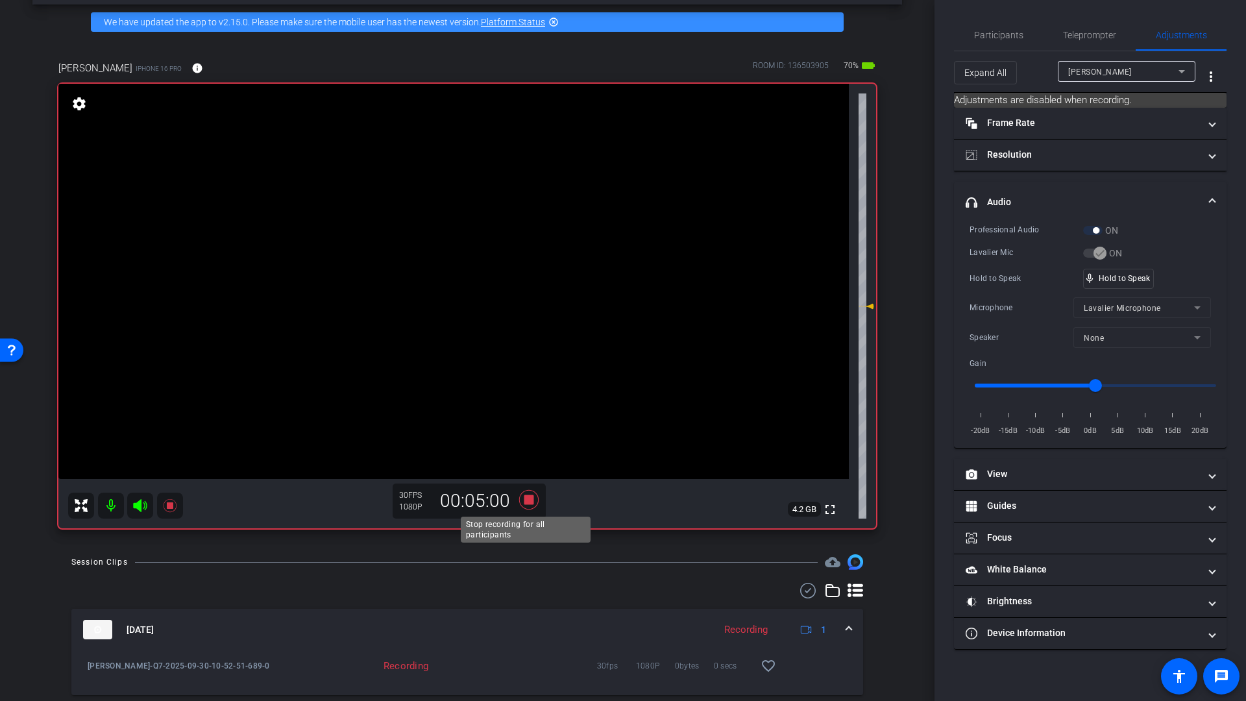
click at [528, 500] on icon at bounding box center [528, 499] width 19 height 19
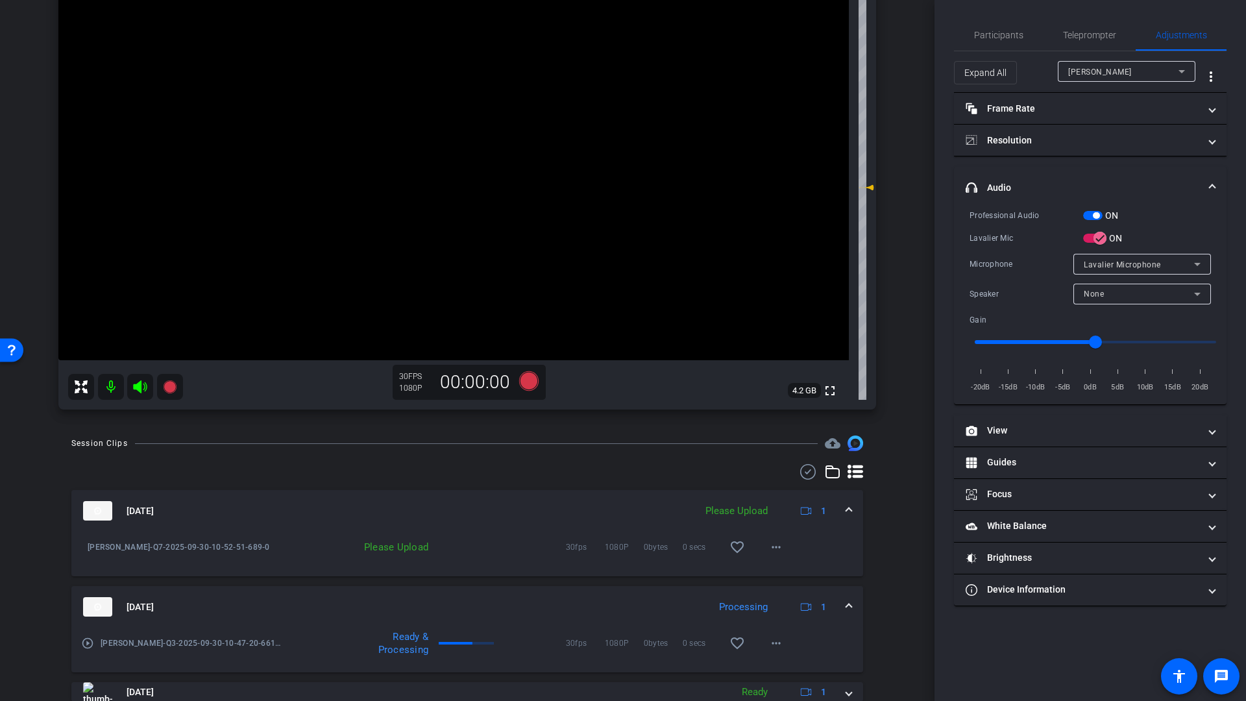
scroll to position [182, 0]
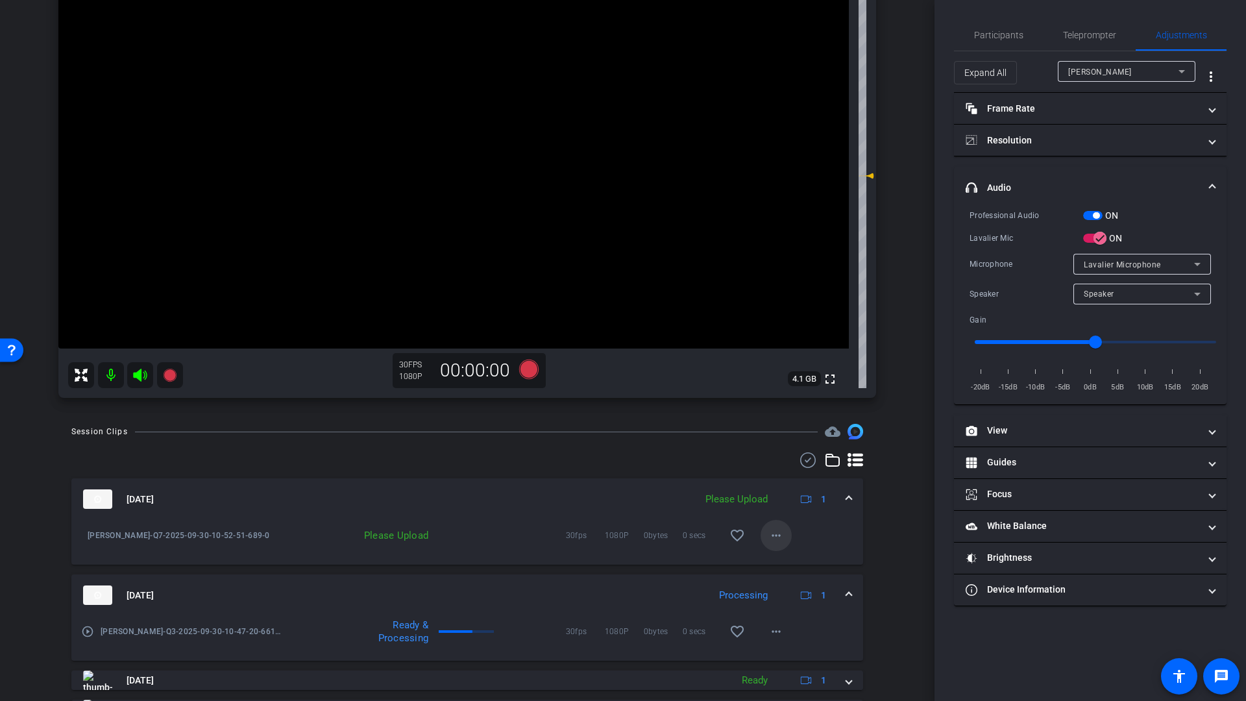
click at [768, 535] on mat-icon "more_horiz" at bounding box center [776, 536] width 16 height 16
click at [778, 564] on span "Upload" at bounding box center [791, 563] width 52 height 16
click at [524, 371] on icon at bounding box center [528, 369] width 19 height 19
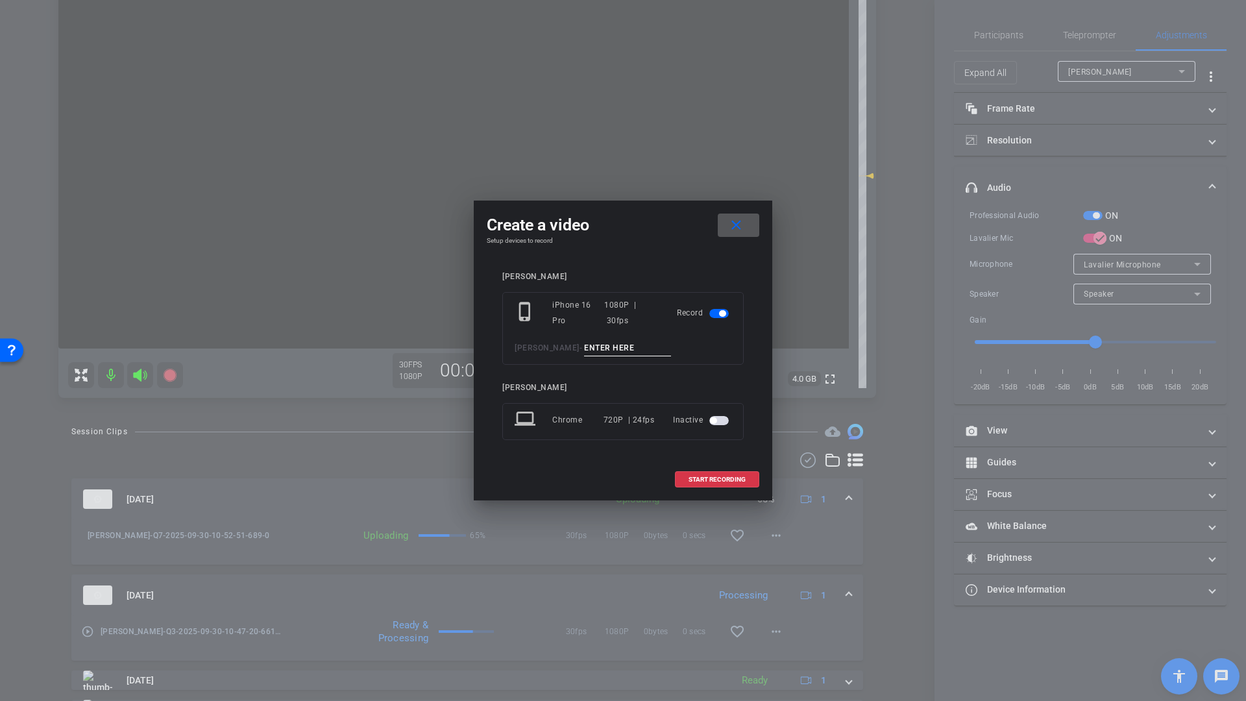
click at [605, 353] on input at bounding box center [627, 348] width 87 height 16
type input "Q10"
click at [721, 481] on span "START RECORDING" at bounding box center [717, 479] width 57 height 6
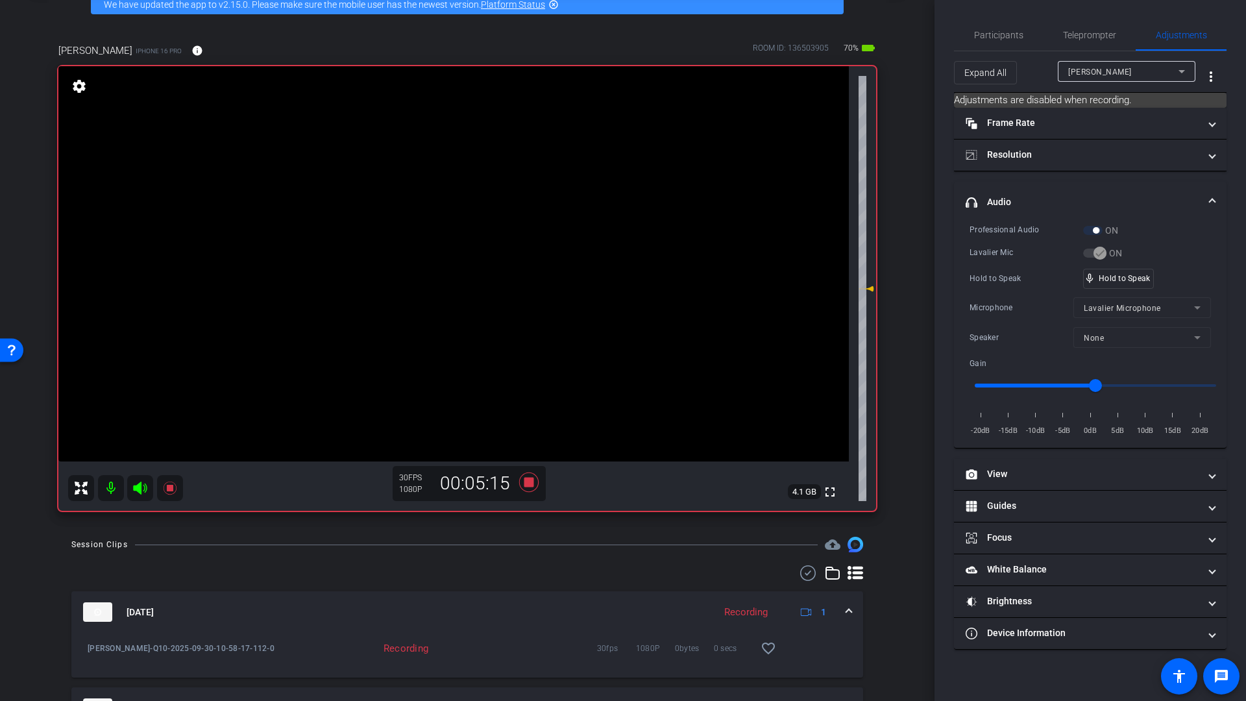
scroll to position [52, 0]
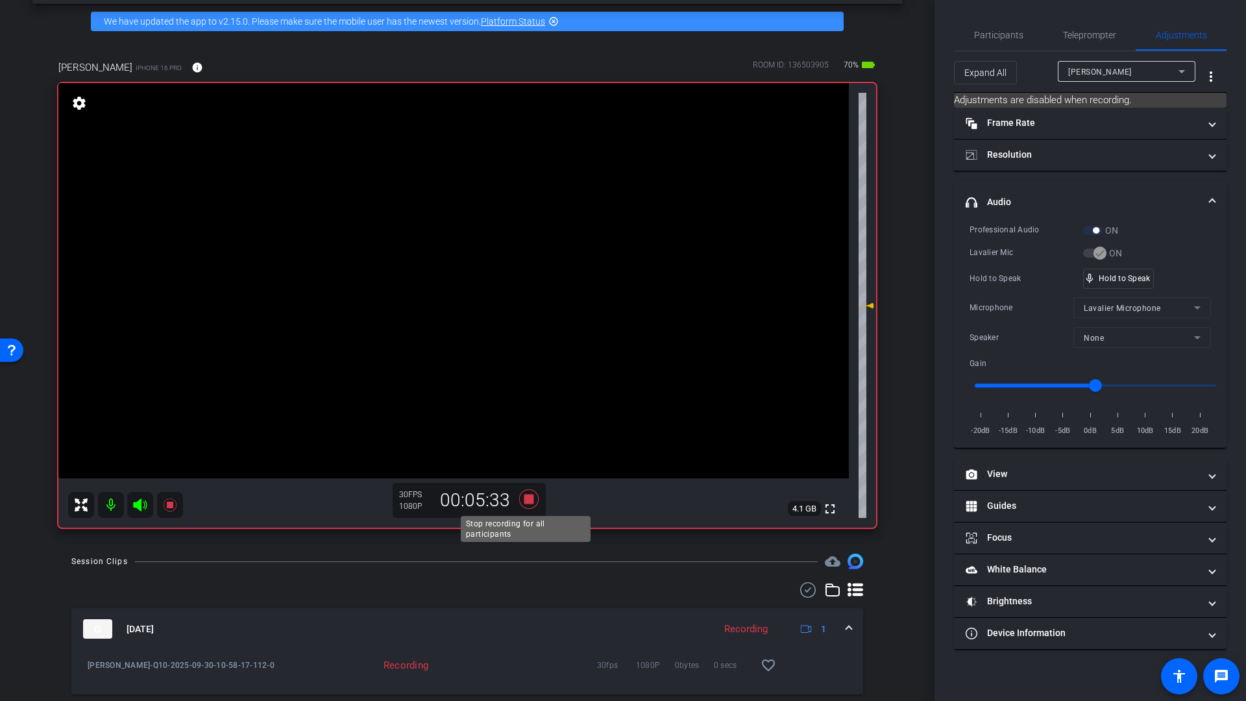
click at [525, 498] on icon at bounding box center [528, 498] width 19 height 19
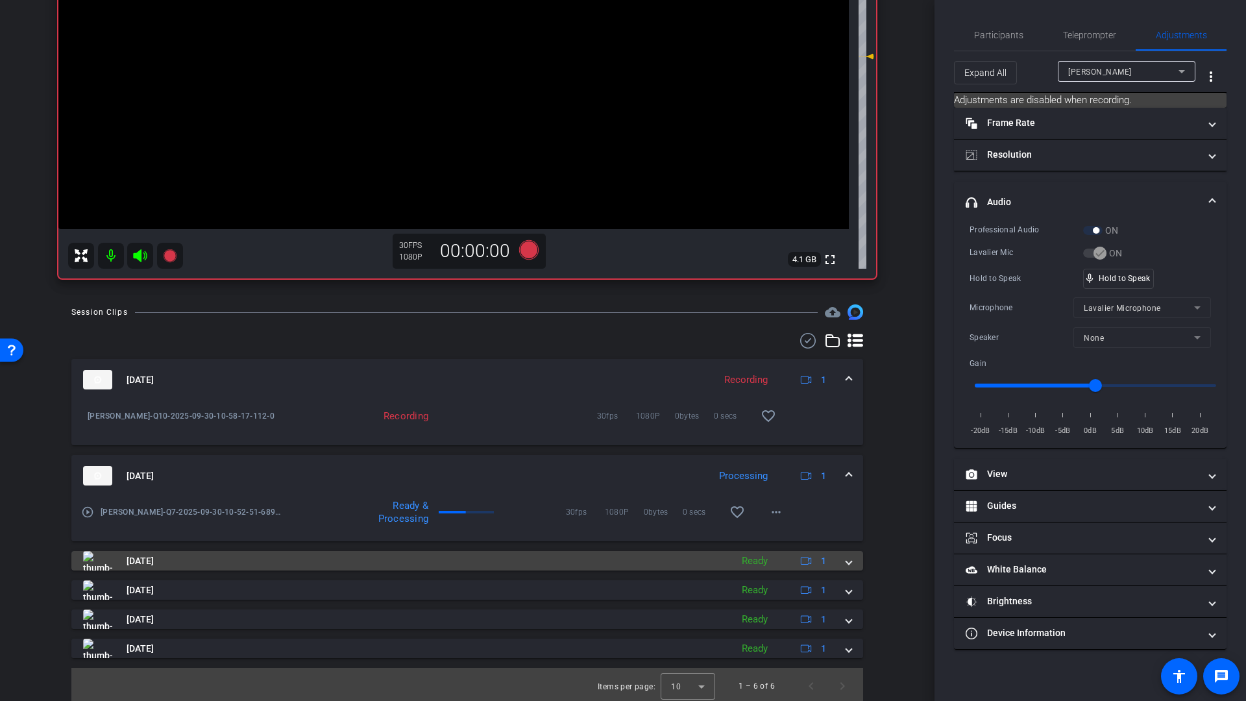
scroll to position [304, 0]
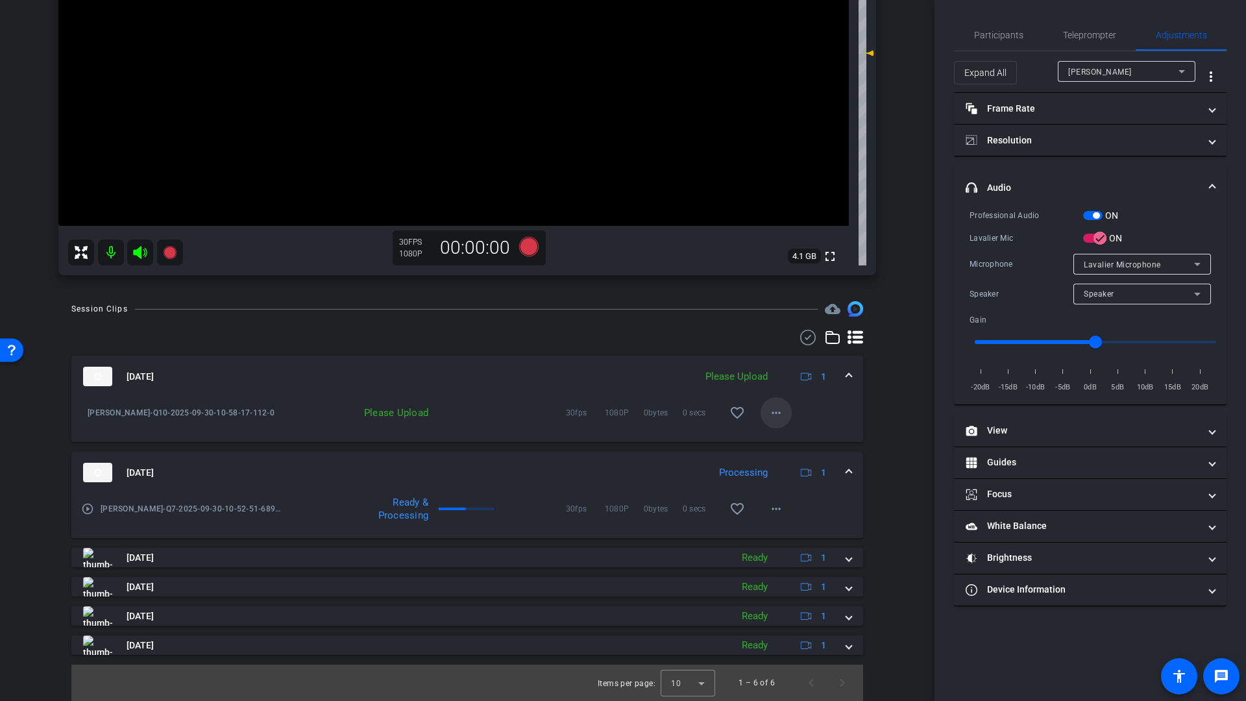
click at [768, 414] on mat-icon "more_horiz" at bounding box center [776, 413] width 16 height 16
click at [776, 441] on span "Upload" at bounding box center [791, 440] width 52 height 16
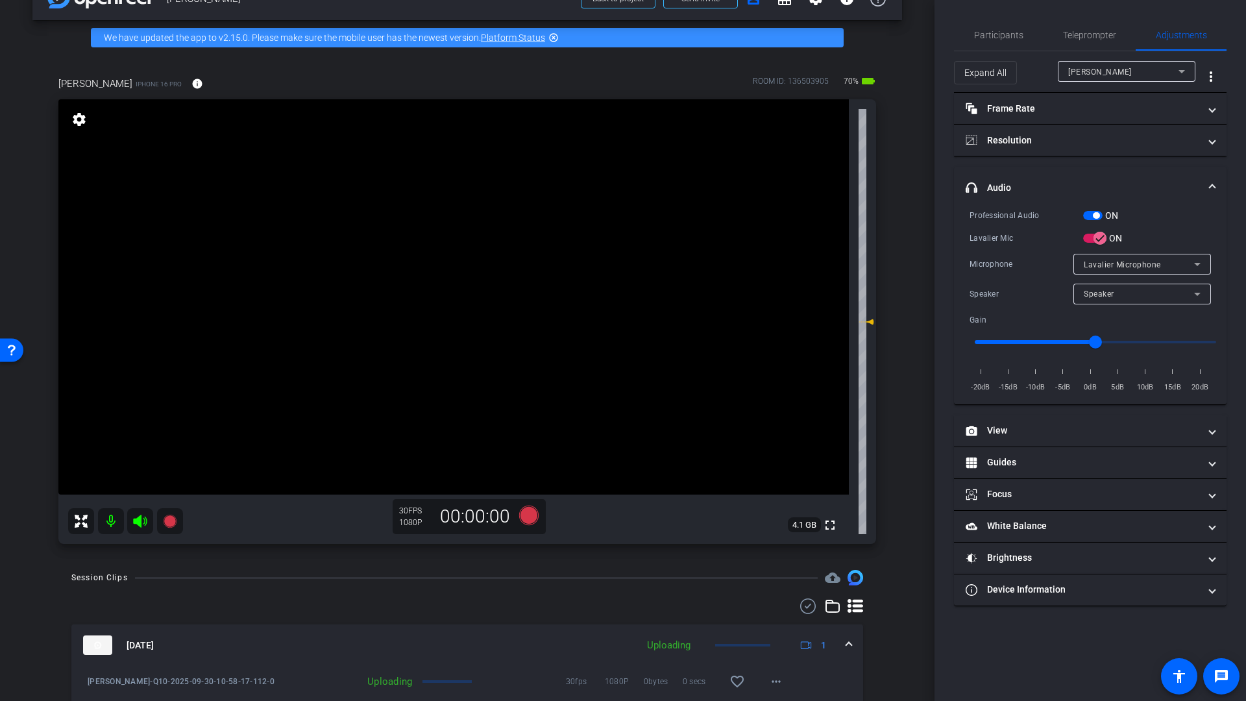
scroll to position [0, 0]
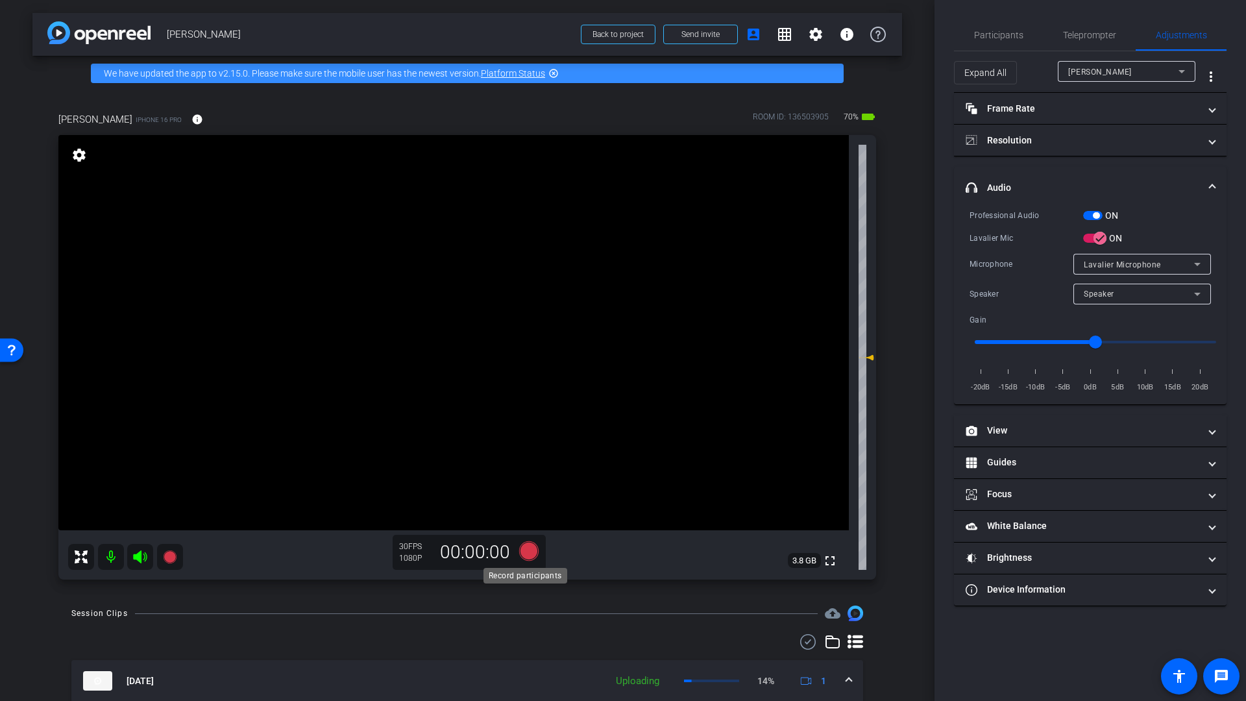
click at [523, 552] on icon at bounding box center [528, 550] width 19 height 19
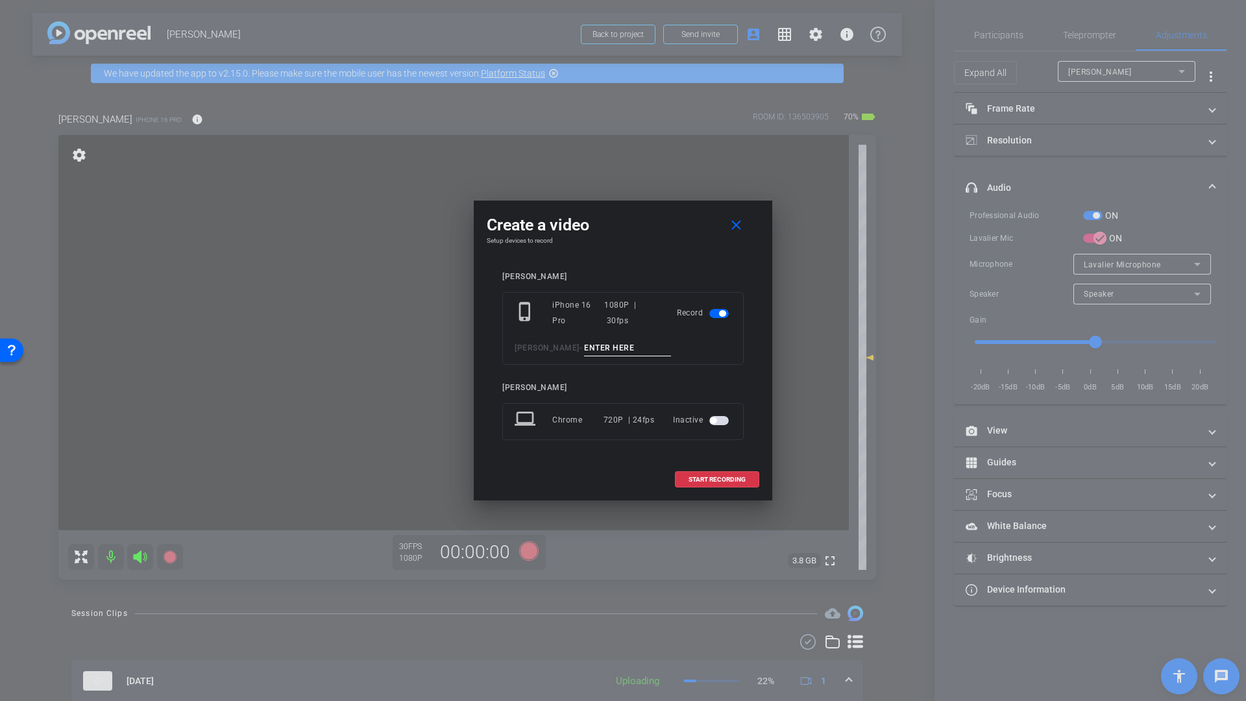
click at [584, 349] on input at bounding box center [627, 348] width 87 height 16
type input "Testimonial"
click at [728, 482] on span "START RECORDING" at bounding box center [717, 479] width 57 height 6
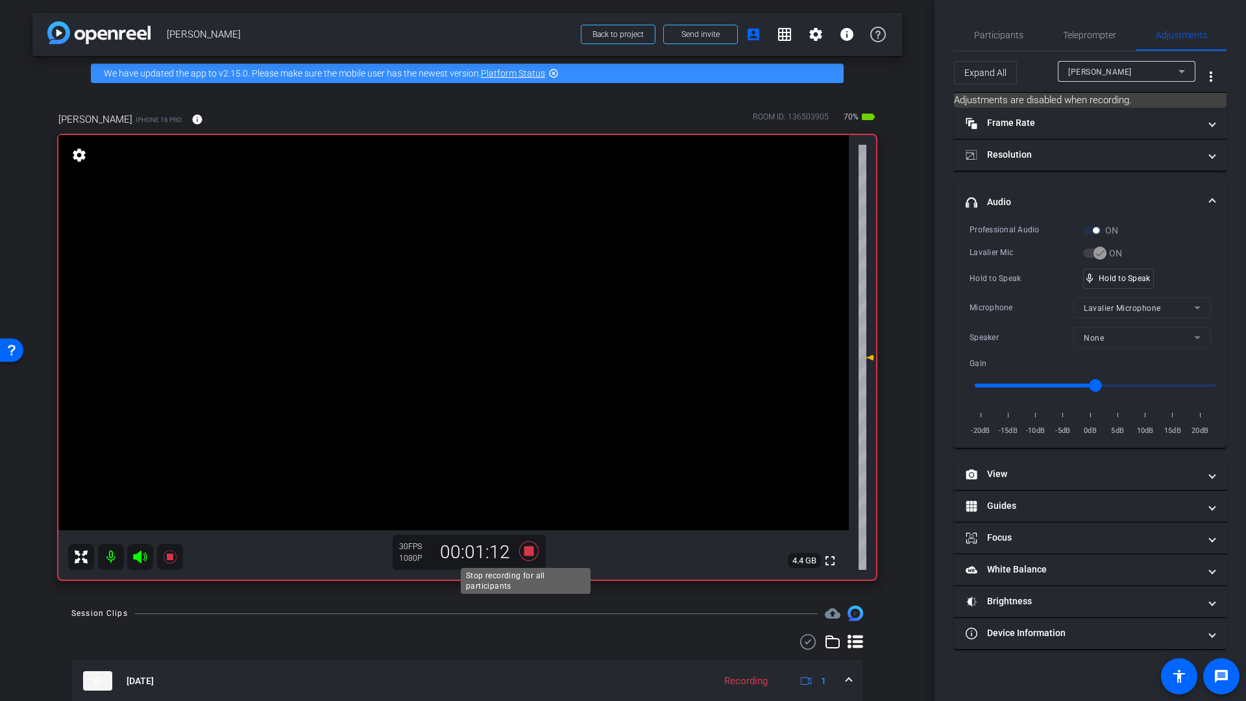
click at [522, 552] on icon at bounding box center [528, 550] width 19 height 19
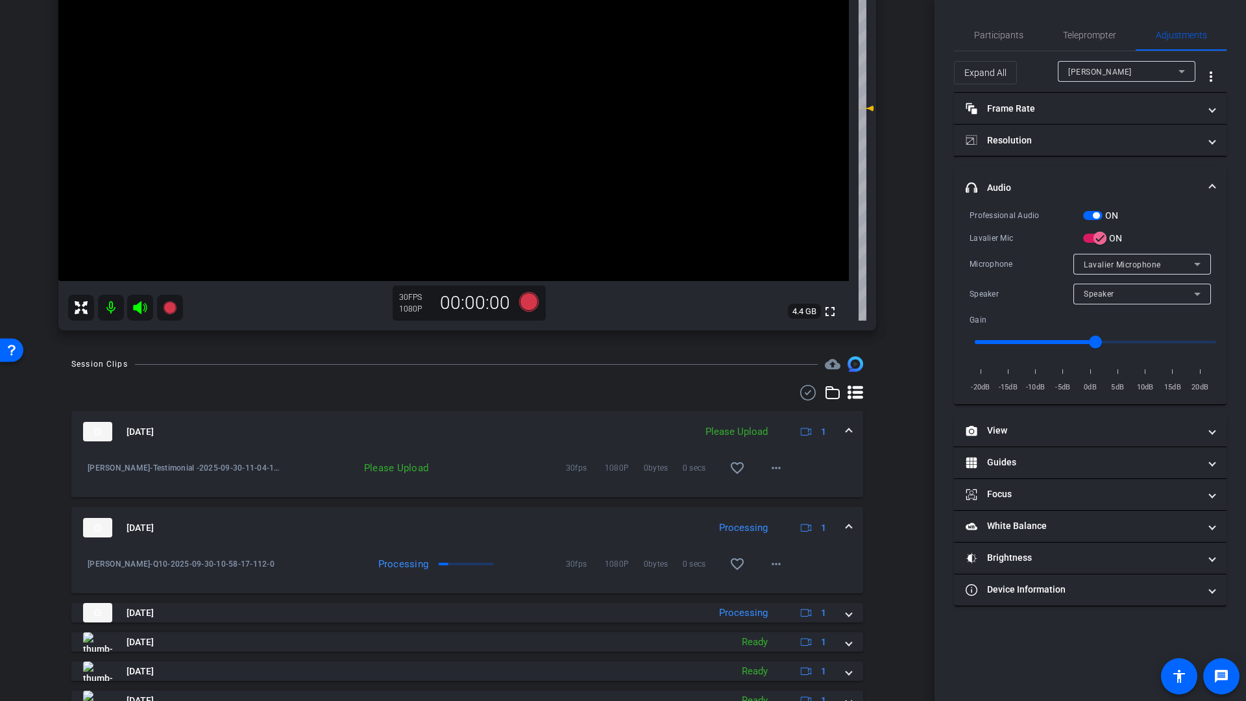
scroll to position [262, 0]
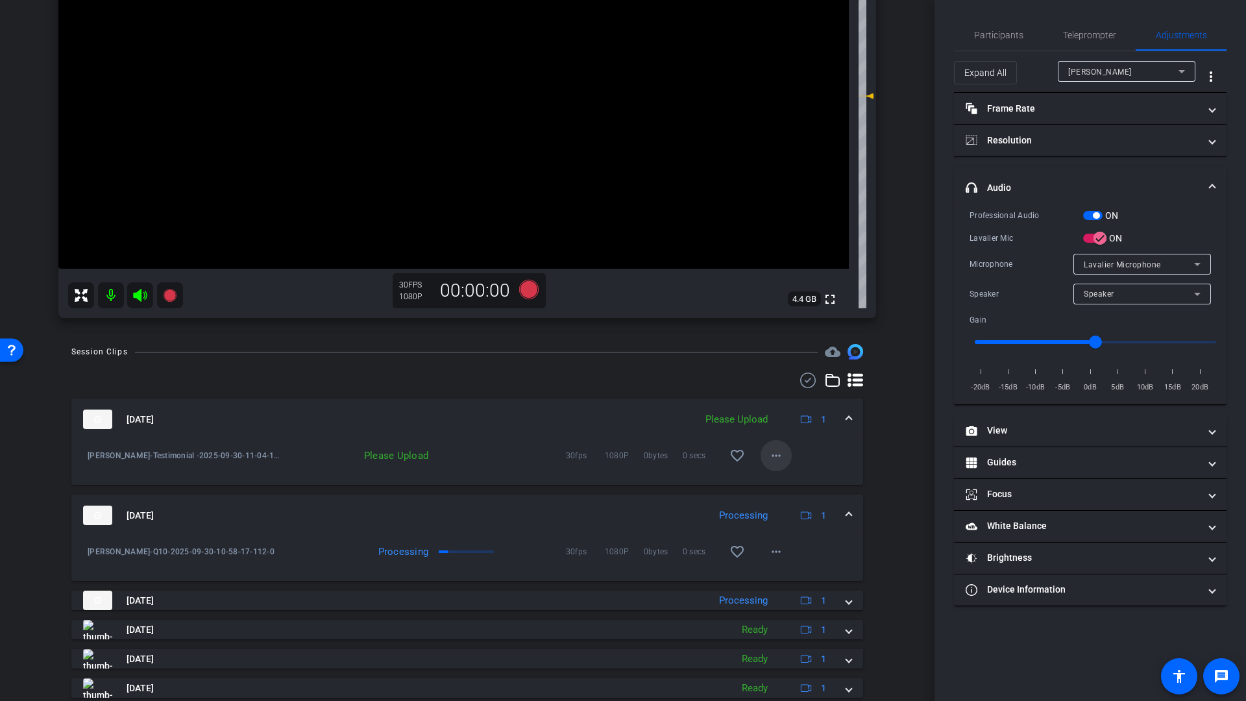
click at [768, 460] on mat-icon "more_horiz" at bounding box center [776, 456] width 16 height 16
click at [782, 484] on span "Upload" at bounding box center [791, 483] width 52 height 16
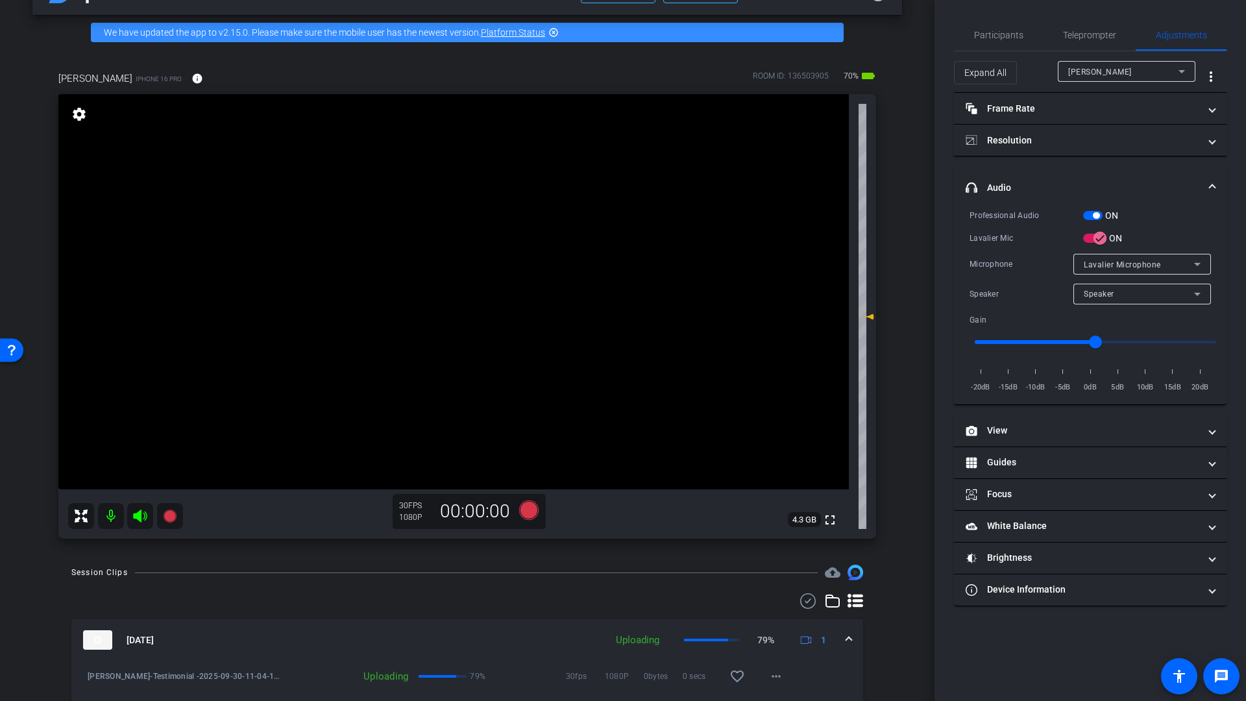
scroll to position [38, 0]
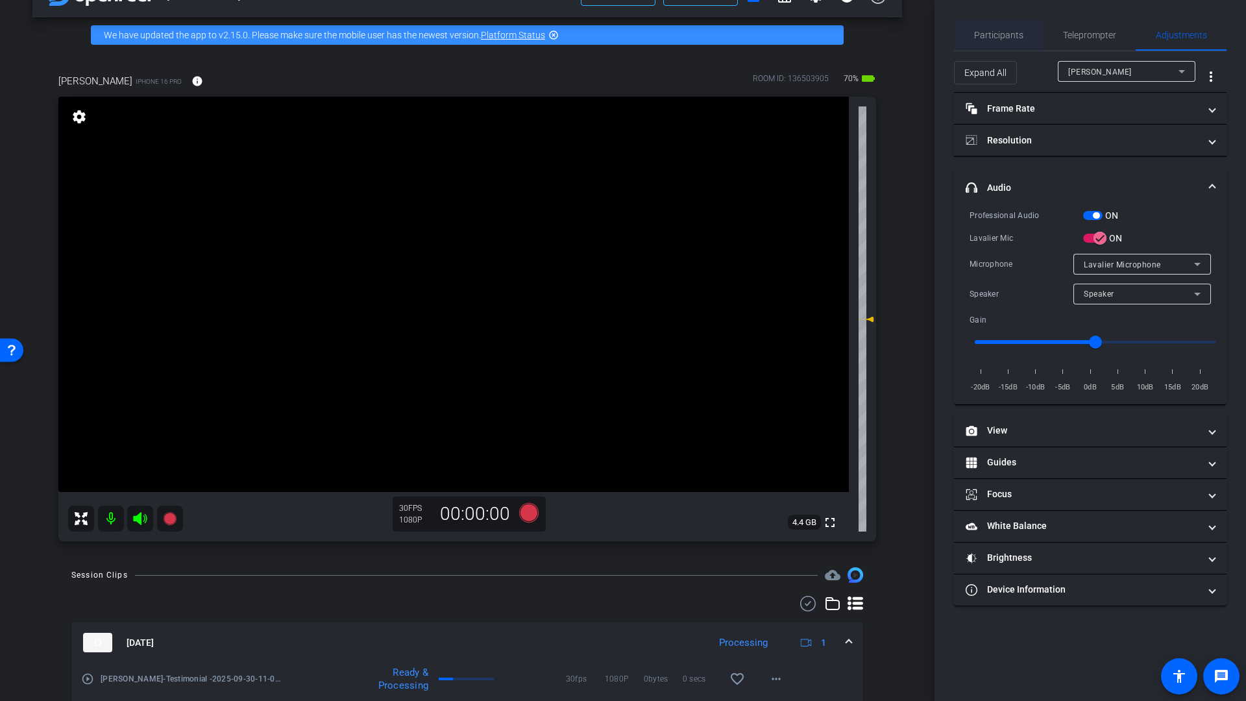
click at [990, 34] on span "Participants" at bounding box center [998, 35] width 49 height 9
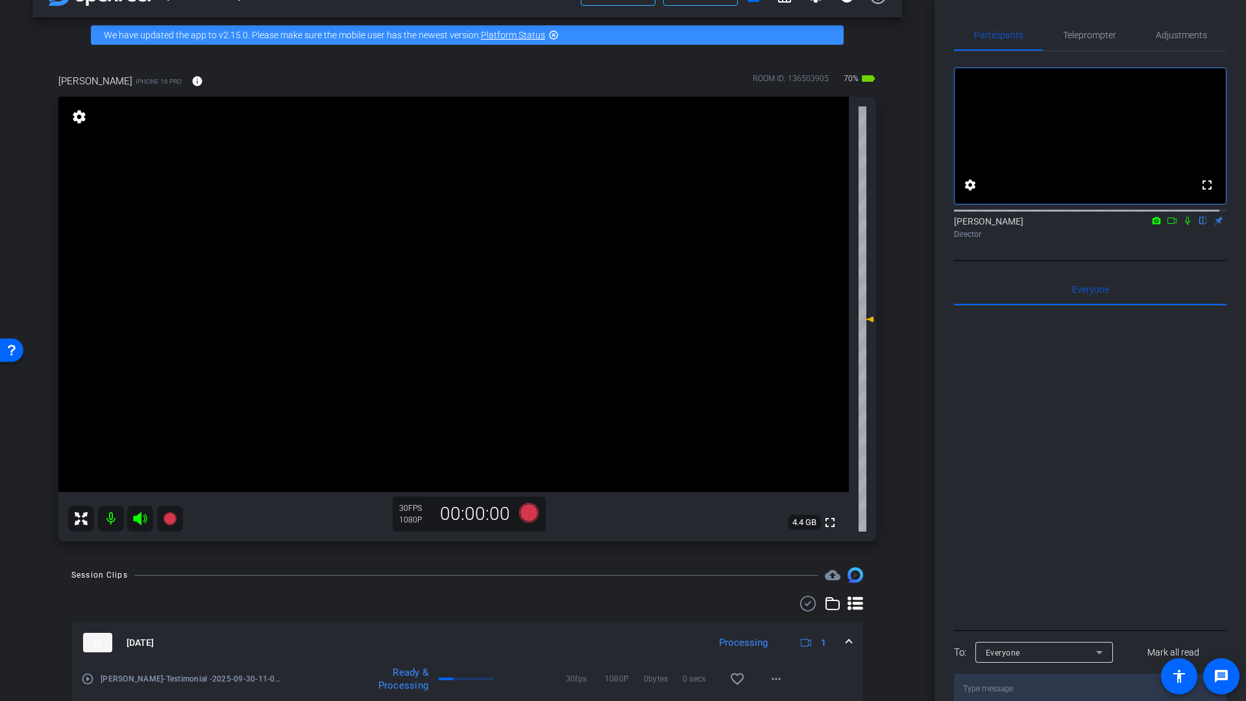
click at [1167, 225] on icon at bounding box center [1172, 220] width 10 height 9
click at [1198, 225] on icon at bounding box center [1203, 220] width 10 height 9
click at [116, 517] on mat-icon at bounding box center [111, 519] width 26 height 26
click at [134, 519] on icon at bounding box center [140, 518] width 14 height 13
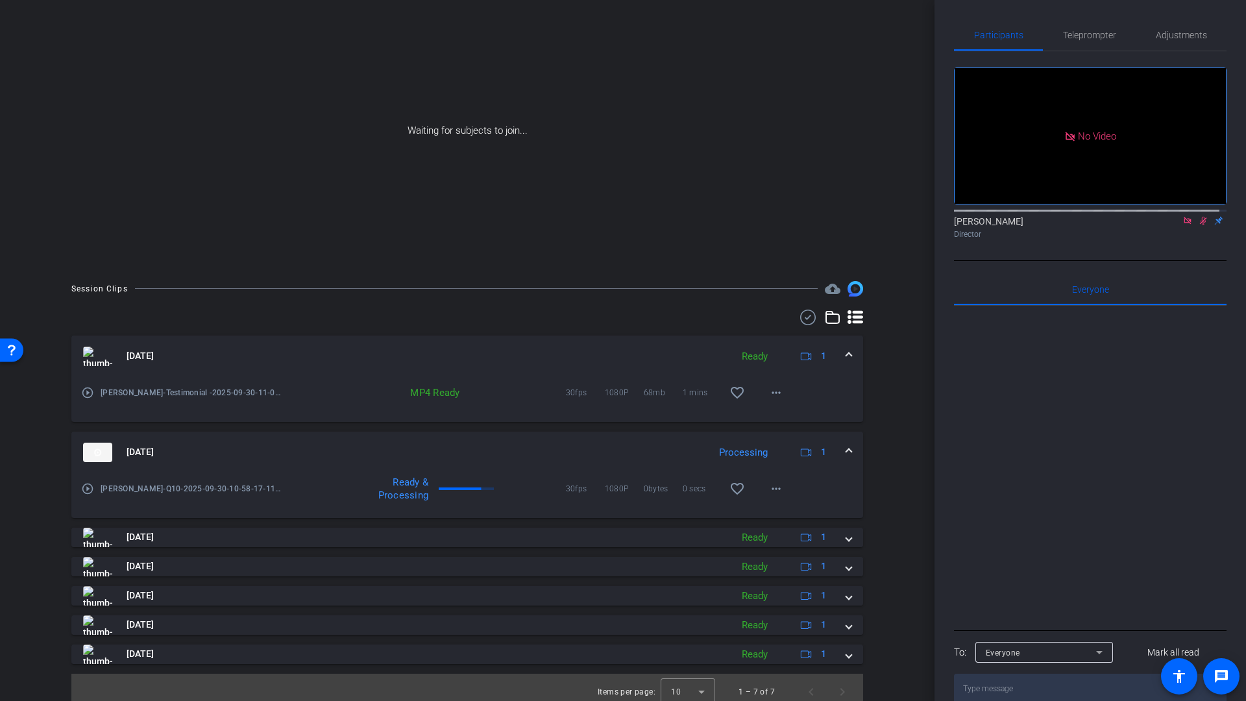
scroll to position [106, 0]
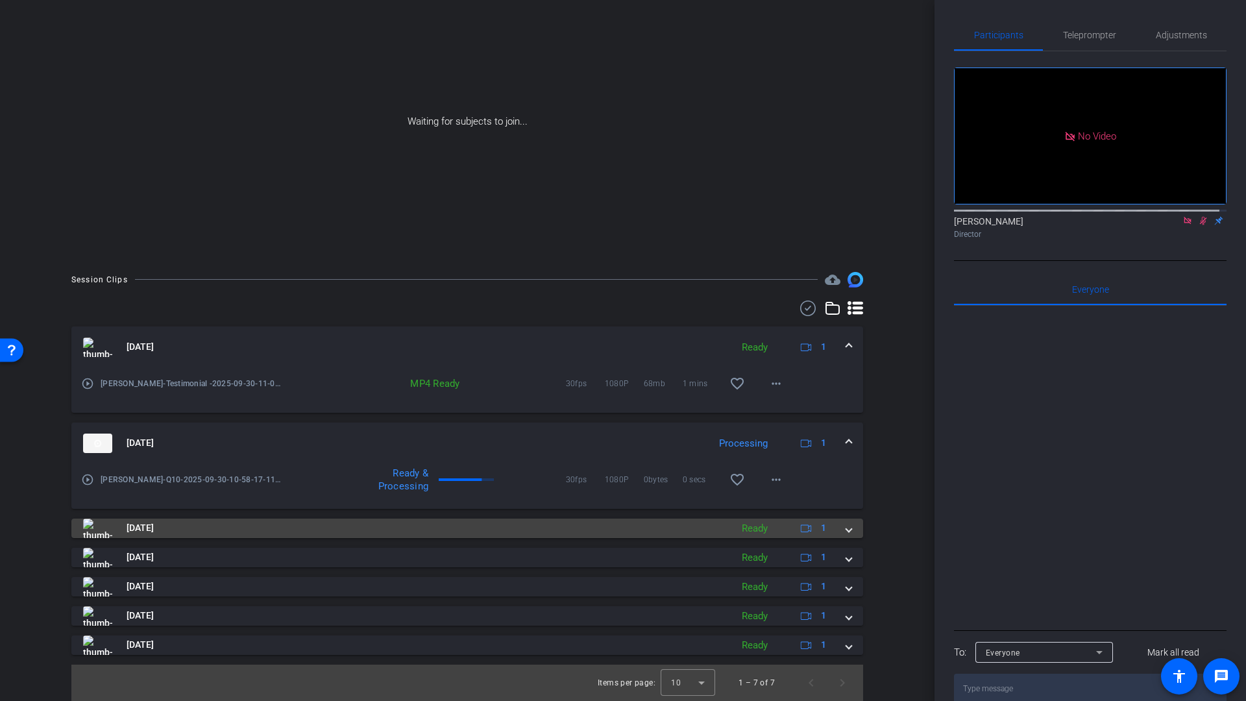
click at [846, 530] on span at bounding box center [848, 528] width 5 height 14
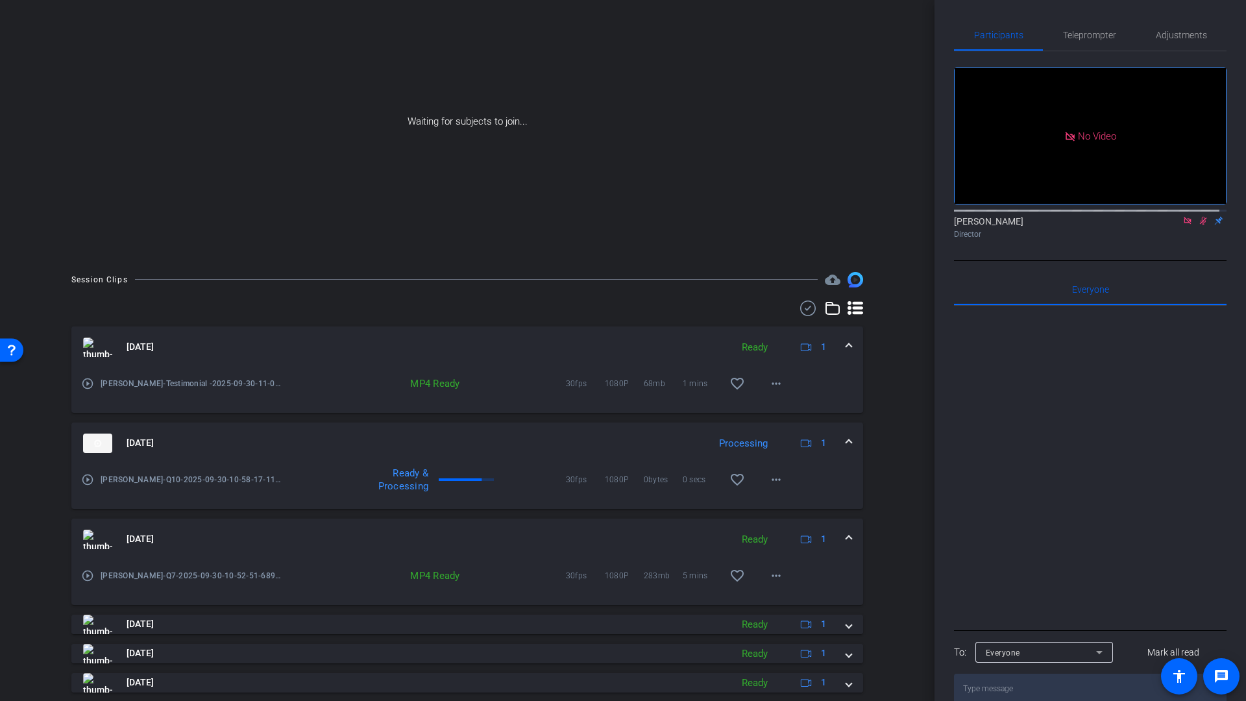
click at [86, 576] on mat-icon "play_circle_outline" at bounding box center [87, 575] width 13 height 13
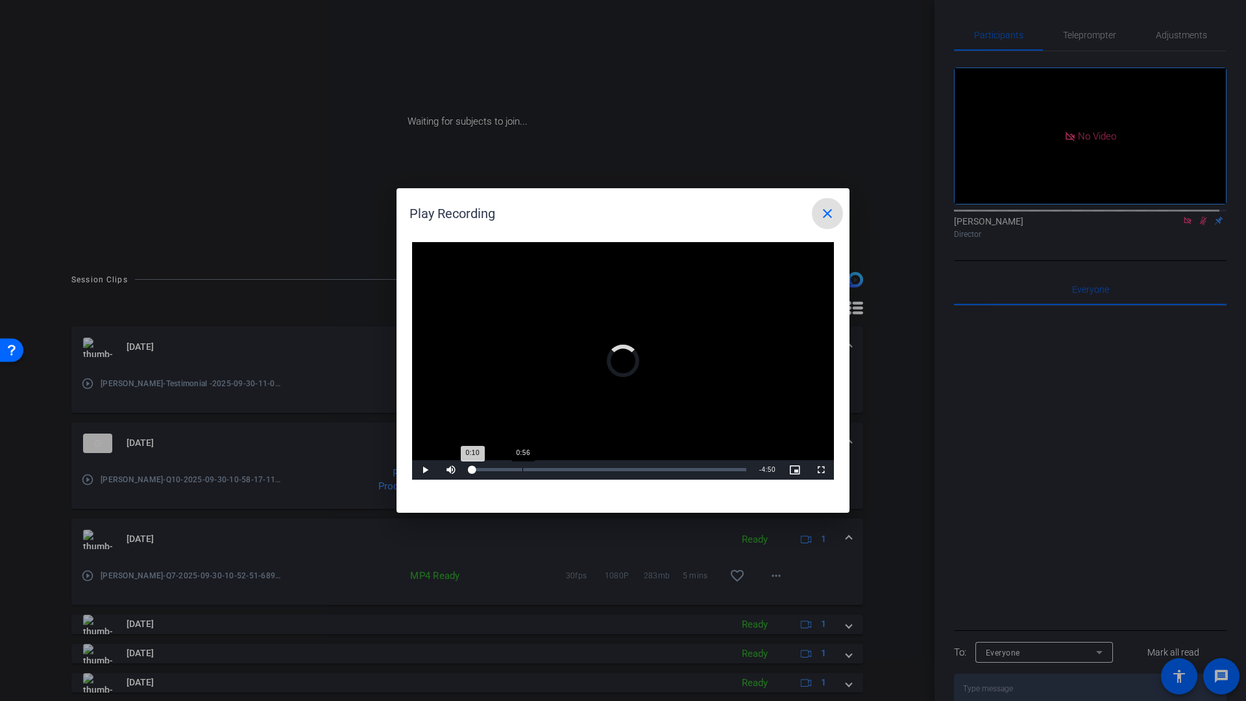
drag, startPoint x: 472, startPoint y: 469, endPoint x: 522, endPoint y: 472, distance: 50.0
click at [524, 470] on div "Loaded : 0% 0:56 0:10" at bounding box center [609, 469] width 276 height 3
click at [591, 381] on video "Video Player" at bounding box center [623, 361] width 422 height 238
drag, startPoint x: 543, startPoint y: 470, endPoint x: 613, endPoint y: 472, distance: 70.8
click at [610, 471] on div "2:35" at bounding box center [541, 469] width 140 height 3
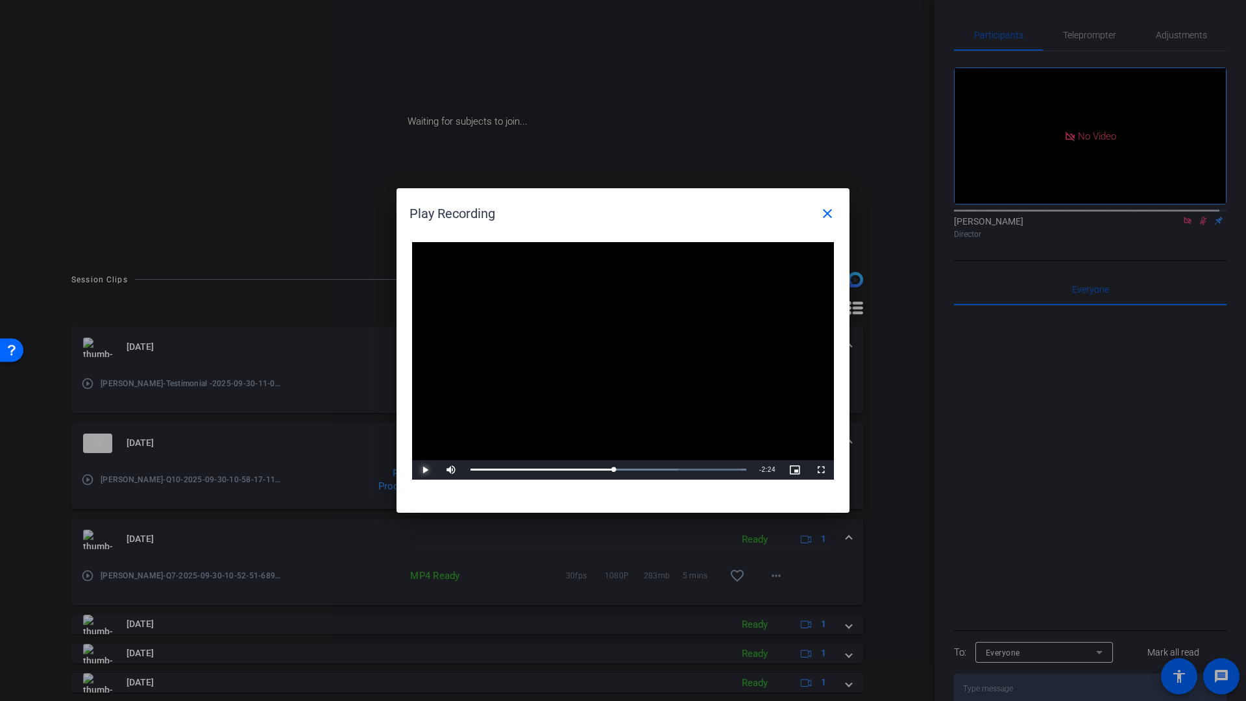
click at [427, 470] on span "Video Player" at bounding box center [425, 470] width 26 height 0
click at [831, 214] on mat-icon "close" at bounding box center [828, 214] width 16 height 16
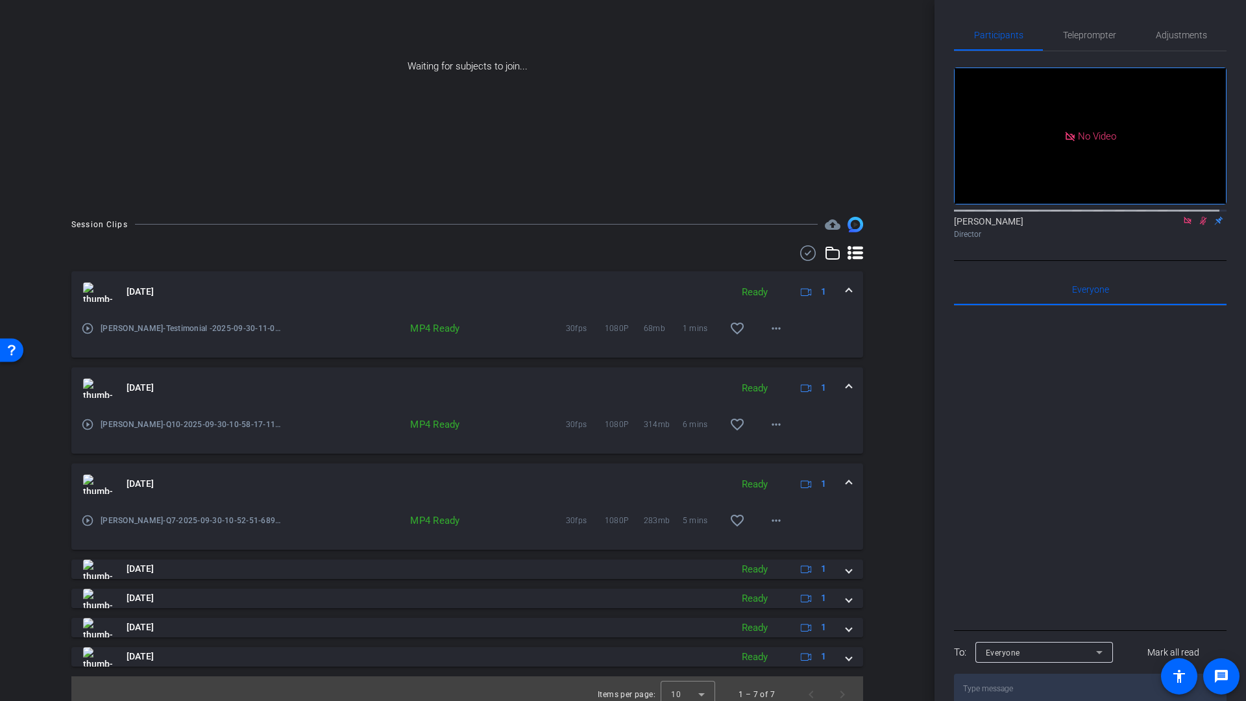
scroll to position [173, 0]
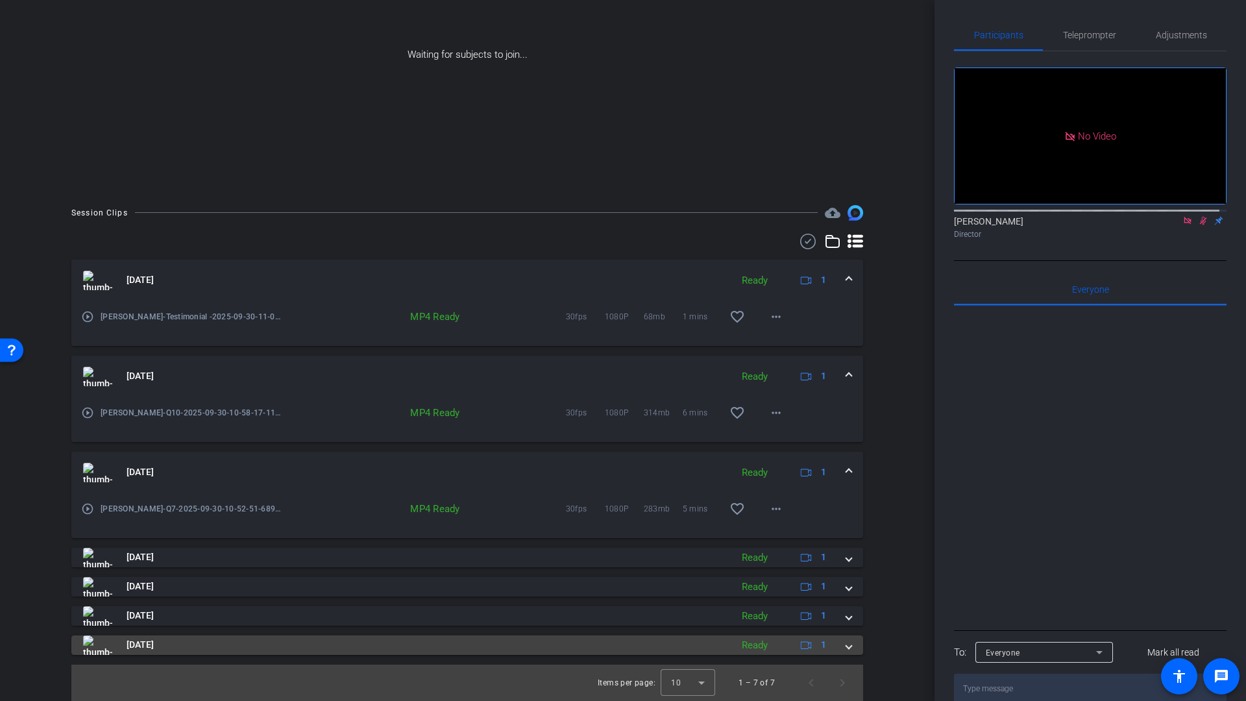
click at [845, 648] on mat-expansion-panel-header "Sep 30, 2025 Ready 1" at bounding box center [467, 644] width 792 height 19
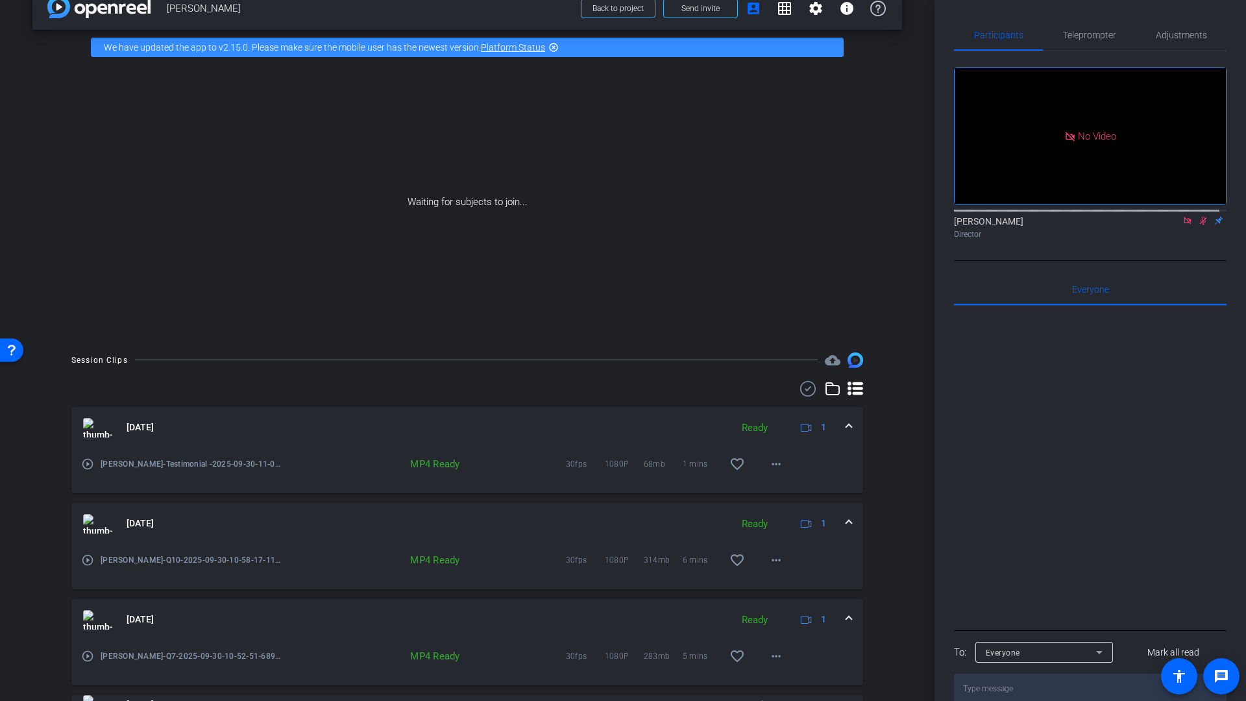
scroll to position [0, 0]
